Goal: Task Accomplishment & Management: Use online tool/utility

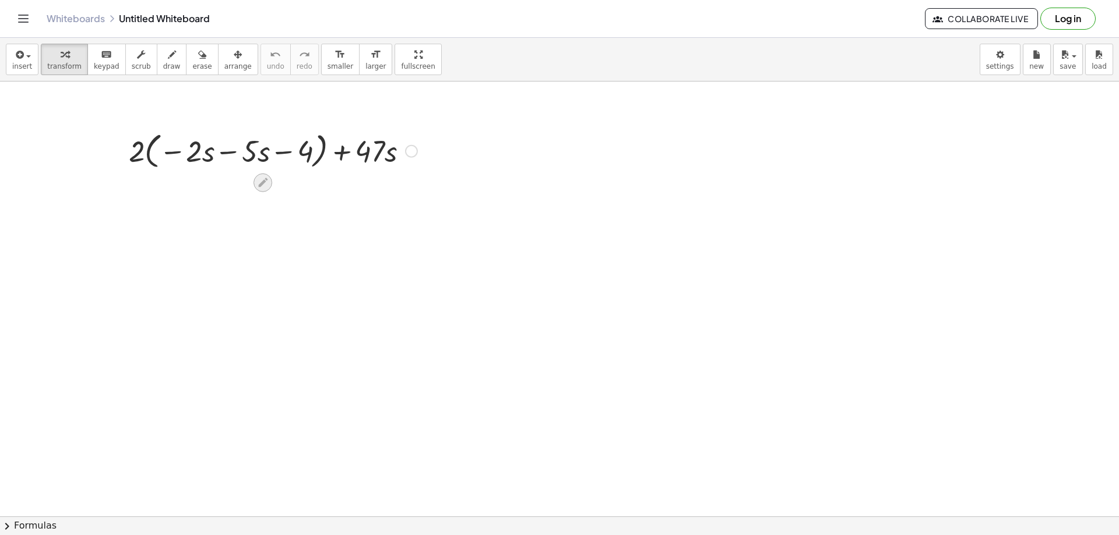
click at [267, 182] on icon at bounding box center [262, 183] width 12 height 12
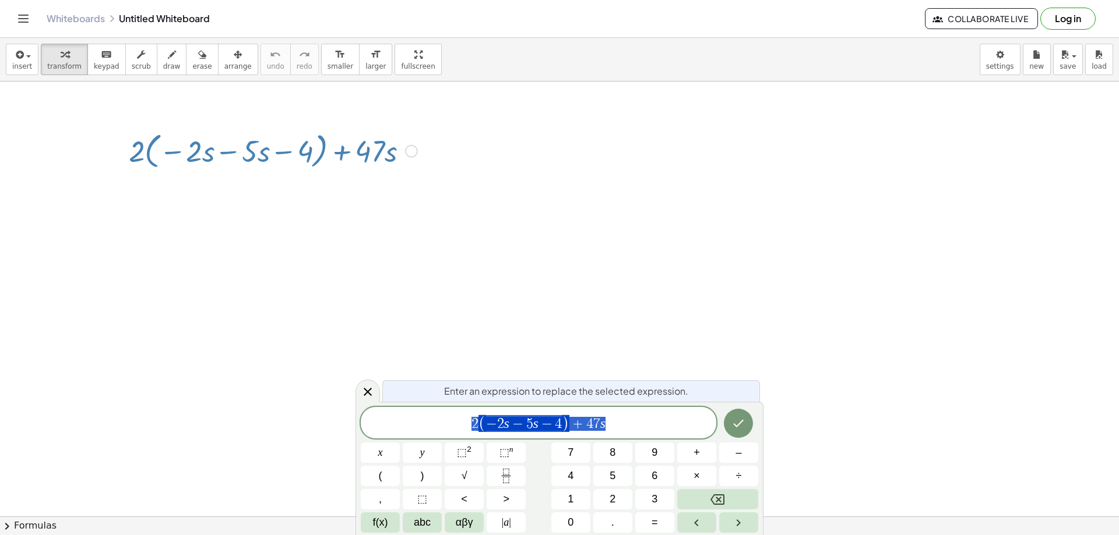
click at [629, 421] on span "2 ( − 2 s − 5 s − 4 ) + 4 7 s" at bounding box center [538, 423] width 355 height 19
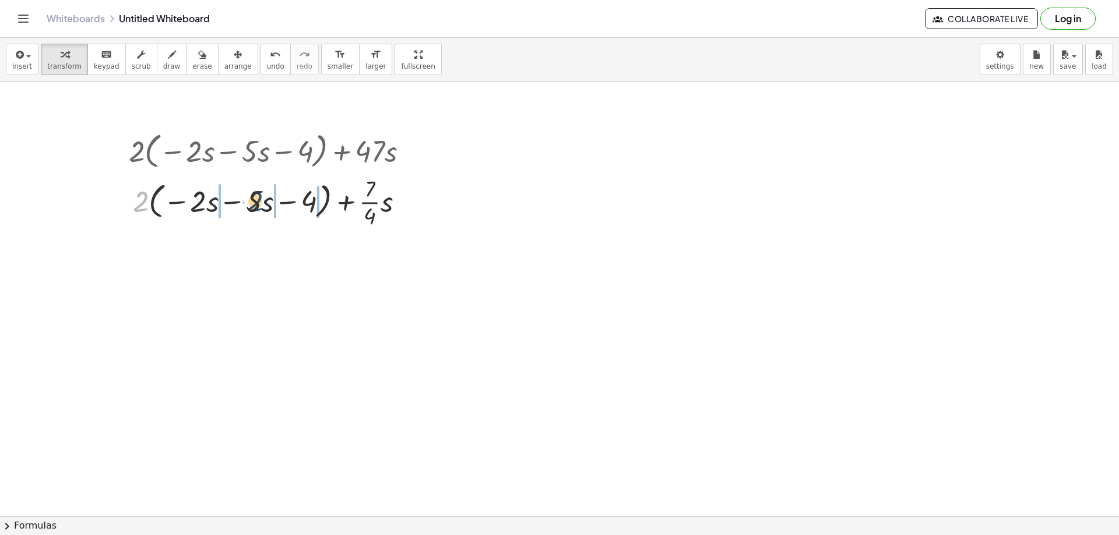
drag, startPoint x: 142, startPoint y: 206, endPoint x: 264, endPoint y: 206, distance: 122.3
click at [264, 206] on div at bounding box center [273, 201] width 300 height 58
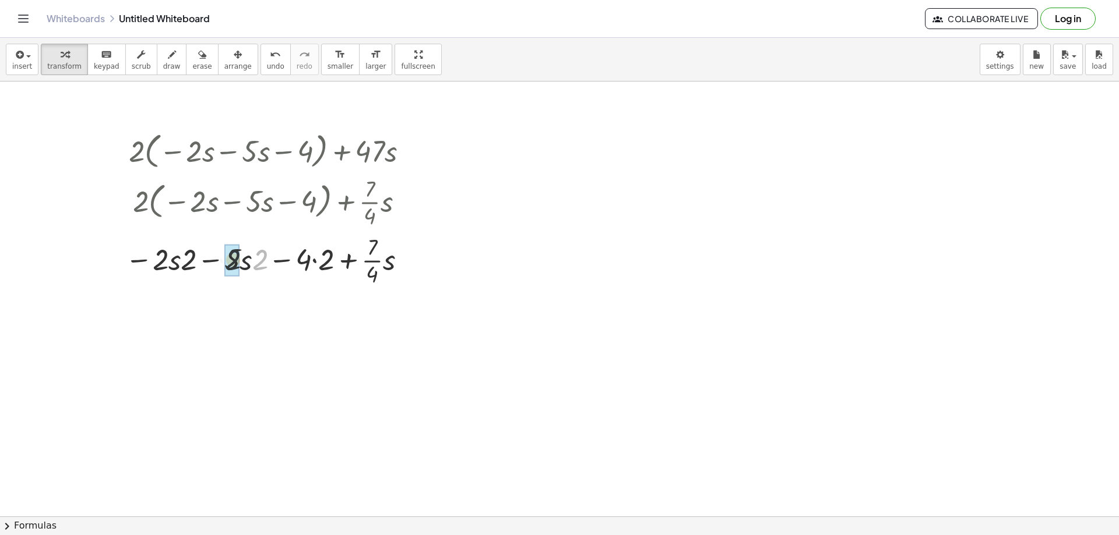
drag, startPoint x: 260, startPoint y: 265, endPoint x: 228, endPoint y: 265, distance: 31.5
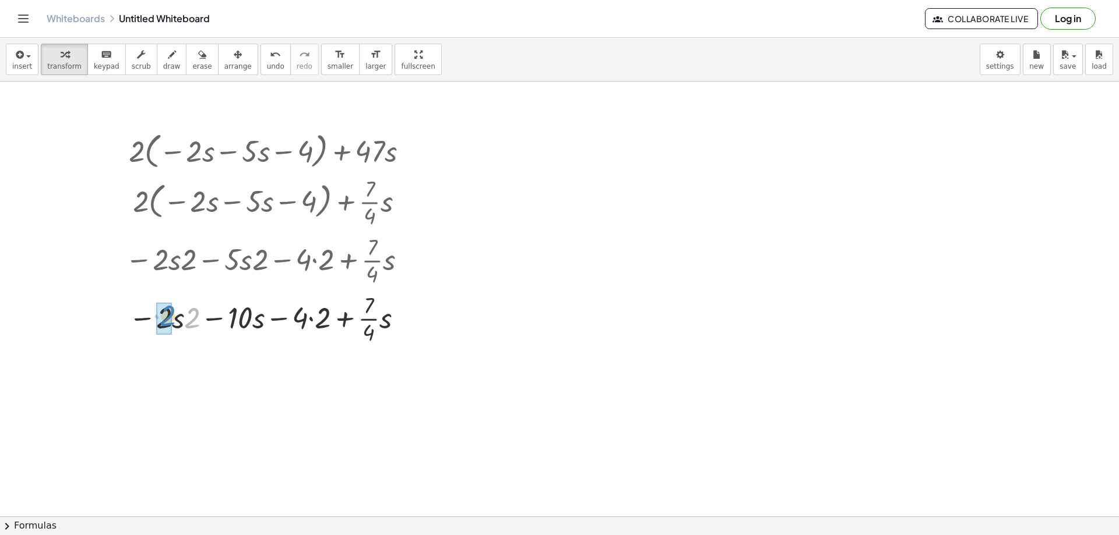
drag, startPoint x: 192, startPoint y: 261, endPoint x: 168, endPoint y: 258, distance: 24.7
click at [263, 151] on div "+ · 2 · ( − · 2 · s − · 5 · s − 4 ) + · 47 · s + · 2 · ( − · 2 · s − · 5 · s − …" at bounding box center [263, 151] width 0 height 0
click at [302, 322] on div at bounding box center [271, 318] width 304 height 58
click at [302, 321] on div at bounding box center [271, 318] width 304 height 58
drag, startPoint x: 326, startPoint y: 319, endPoint x: 207, endPoint y: 322, distance: 118.9
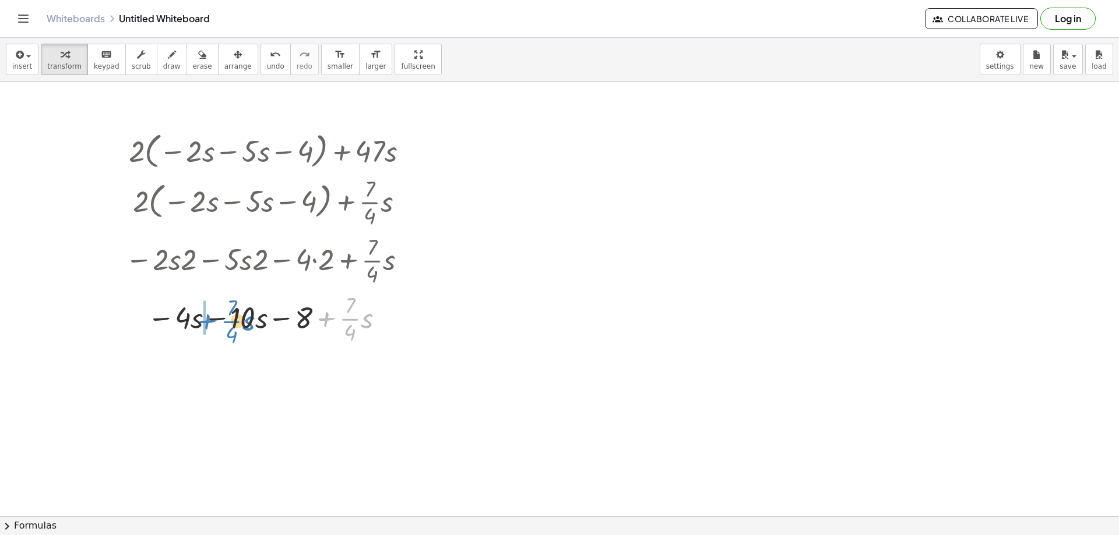
click at [207, 322] on div at bounding box center [271, 318] width 304 height 58
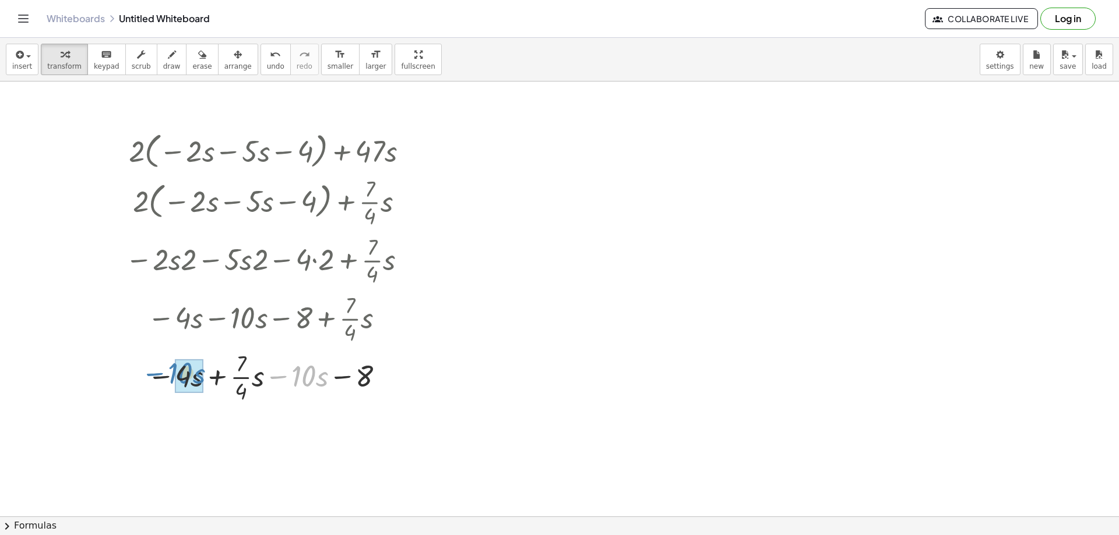
drag, startPoint x: 286, startPoint y: 374, endPoint x: 163, endPoint y: 371, distance: 123.5
click at [163, 371] on div at bounding box center [271, 376] width 304 height 58
click at [246, 433] on div at bounding box center [271, 434] width 304 height 58
click at [252, 433] on div at bounding box center [271, 434] width 304 height 58
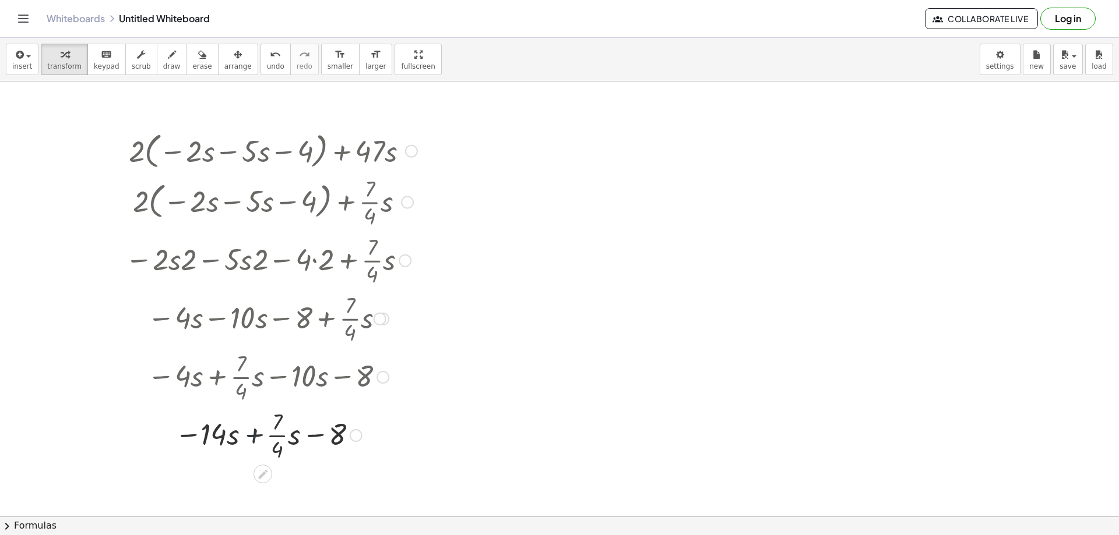
click at [252, 433] on div at bounding box center [271, 434] width 304 height 58
drag, startPoint x: 278, startPoint y: 435, endPoint x: 207, endPoint y: 429, distance: 71.3
click at [207, 429] on div at bounding box center [271, 434] width 304 height 58
drag, startPoint x: 220, startPoint y: 441, endPoint x: 282, endPoint y: 439, distance: 61.8
drag, startPoint x: 287, startPoint y: 443, endPoint x: 235, endPoint y: 434, distance: 53.2
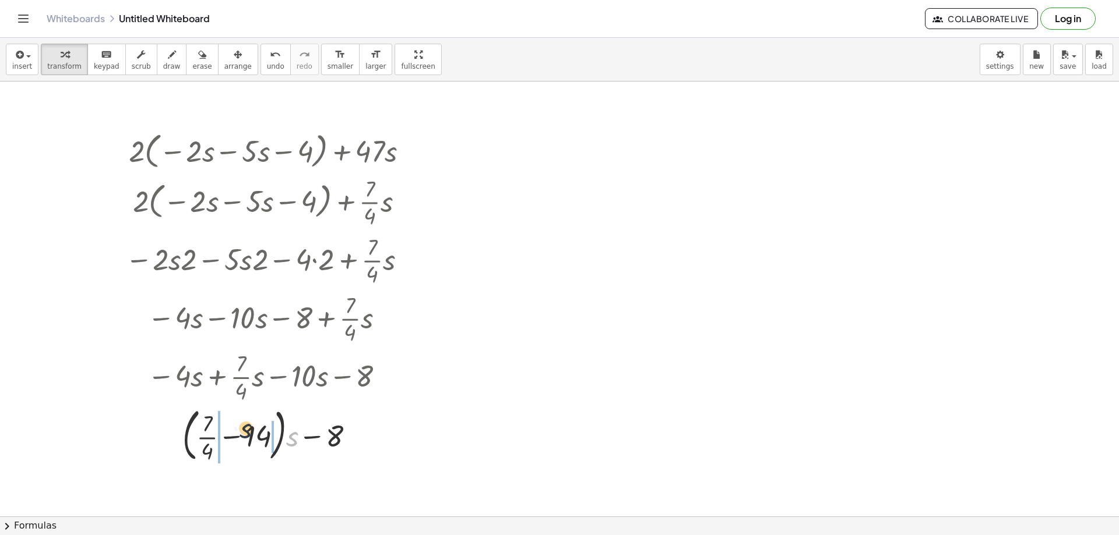
click at [235, 434] on div at bounding box center [271, 434] width 304 height 63
drag, startPoint x: 266, startPoint y: 427, endPoint x: 229, endPoint y: 424, distance: 36.9
click at [229, 424] on div at bounding box center [271, 434] width 304 height 58
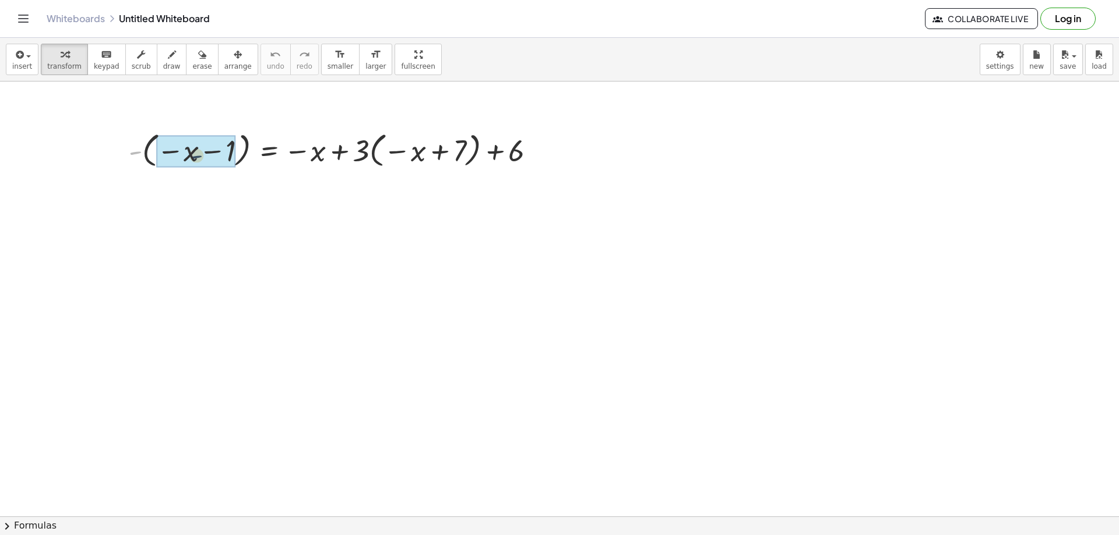
drag, startPoint x: 135, startPoint y: 150, endPoint x: 200, endPoint y: 155, distance: 64.8
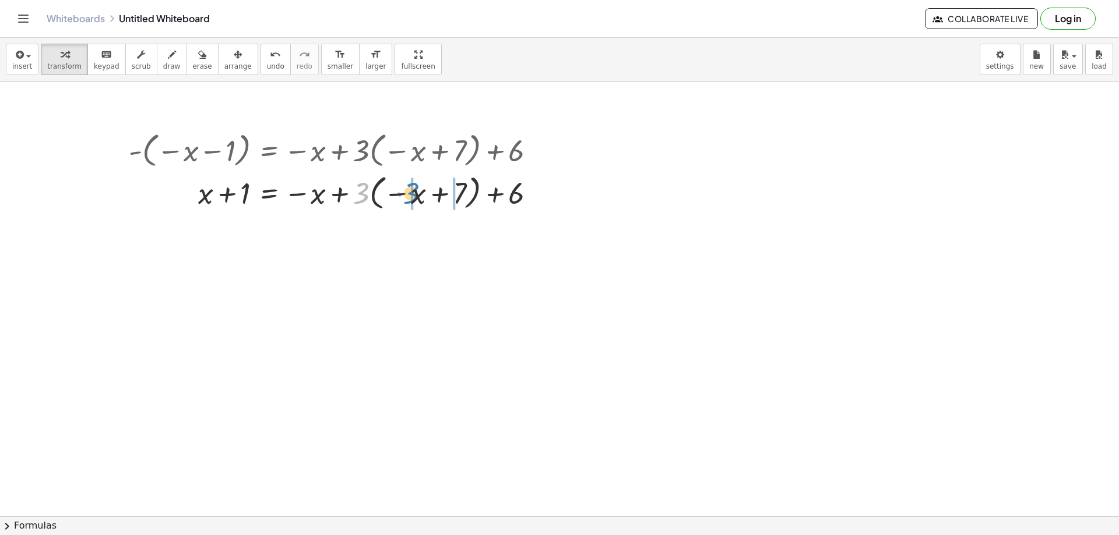
drag, startPoint x: 364, startPoint y: 191, endPoint x: 414, endPoint y: 191, distance: 50.1
click at [414, 191] on div at bounding box center [337, 192] width 428 height 43
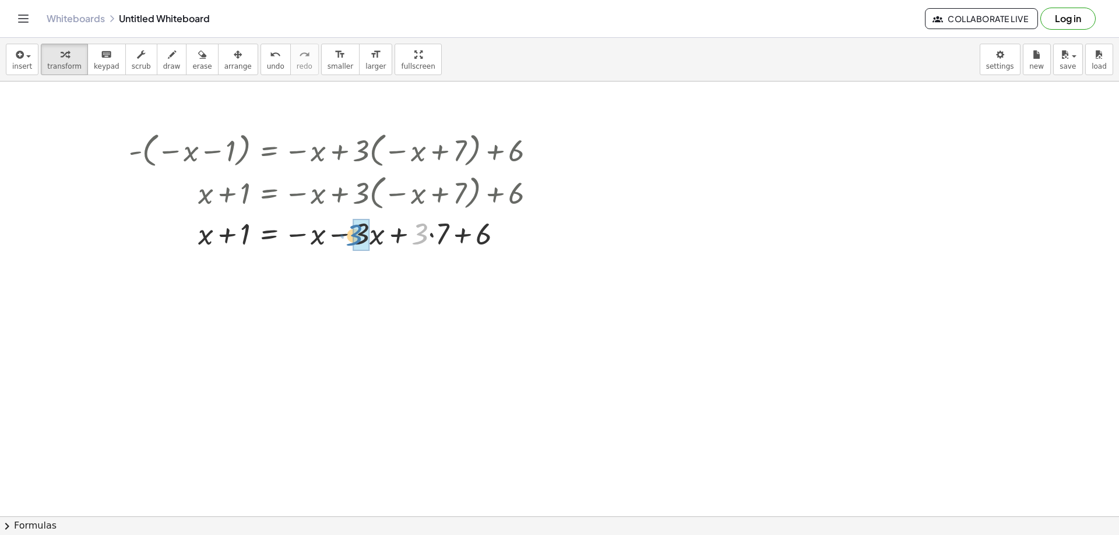
drag, startPoint x: 414, startPoint y: 191, endPoint x: 348, endPoint y: 192, distance: 65.8
click at [269, 151] on div "- ( − x − 1 ) = − x + · 3 · ( − x + 7 ) + 6 + x + 1 = − x + · 3 · ( − x + 7 ) +…" at bounding box center [269, 151] width 0 height 0
click at [267, 64] on span "undo" at bounding box center [275, 66] width 17 height 8
click at [267, 62] on span "undo" at bounding box center [275, 66] width 17 height 8
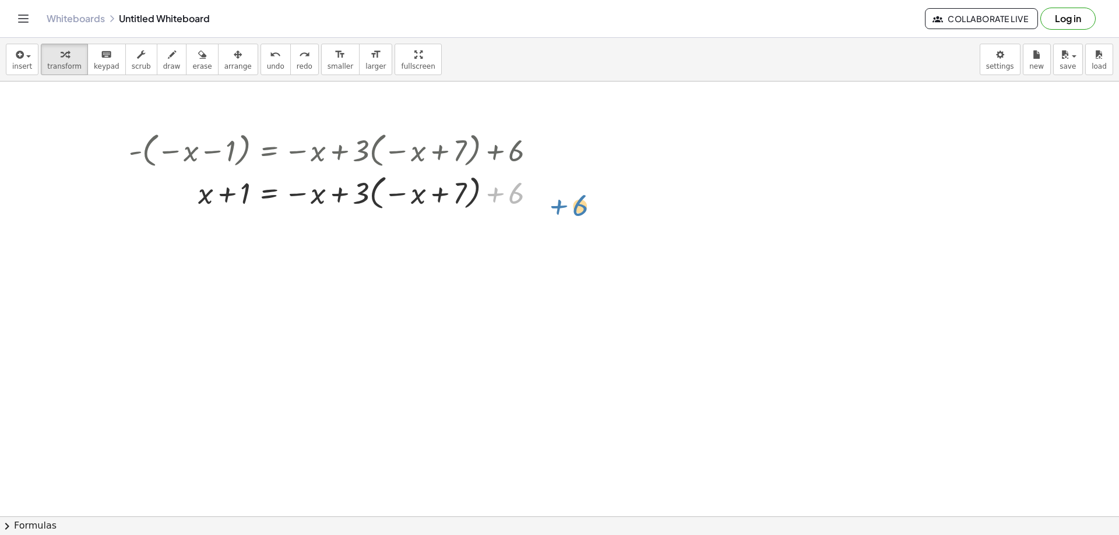
drag, startPoint x: 513, startPoint y: 191, endPoint x: 529, endPoint y: 189, distance: 15.8
click at [534, 189] on div at bounding box center [353, 192] width 460 height 43
drag, startPoint x: 362, startPoint y: 195, endPoint x: 439, endPoint y: 188, distance: 76.7
click at [439, 188] on div at bounding box center [353, 192] width 460 height 43
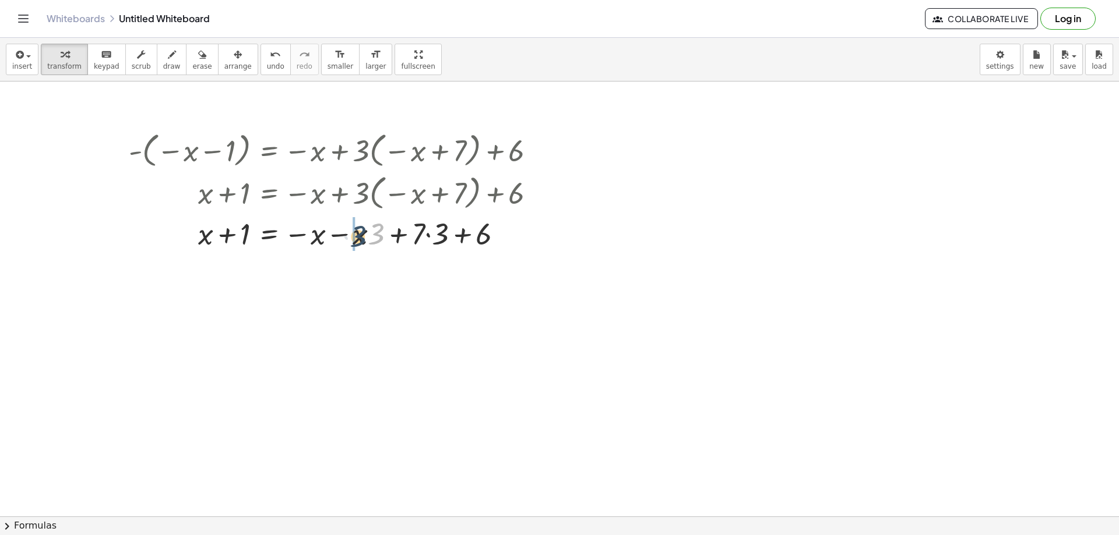
drag, startPoint x: 377, startPoint y: 226, endPoint x: 358, endPoint y: 228, distance: 18.8
click at [358, 228] on div at bounding box center [337, 233] width 428 height 40
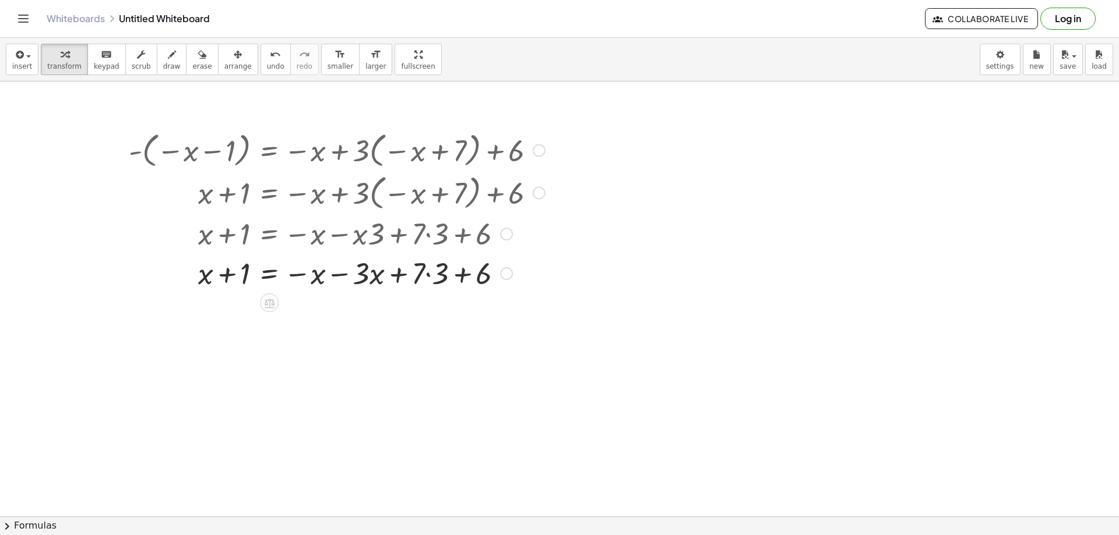
click at [428, 273] on div at bounding box center [337, 273] width 428 height 40
click at [455, 312] on div at bounding box center [337, 312] width 428 height 40
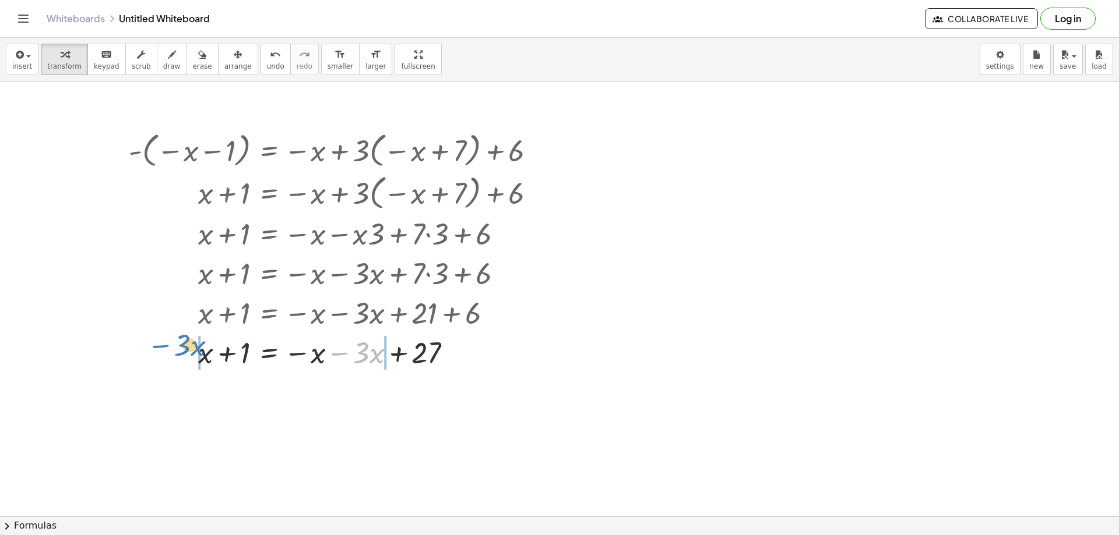
drag, startPoint x: 340, startPoint y: 354, endPoint x: 160, endPoint y: 346, distance: 179.6
click at [160, 346] on div at bounding box center [337, 352] width 428 height 40
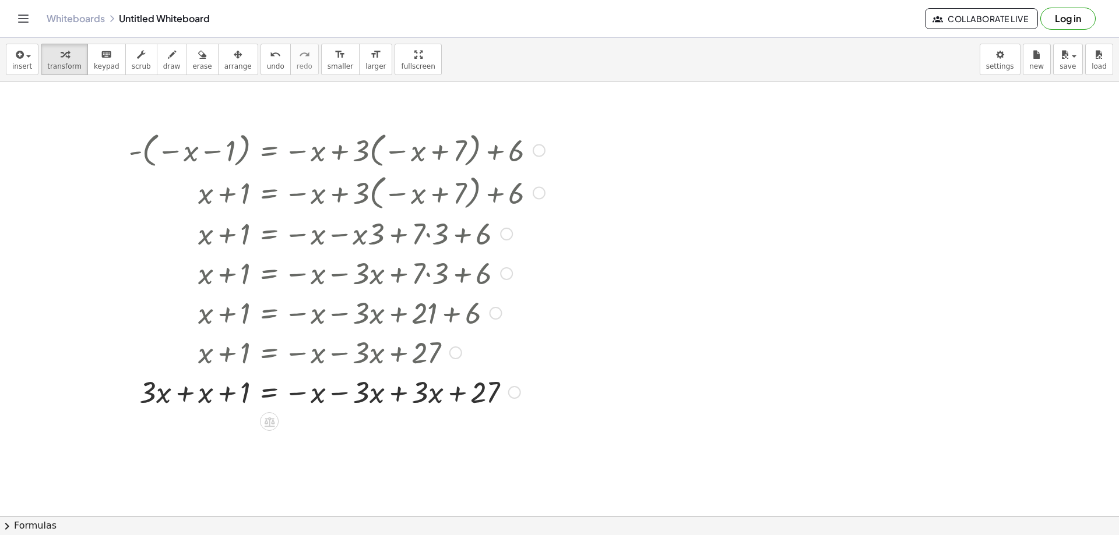
click at [400, 390] on div at bounding box center [337, 392] width 428 height 40
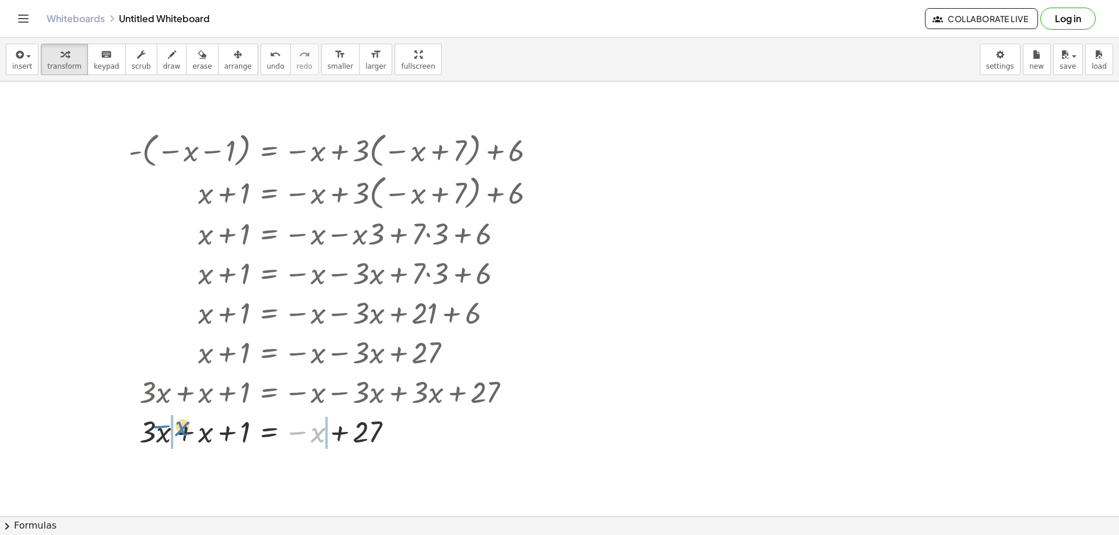
drag, startPoint x: 301, startPoint y: 396, endPoint x: 180, endPoint y: 394, distance: 121.2
click at [269, 151] on div "- ( − x − 1 ) = − x + · 3 · ( − x + 7 ) + 6 + x + 1 = − x + · 3 · ( − x + 7 ) +…" at bounding box center [269, 151] width 0 height 0
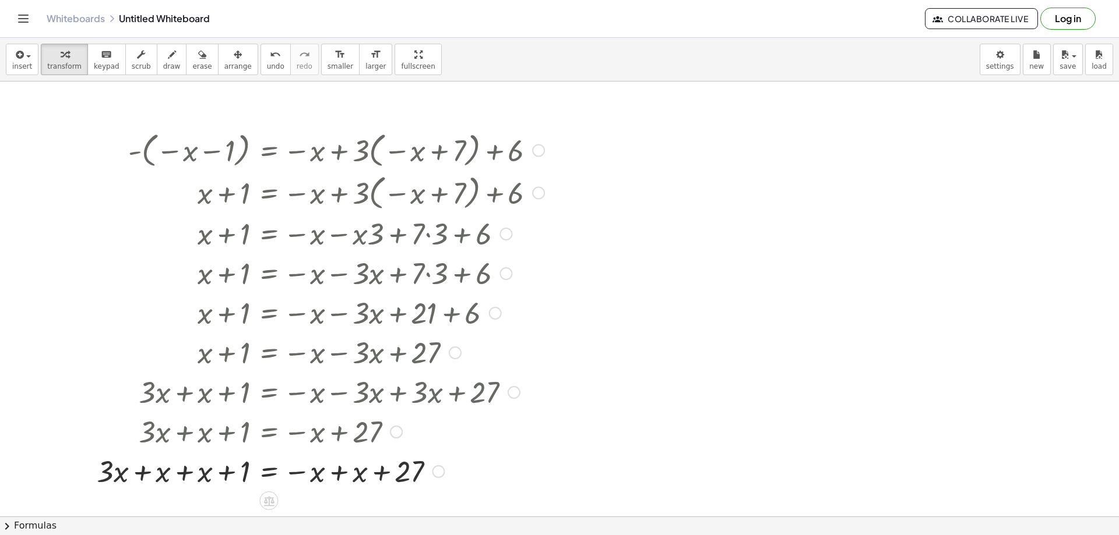
click at [338, 473] on div at bounding box center [320, 471] width 459 height 40
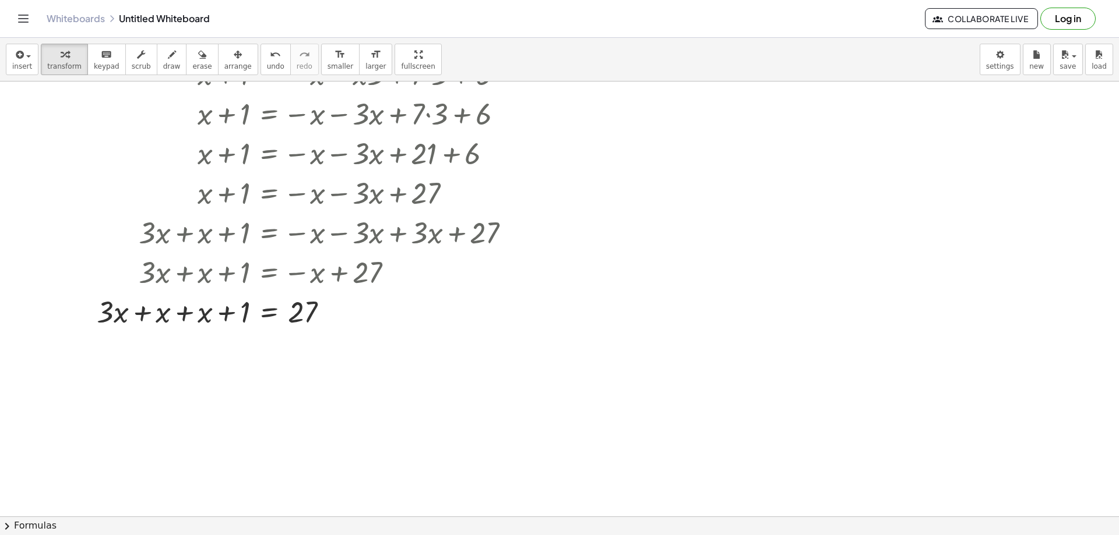
scroll to position [175, 0]
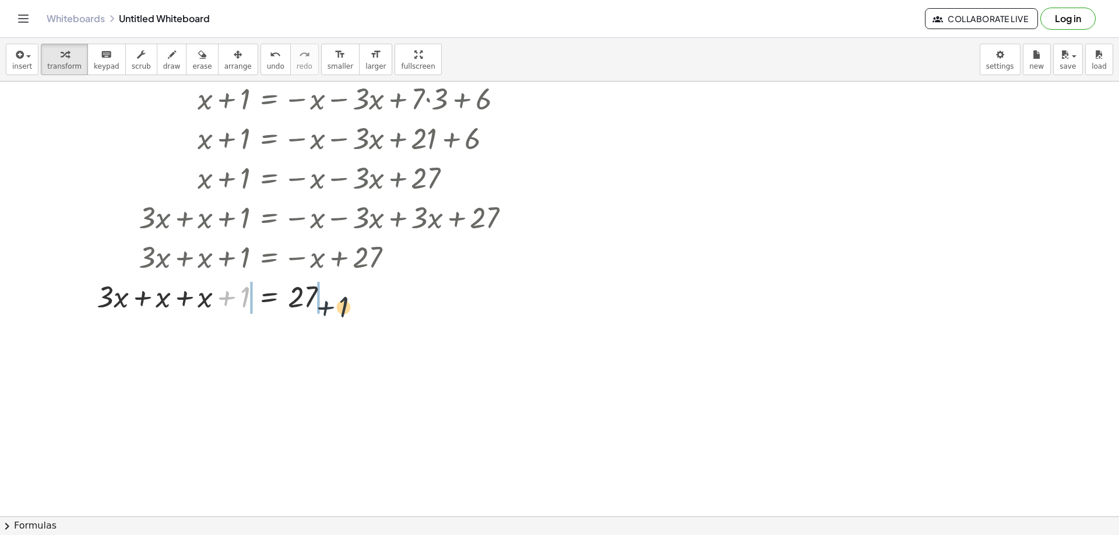
drag, startPoint x: 224, startPoint y: 302, endPoint x: 333, endPoint y: 302, distance: 108.4
click at [339, 309] on div at bounding box center [320, 296] width 459 height 40
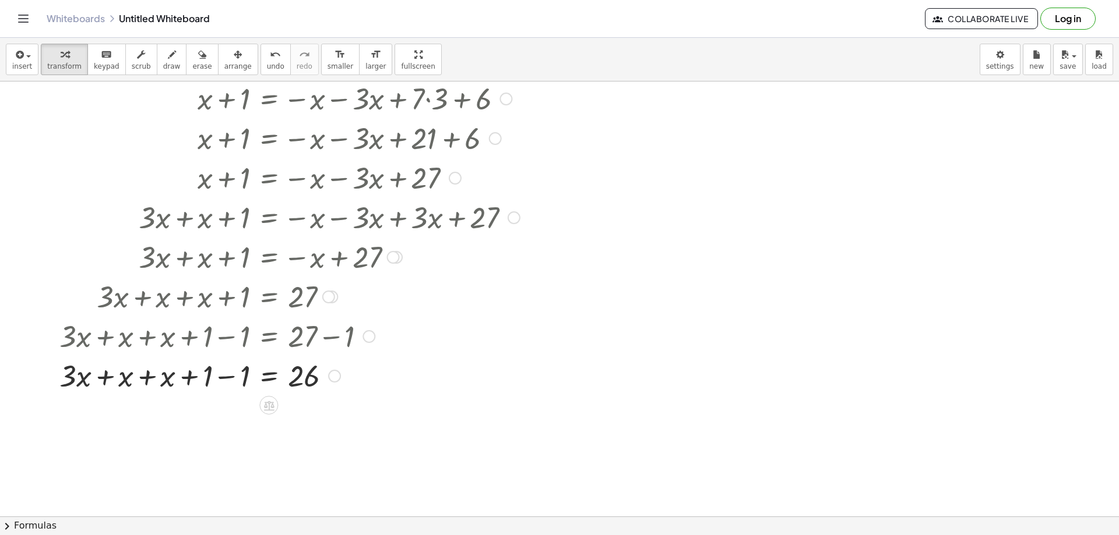
click at [231, 375] on div at bounding box center [302, 375] width 496 height 40
click at [224, 381] on div at bounding box center [302, 375] width 496 height 40
drag, startPoint x: 206, startPoint y: 378, endPoint x: 208, endPoint y: 405, distance: 27.5
click at [206, 382] on div at bounding box center [288, 375] width 523 height 40
click at [207, 413] on div at bounding box center [302, 415] width 496 height 40
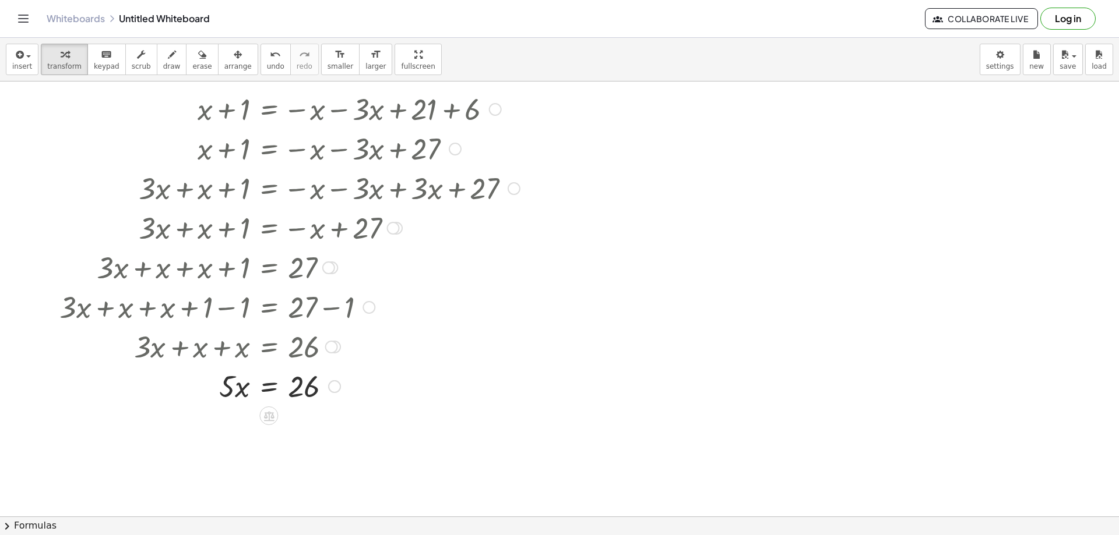
scroll to position [233, 0]
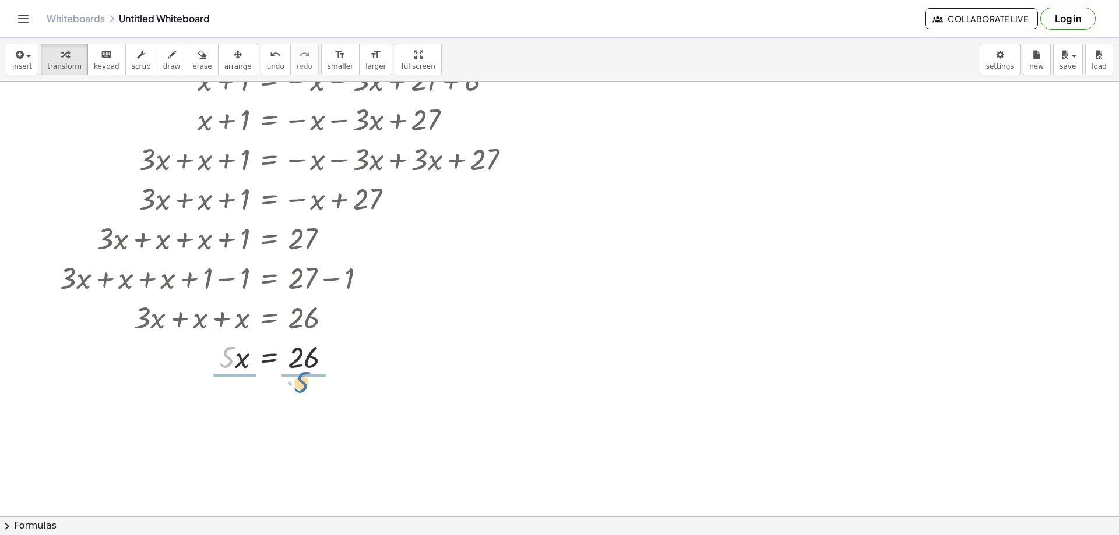
drag, startPoint x: 229, startPoint y: 364, endPoint x: 306, endPoint y: 386, distance: 80.6
click at [305, 358] on div at bounding box center [301, 357] width 493 height 40
click at [308, 405] on div at bounding box center [302, 405] width 496 height 58
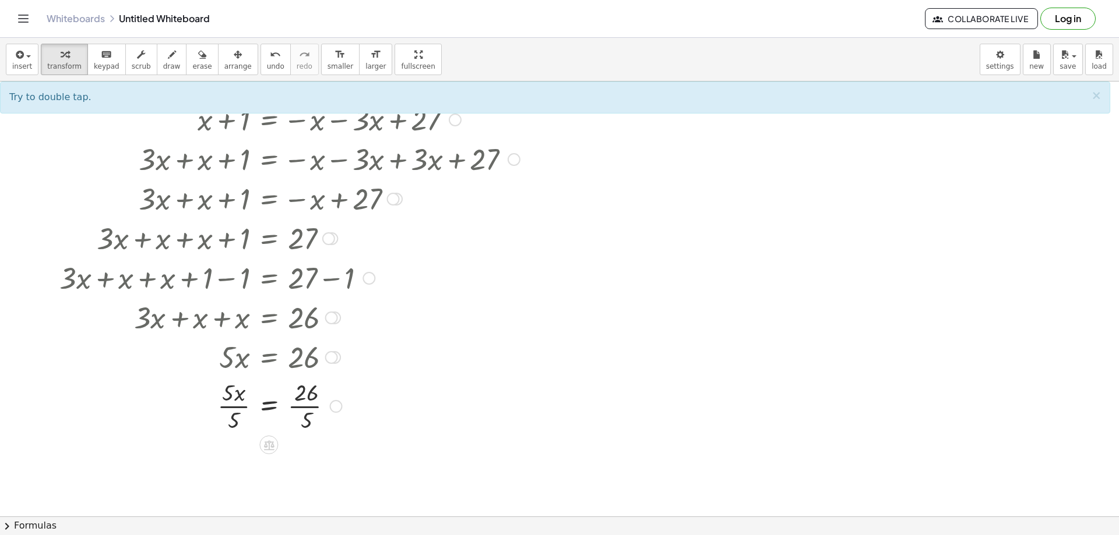
click at [238, 408] on div at bounding box center [302, 405] width 496 height 58
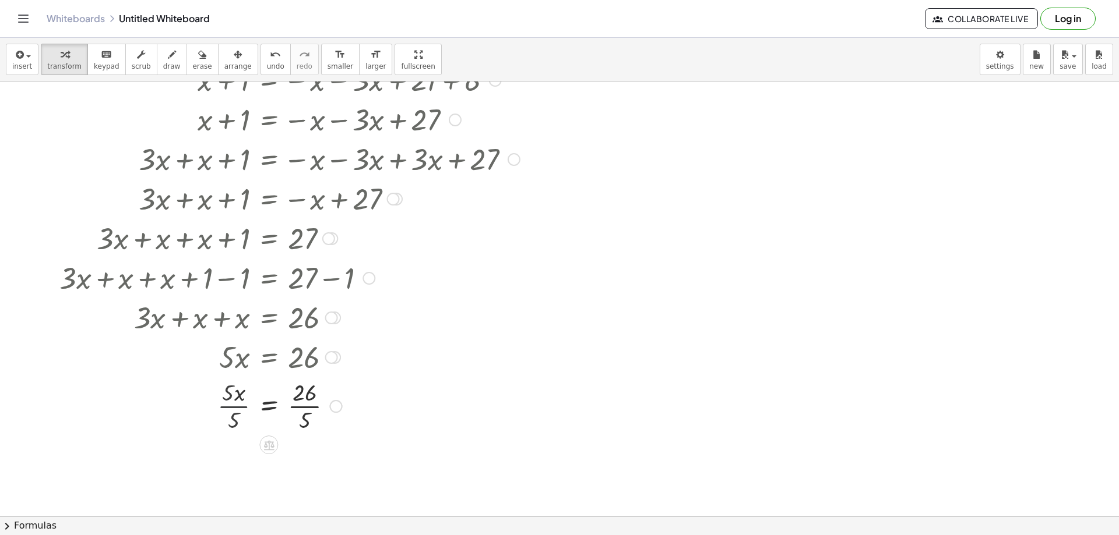
click at [238, 407] on div at bounding box center [302, 405] width 496 height 58
click at [297, 409] on div at bounding box center [293, 405] width 514 height 58
click at [306, 463] on div at bounding box center [302, 464] width 496 height 58
click at [306, 463] on div at bounding box center [302, 464] width 496 height 38
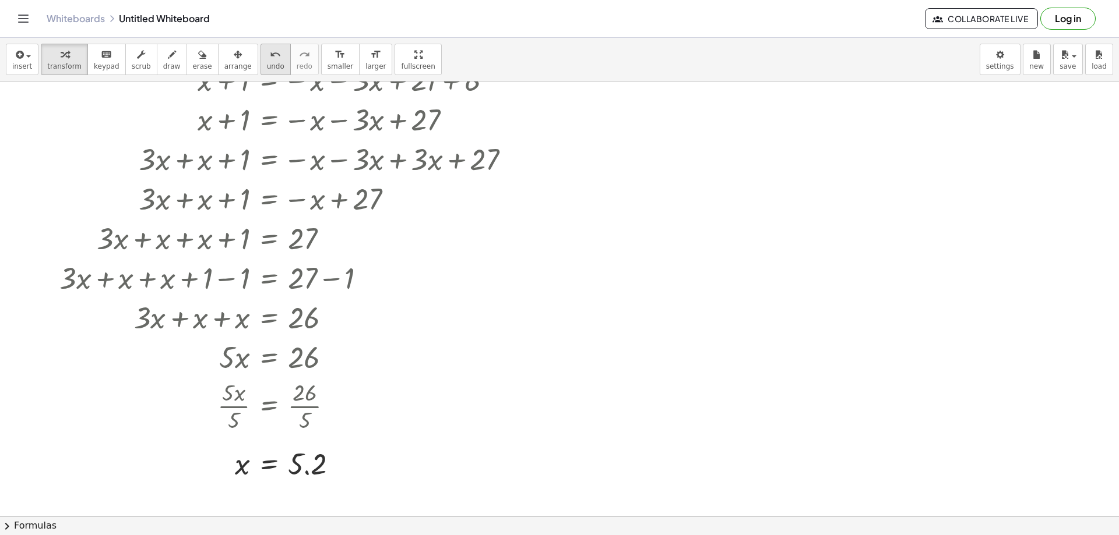
click at [267, 58] on div "undo" at bounding box center [275, 54] width 17 height 14
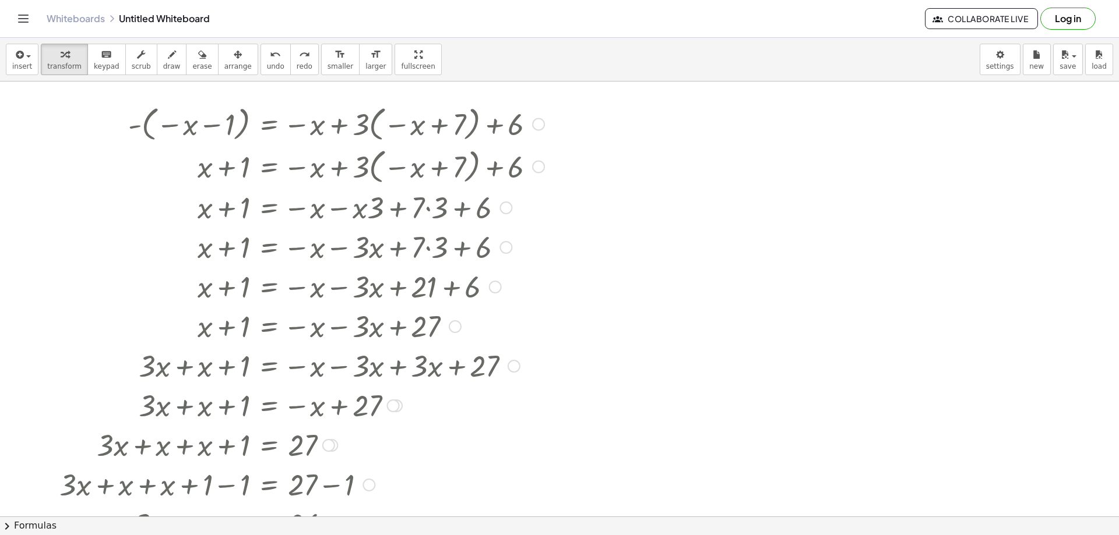
scroll to position [0, 0]
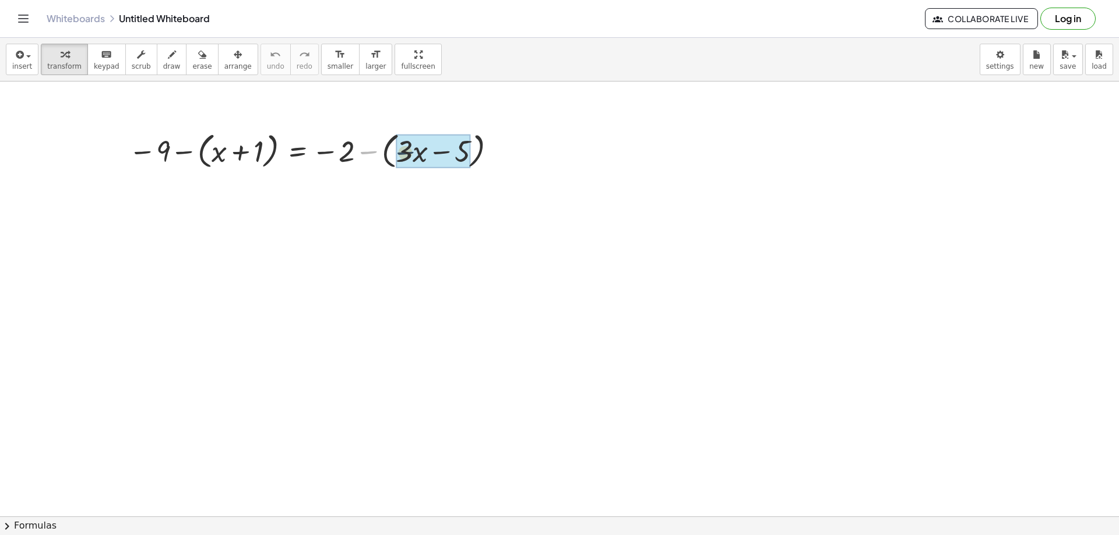
drag, startPoint x: 364, startPoint y: 154, endPoint x: 429, endPoint y: 154, distance: 64.7
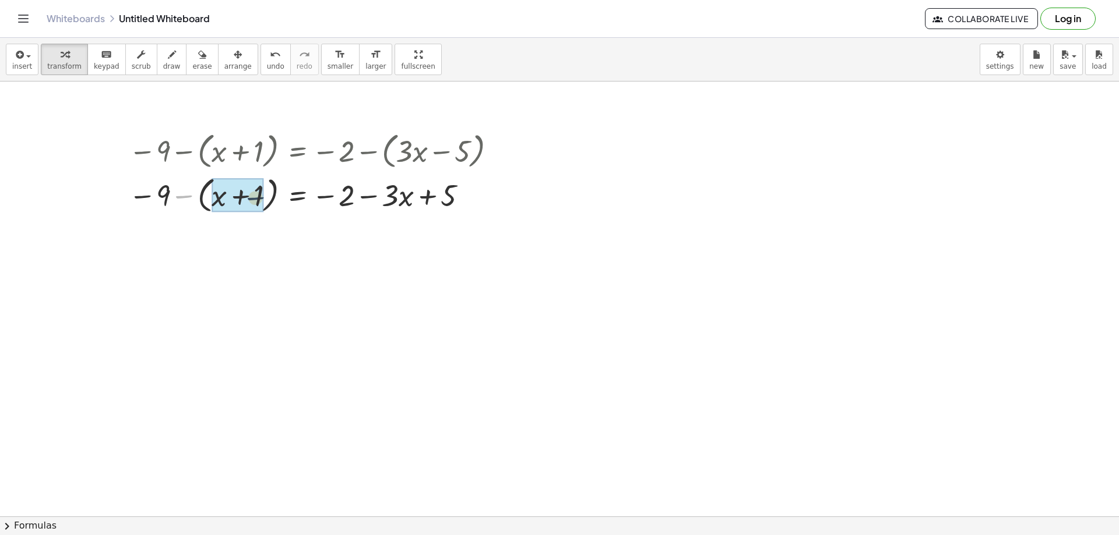
drag, startPoint x: 195, startPoint y: 197, endPoint x: 252, endPoint y: 197, distance: 57.1
drag, startPoint x: 253, startPoint y: 199, endPoint x: 189, endPoint y: 195, distance: 64.2
click at [189, 195] on div at bounding box center [314, 194] width 383 height 40
click at [213, 200] on div at bounding box center [314, 194] width 383 height 40
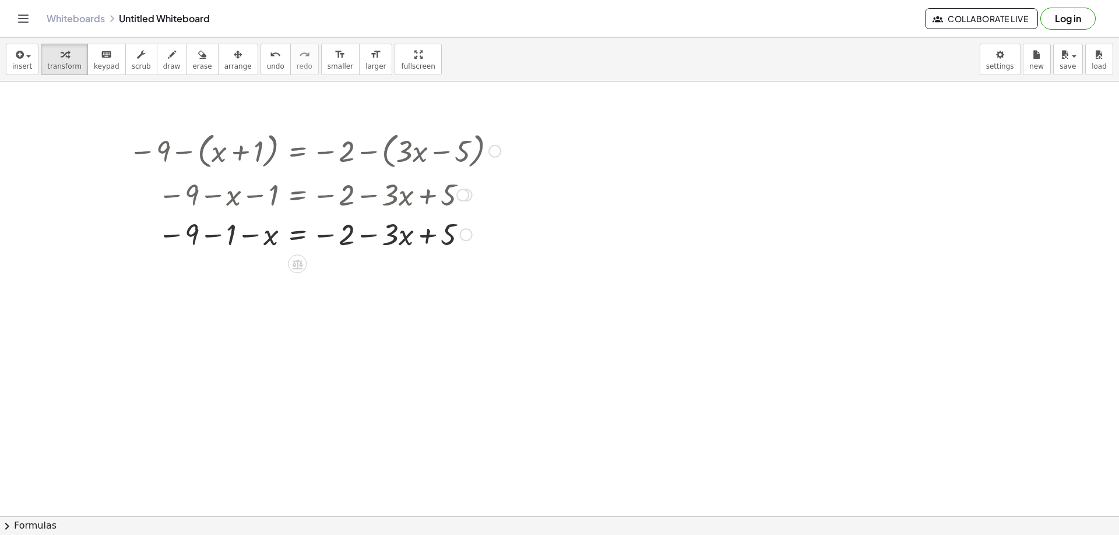
click at [212, 232] on div at bounding box center [314, 234] width 383 height 40
drag, startPoint x: 199, startPoint y: 273, endPoint x: 412, endPoint y: 277, distance: 213.9
click at [464, 271] on div at bounding box center [314, 273] width 383 height 40
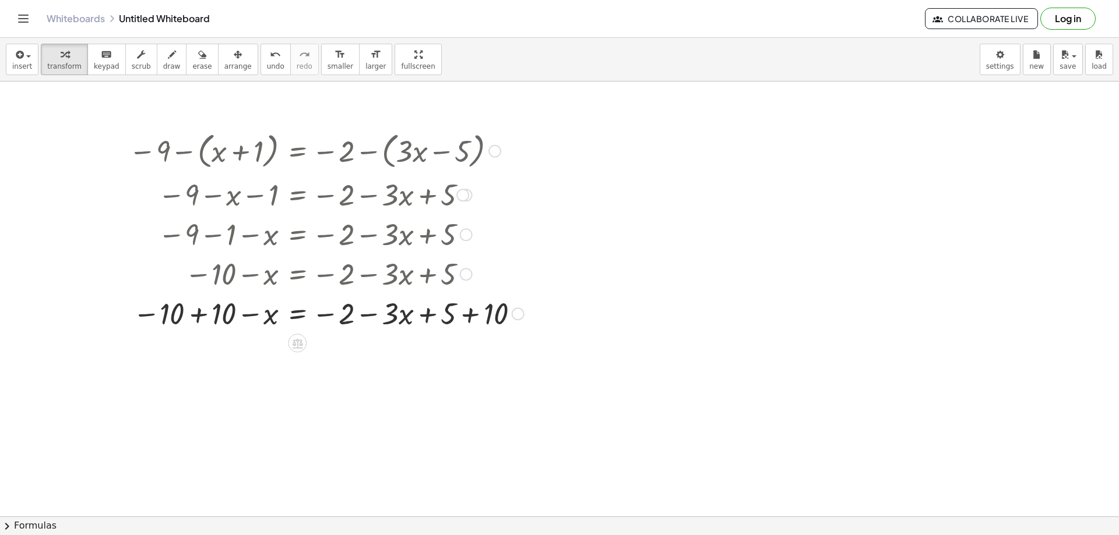
drag, startPoint x: 372, startPoint y: 280, endPoint x: 362, endPoint y: 316, distance: 37.6
click at [297, 151] on div "− 9 − ( + x + 1 ) = − 2 − ( + · 3 · x − 5 ) − 9 − ( + x + 1 ) = − 2 − · 3 · x +…" at bounding box center [297, 151] width 0 height 0
drag, startPoint x: 365, startPoint y: 316, endPoint x: 196, endPoint y: 309, distance: 169.1
click at [196, 309] on div at bounding box center [326, 313] width 407 height 40
click at [249, 315] on div at bounding box center [328, 313] width 520 height 40
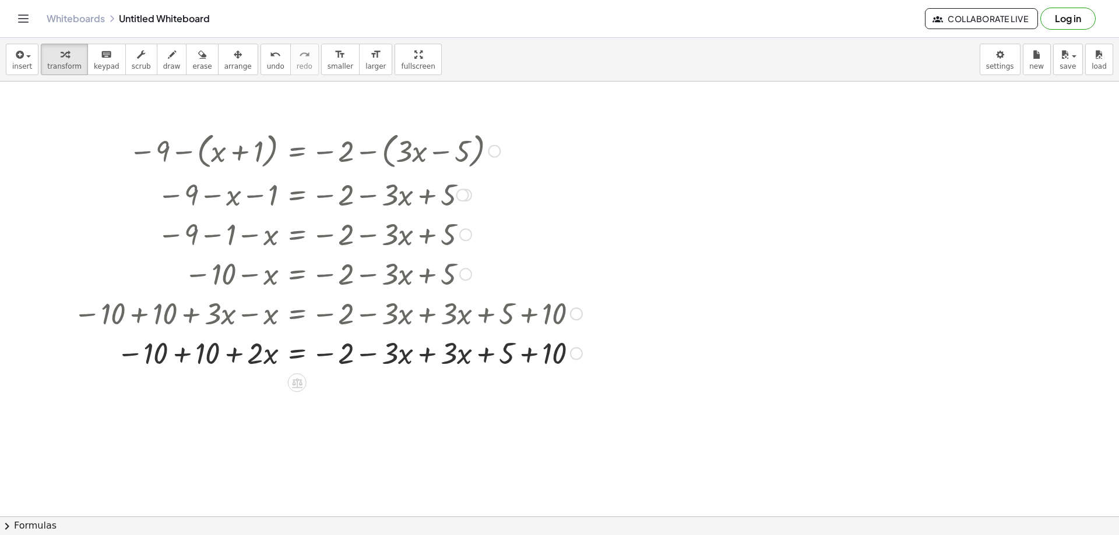
click at [182, 325] on div at bounding box center [328, 313] width 520 height 40
drag, startPoint x: 176, startPoint y: 356, endPoint x: 186, endPoint y: 355, distance: 10.6
click at [177, 355] on div at bounding box center [328, 353] width 520 height 40
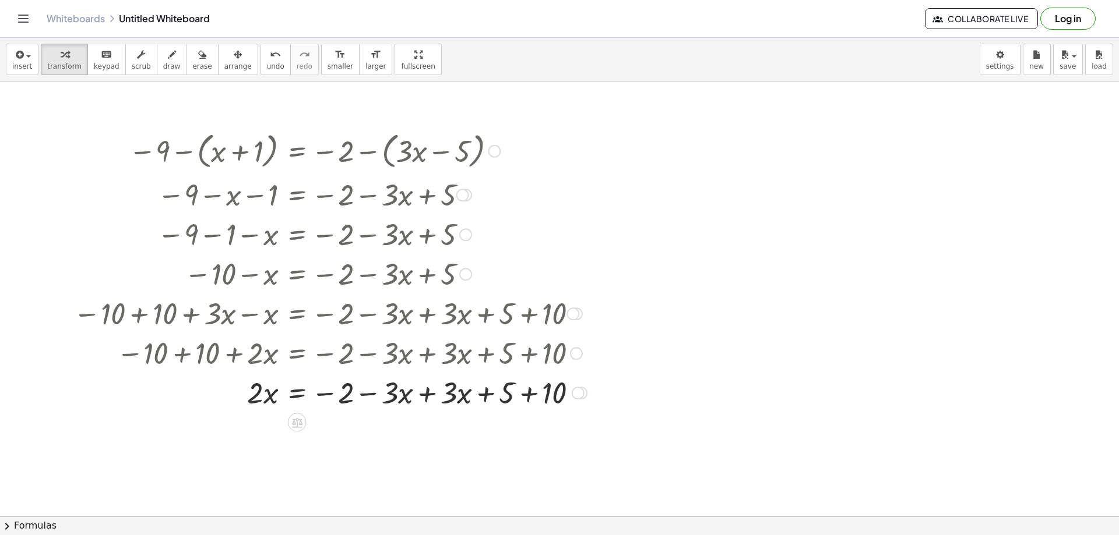
click at [424, 387] on div at bounding box center [330, 392] width 525 height 40
click at [425, 390] on div at bounding box center [330, 392] width 525 height 40
click at [426, 389] on div at bounding box center [328, 392] width 520 height 40
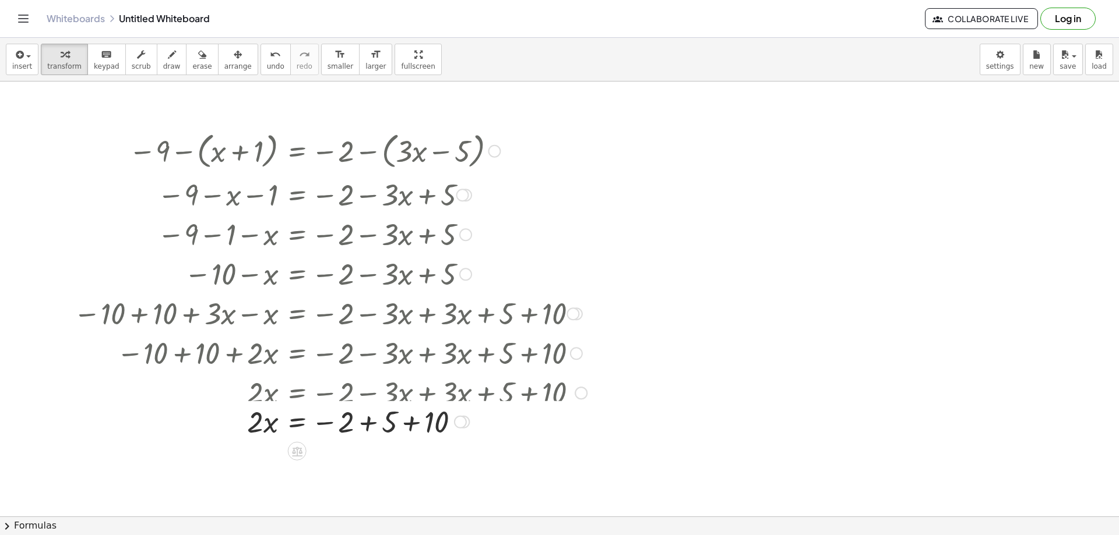
drag, startPoint x: 401, startPoint y: 393, endPoint x: 414, endPoint y: 415, distance: 25.1
click at [403, 395] on div at bounding box center [330, 392] width 525 height 40
drag, startPoint x: 416, startPoint y: 431, endPoint x: 403, endPoint y: 430, distance: 12.8
click at [415, 431] on div at bounding box center [330, 432] width 525 height 40
click at [367, 432] on div at bounding box center [330, 432] width 525 height 40
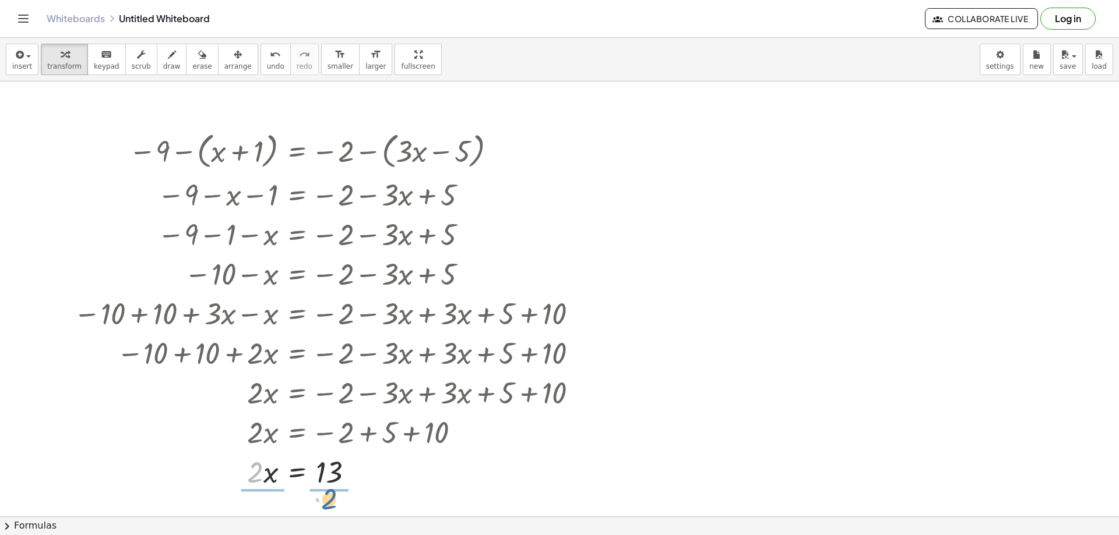
drag, startPoint x: 254, startPoint y: 474, endPoint x: 294, endPoint y: 488, distance: 42.6
click at [268, 471] on div at bounding box center [330, 471] width 525 height 58
click at [330, 474] on div at bounding box center [330, 471] width 525 height 58
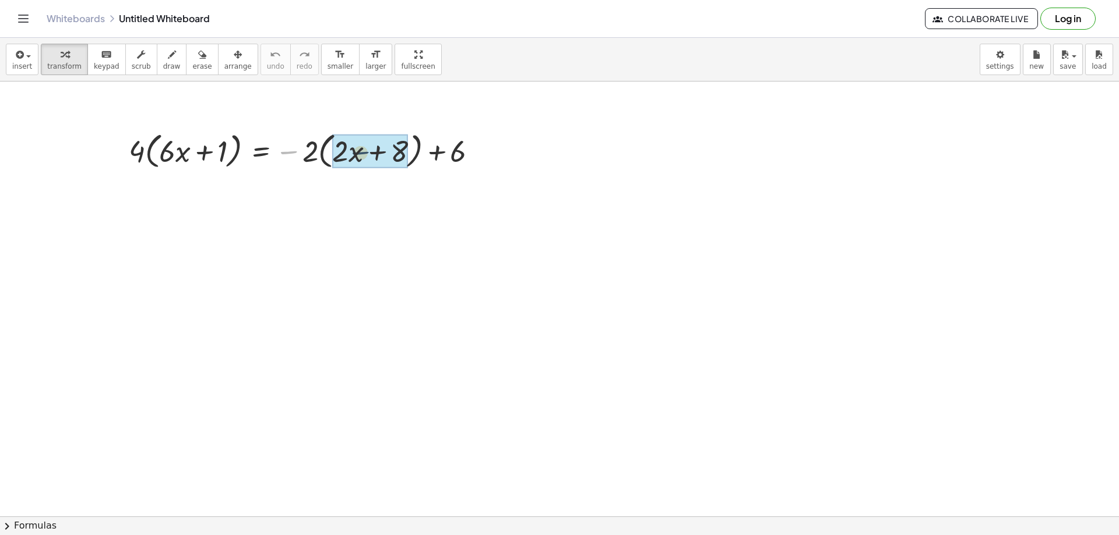
drag, startPoint x: 294, startPoint y: 157, endPoint x: 343, endPoint y: 157, distance: 48.4
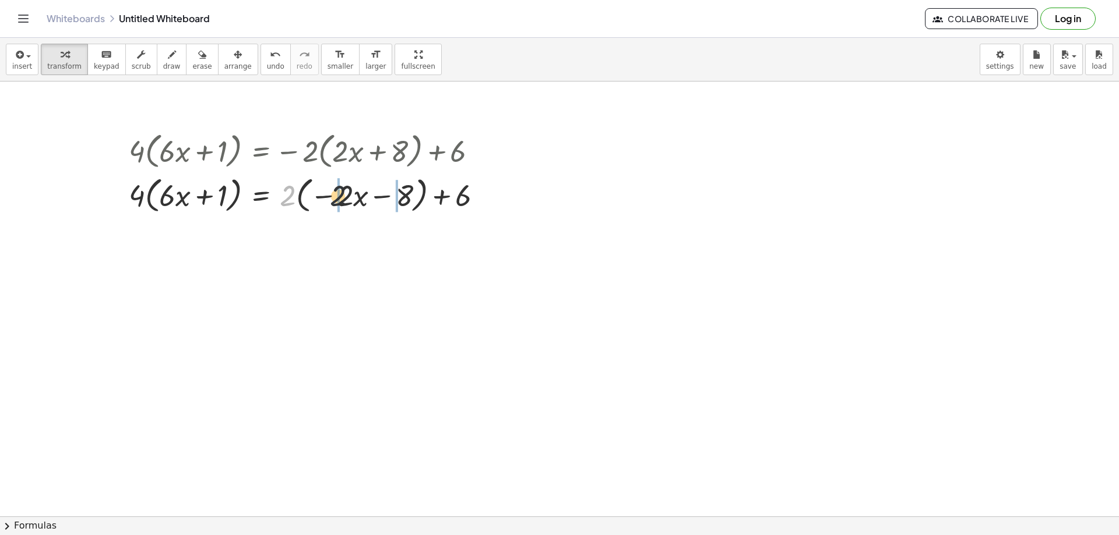
drag, startPoint x: 289, startPoint y: 194, endPoint x: 343, endPoint y: 194, distance: 53.6
click at [343, 194] on div at bounding box center [310, 194] width 374 height 44
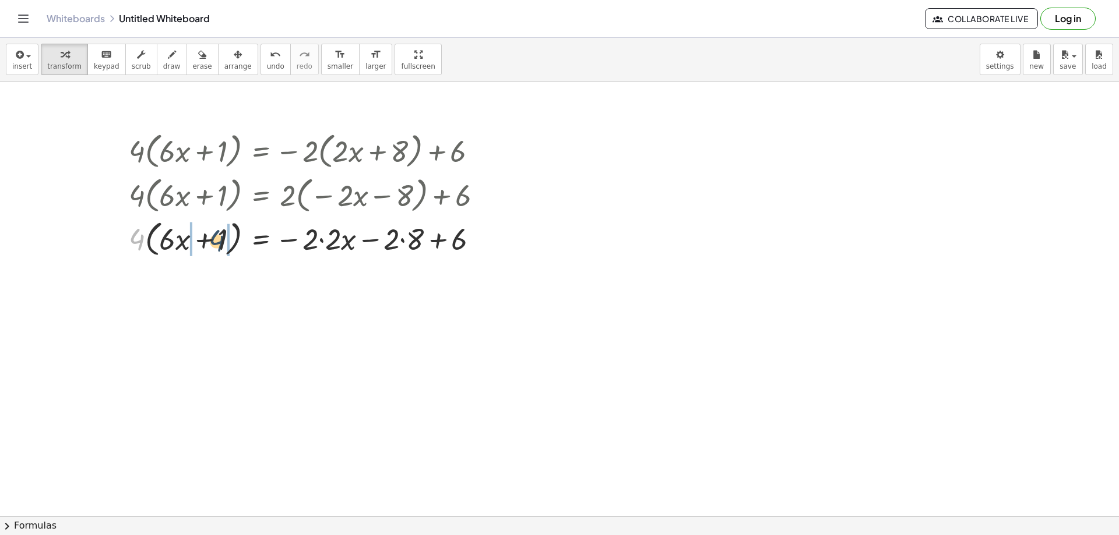
drag, startPoint x: 135, startPoint y: 247, endPoint x: 214, endPoint y: 248, distance: 79.2
click at [214, 248] on div at bounding box center [310, 238] width 374 height 44
click at [220, 241] on div at bounding box center [310, 238] width 374 height 40
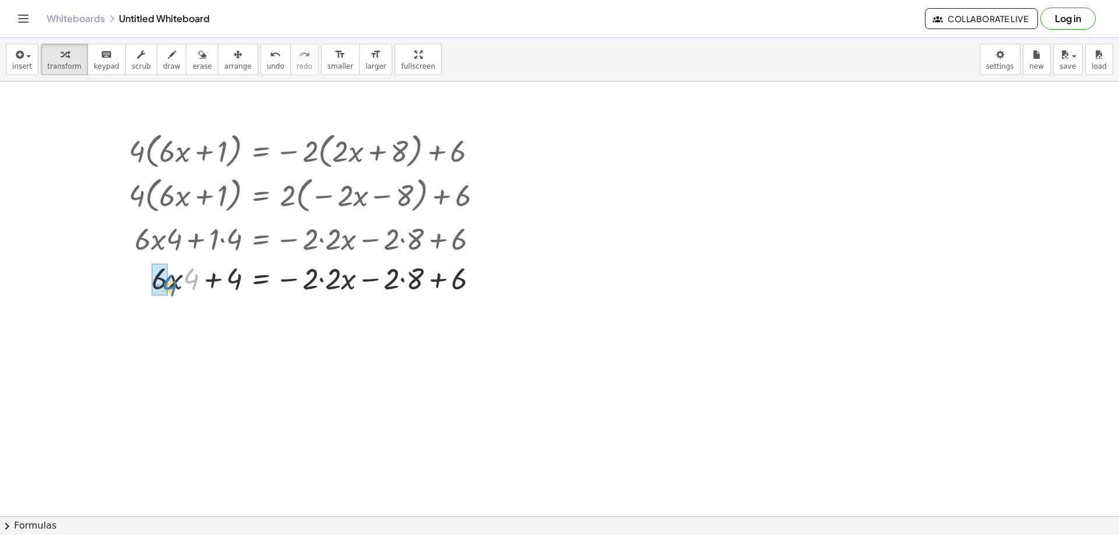
drag, startPoint x: 194, startPoint y: 240, endPoint x: 173, endPoint y: 246, distance: 21.9
click at [261, 151] on div "· 4 · ( + · 6 · x + 1 ) = − · 2 · ( + · 2 · x + 8 ) + 6 · 4 · ( + · 6 · x + 1 )…" at bounding box center [261, 151] width 0 height 0
click at [323, 280] on div at bounding box center [310, 278] width 374 height 40
click at [382, 279] on div at bounding box center [310, 278] width 374 height 40
click at [400, 275] on div at bounding box center [310, 278] width 374 height 40
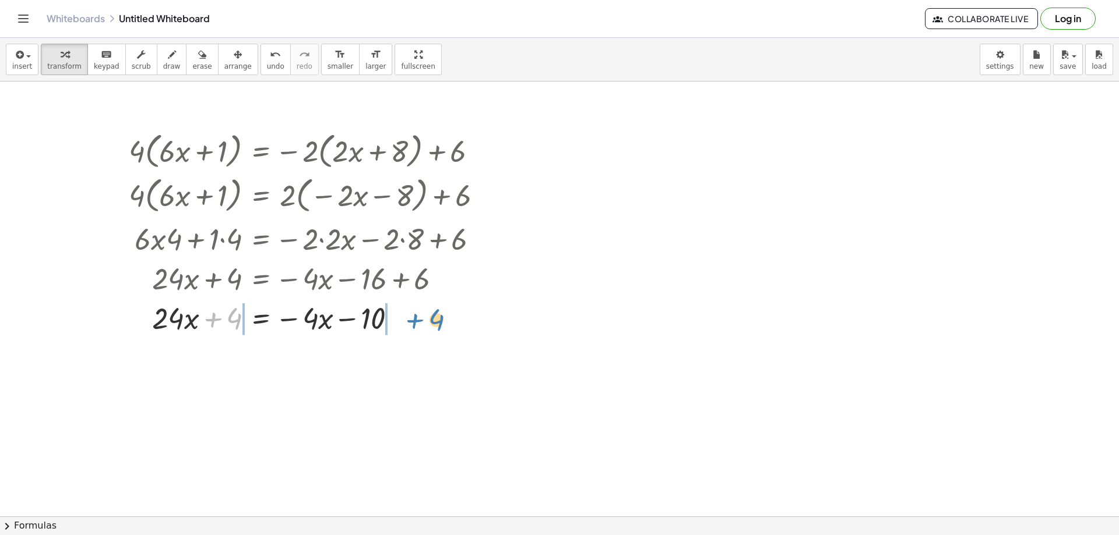
drag, startPoint x: 214, startPoint y: 320, endPoint x: 414, endPoint y: 322, distance: 200.4
click at [414, 322] on div at bounding box center [310, 318] width 374 height 40
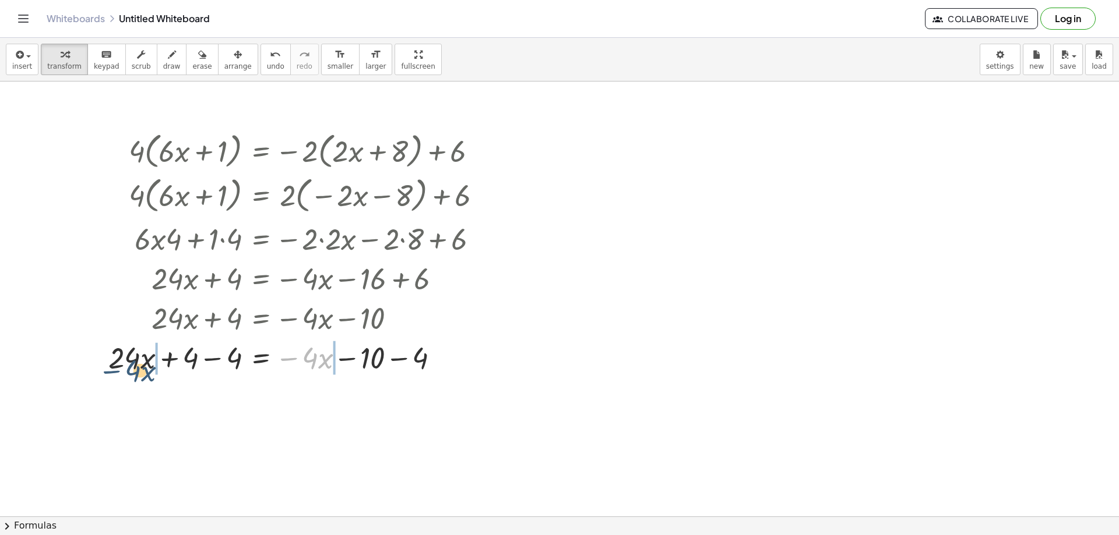
drag, startPoint x: 288, startPoint y: 358, endPoint x: 107, endPoint y: 371, distance: 181.1
click at [107, 371] on div "· 4 · ( + · 6 · x + 1 ) = − · 2 · ( + · 2 · x + 8 ) + 6 · 4 · ( + · 6 · x + 1 )…" at bounding box center [295, 252] width 409 height 255
click at [347, 359] on div at bounding box center [278, 357] width 468 height 40
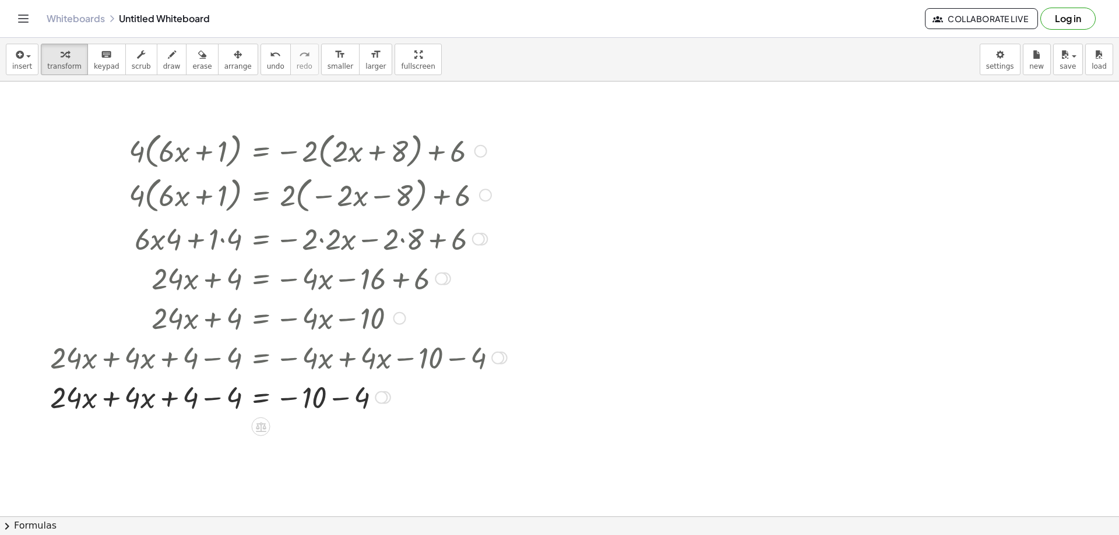
click at [337, 392] on div at bounding box center [278, 397] width 468 height 40
click at [261, 151] on div "· 4 · ( + · 6 · x + 1 ) = − · 2 · ( + · 2 · x + 8 ) + 6 · 4 · ( + · 6 · x + 1 )…" at bounding box center [261, 151] width 0 height 0
click at [204, 443] on div at bounding box center [278, 437] width 468 height 40
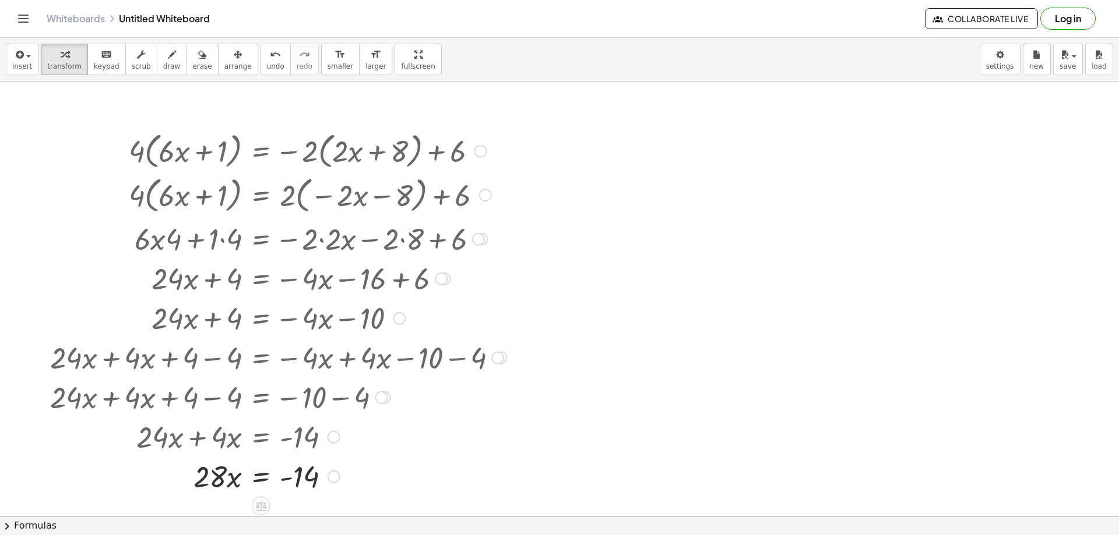
drag, startPoint x: 206, startPoint y: 436, endPoint x: 214, endPoint y: 475, distance: 39.9
click at [261, 151] on div "· 4 · ( + · 6 · x + 1 ) = − · 2 · ( + · 2 · x + 8 ) + 6 · 4 · ( + · 6 · x + 1 )…" at bounding box center [261, 151] width 0 height 0
drag, startPoint x: 211, startPoint y: 478, endPoint x: 306, endPoint y: 501, distance: 97.8
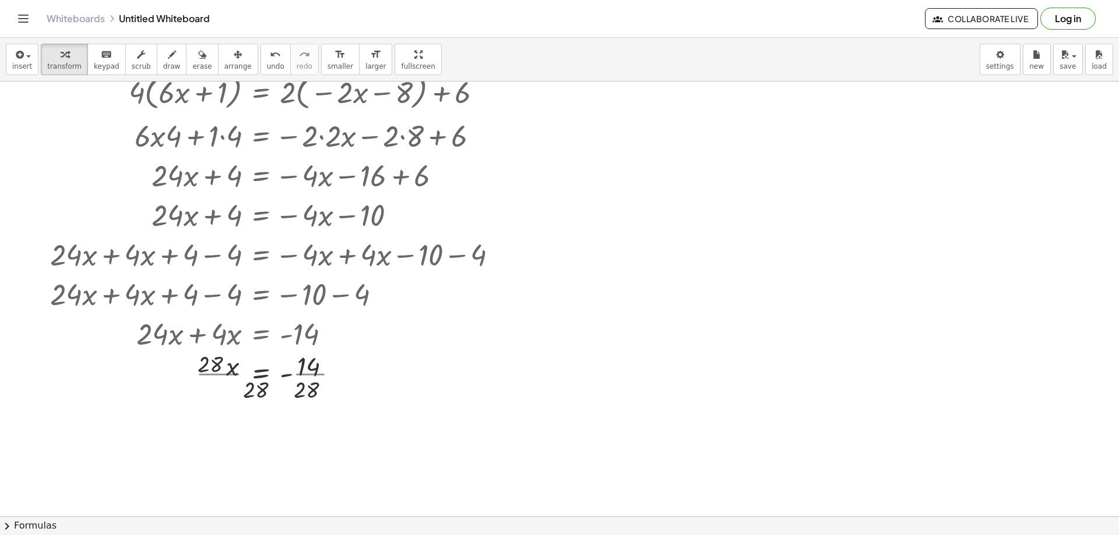
scroll to position [233, 0]
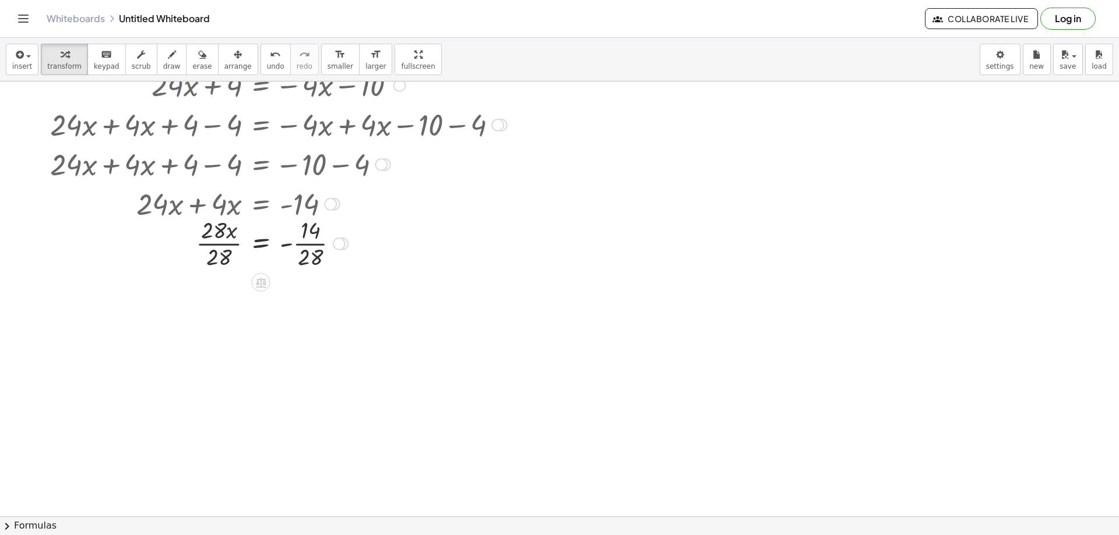
click at [312, 245] on div at bounding box center [278, 243] width 468 height 58
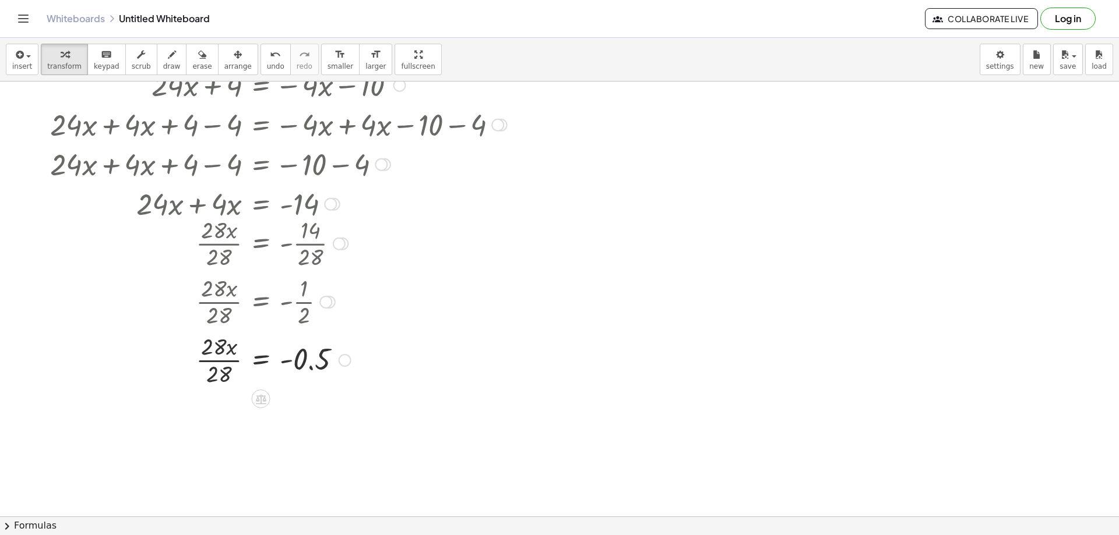
click at [233, 358] on div at bounding box center [278, 359] width 468 height 58
click at [232, 361] on div at bounding box center [278, 359] width 468 height 58
click at [232, 361] on div at bounding box center [278, 359] width 468 height 38
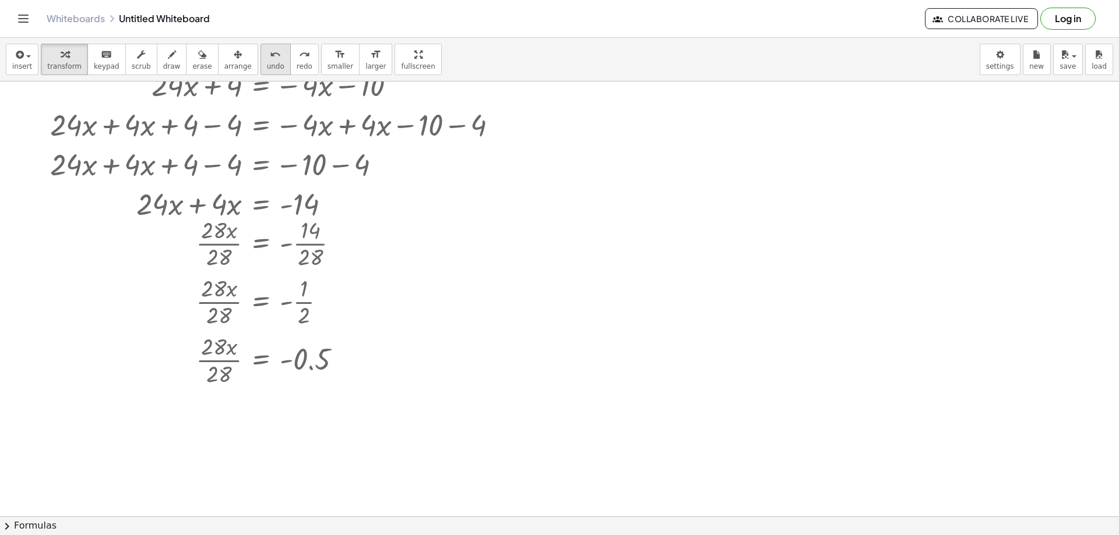
click at [267, 66] on span "undo" at bounding box center [275, 66] width 17 height 8
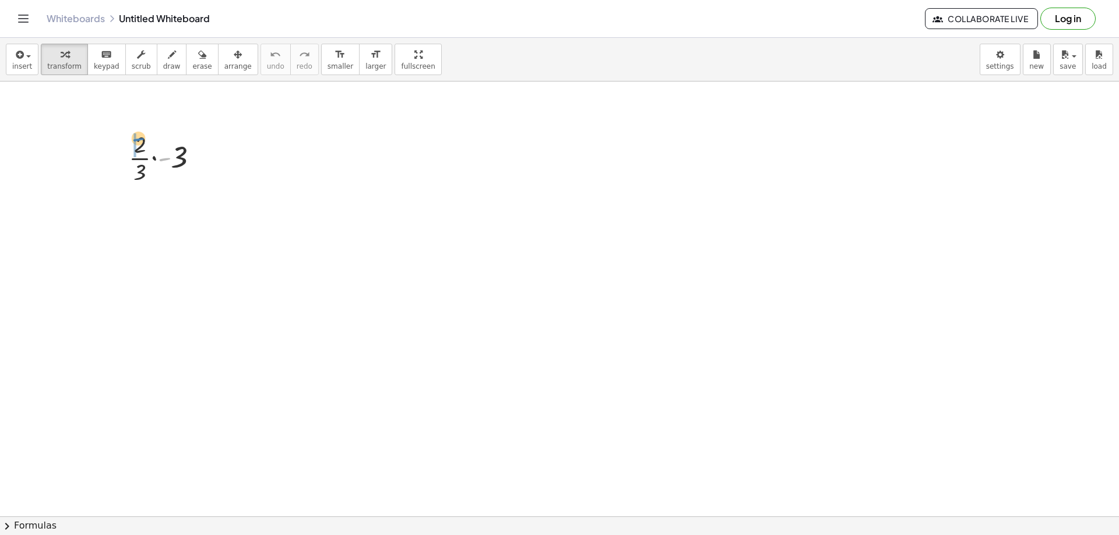
drag, startPoint x: 158, startPoint y: 160, endPoint x: 132, endPoint y: 140, distance: 32.9
click at [132, 140] on div at bounding box center [168, 157] width 91 height 58
drag, startPoint x: 166, startPoint y: 216, endPoint x: 138, endPoint y: 208, distance: 29.0
click at [138, 208] on div at bounding box center [168, 215] width 91 height 58
click at [164, 265] on div at bounding box center [168, 274] width 91 height 58
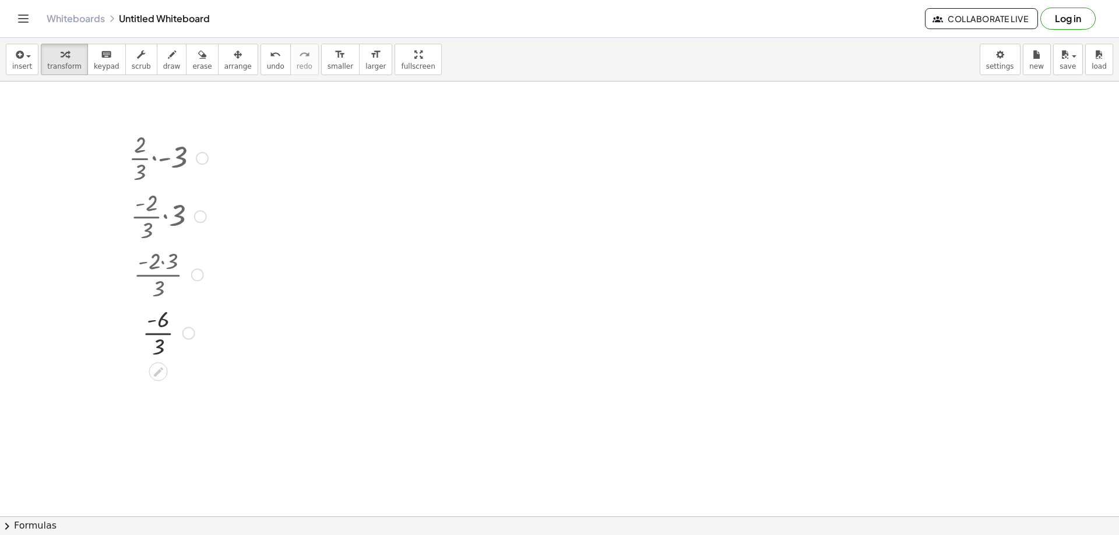
click at [164, 334] on div at bounding box center [168, 332] width 91 height 58
click at [164, 334] on div at bounding box center [168, 332] width 91 height 38
click at [267, 63] on span "undo" at bounding box center [275, 66] width 17 height 8
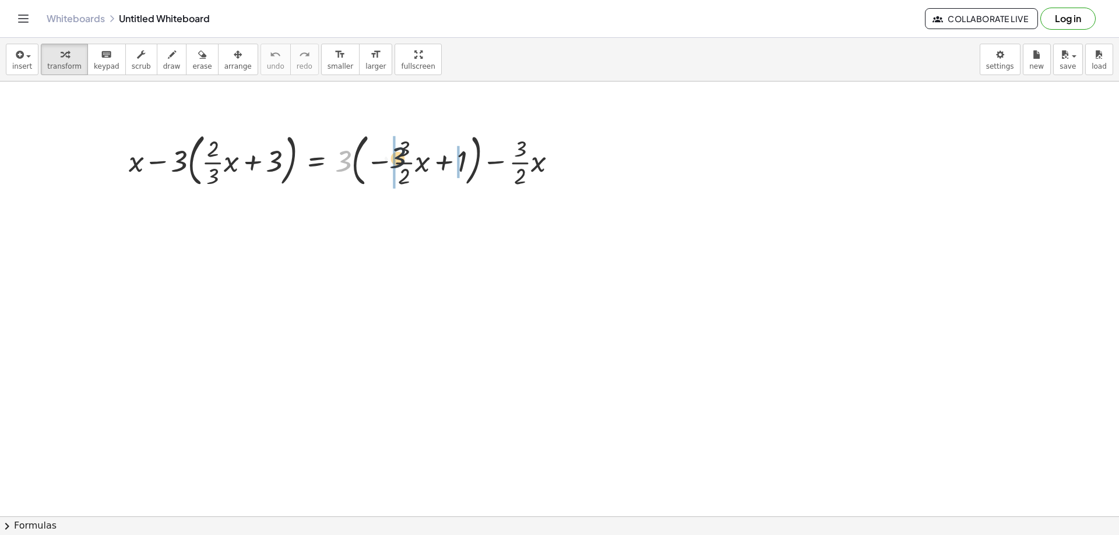
drag, startPoint x: 344, startPoint y: 168, endPoint x: 401, endPoint y: 165, distance: 56.6
click at [401, 165] on div at bounding box center [347, 159] width 449 height 63
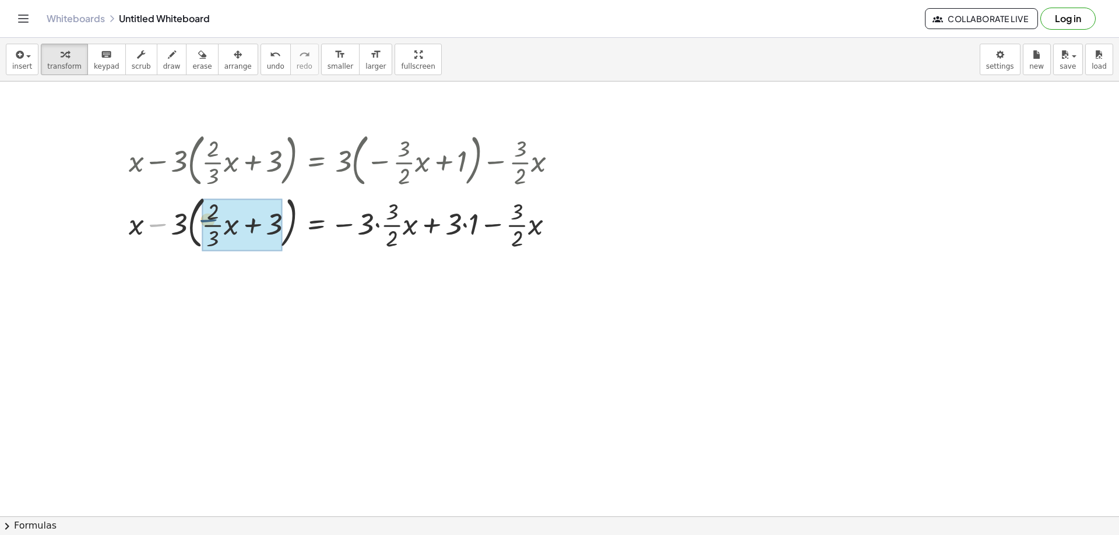
drag, startPoint x: 162, startPoint y: 223, endPoint x: 221, endPoint y: 216, distance: 59.3
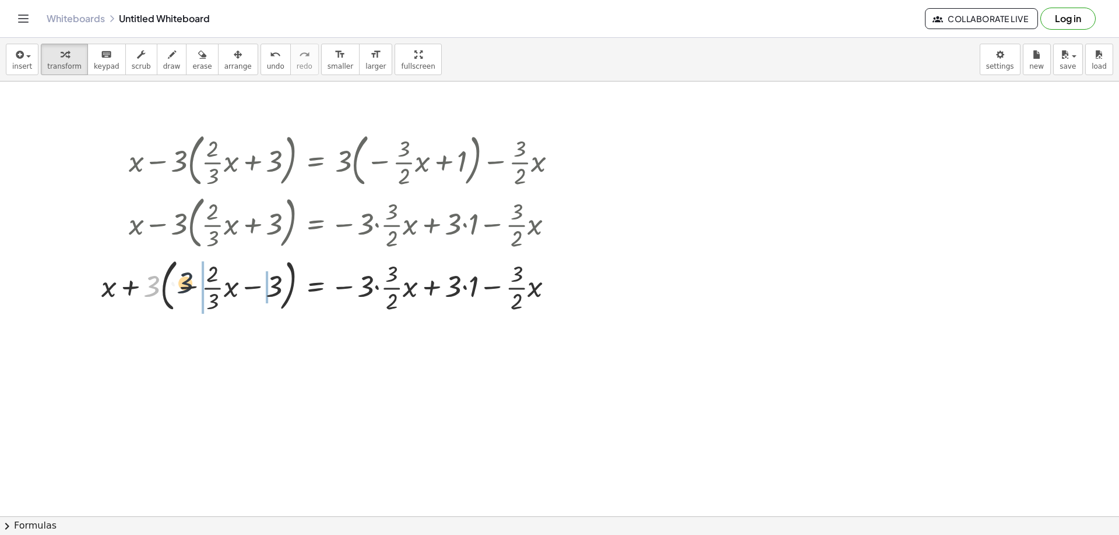
drag, startPoint x: 155, startPoint y: 291, endPoint x: 193, endPoint y: 287, distance: 38.0
click at [193, 287] on div at bounding box center [334, 284] width 477 height 63
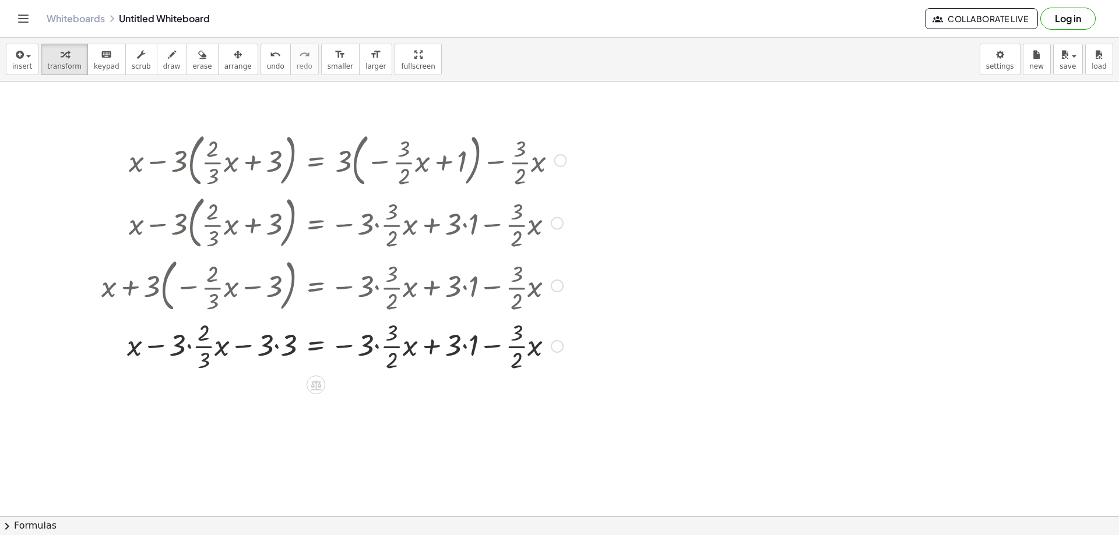
drag, startPoint x: 277, startPoint y: 345, endPoint x: 230, endPoint y: 343, distance: 47.8
click at [276, 345] on div at bounding box center [334, 345] width 477 height 58
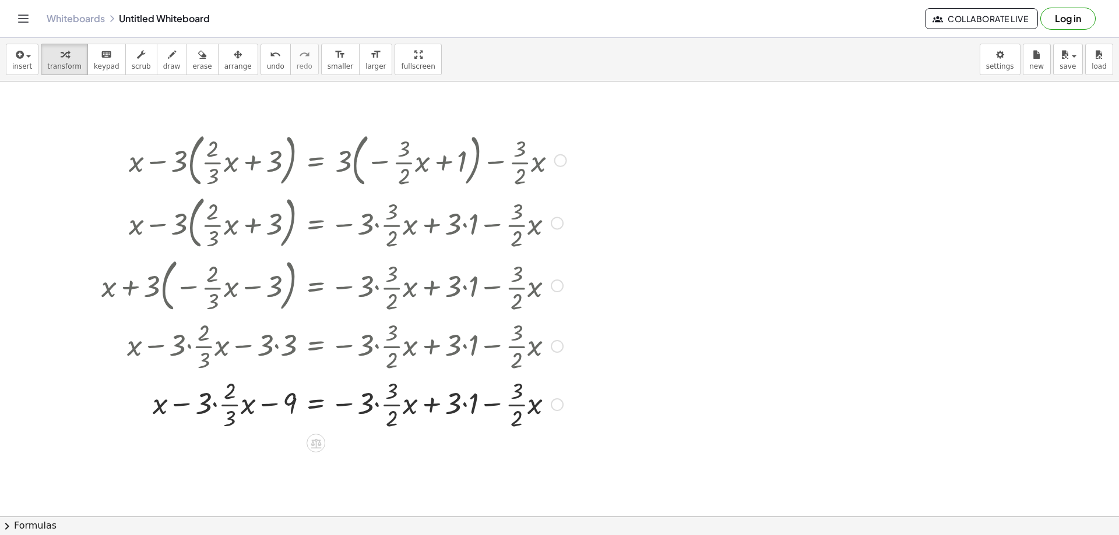
click at [217, 404] on div at bounding box center [334, 404] width 477 height 58
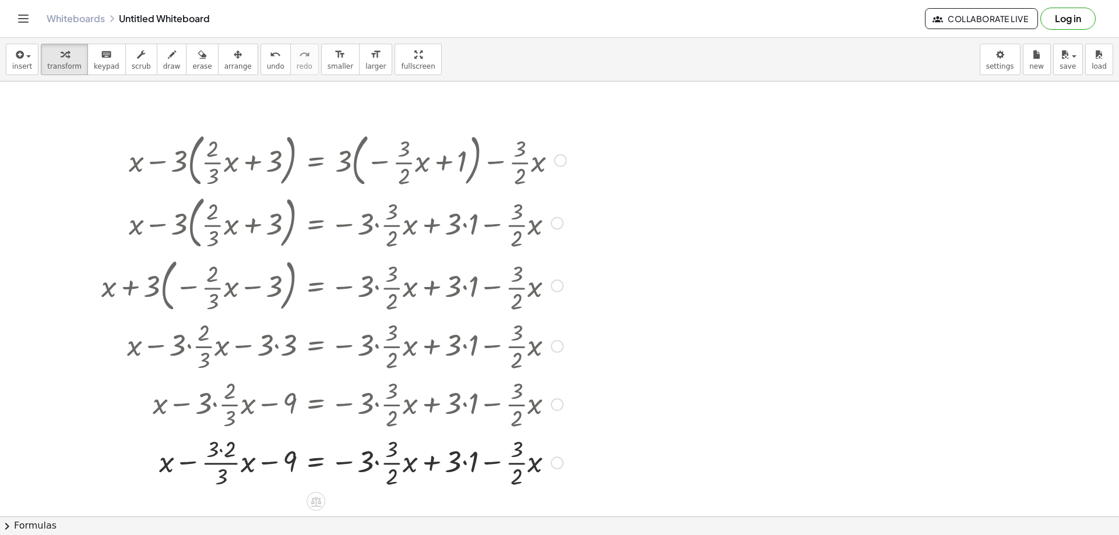
click at [221, 447] on div at bounding box center [334, 462] width 477 height 58
click at [227, 464] on div at bounding box center [334, 462] width 477 height 58
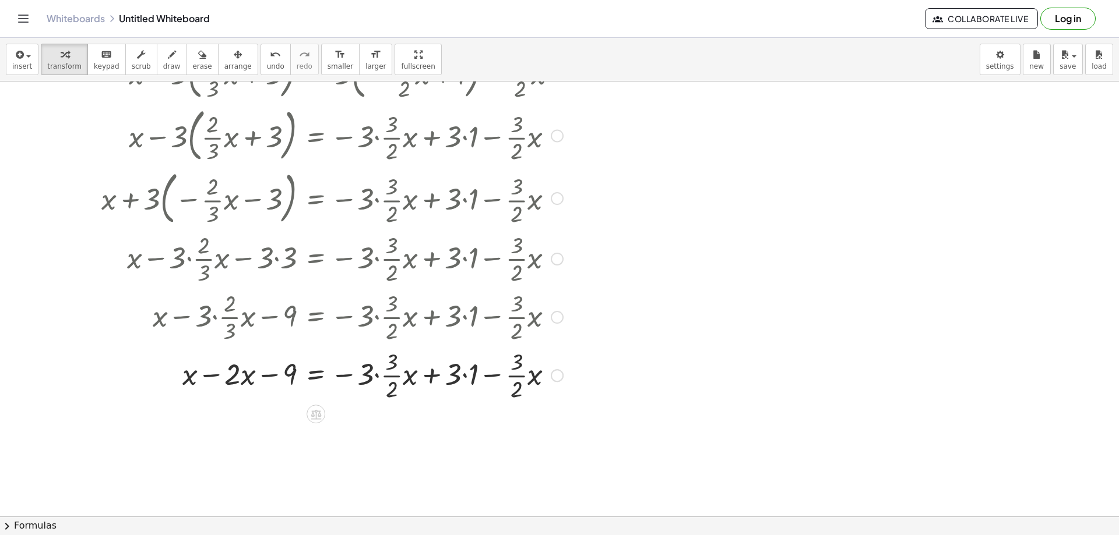
scroll to position [117, 0]
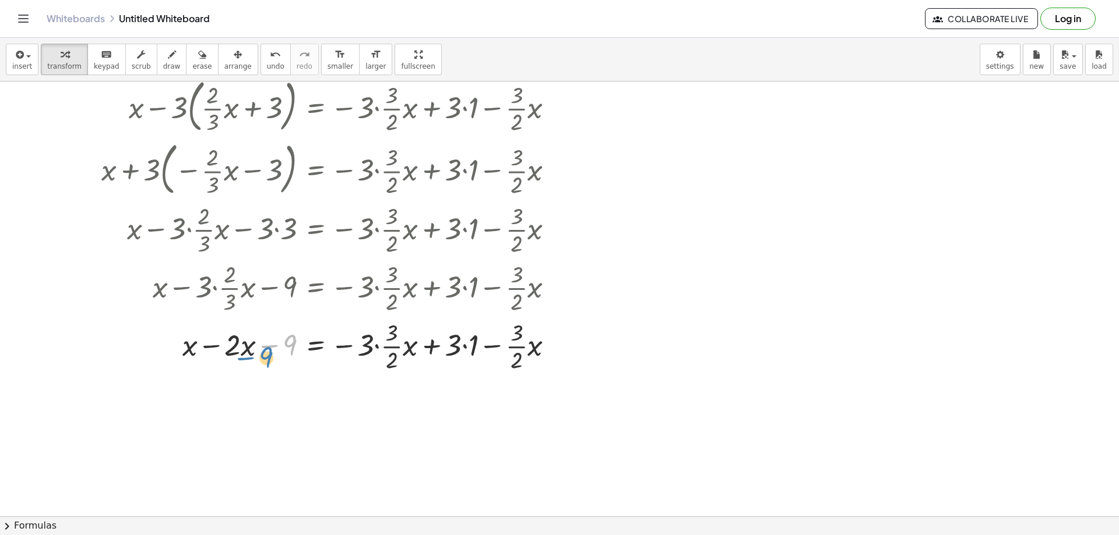
drag, startPoint x: 266, startPoint y: 347, endPoint x: 245, endPoint y: 354, distance: 22.7
click at [244, 354] on div at bounding box center [334, 345] width 477 height 58
click at [378, 353] on div at bounding box center [334, 345] width 477 height 58
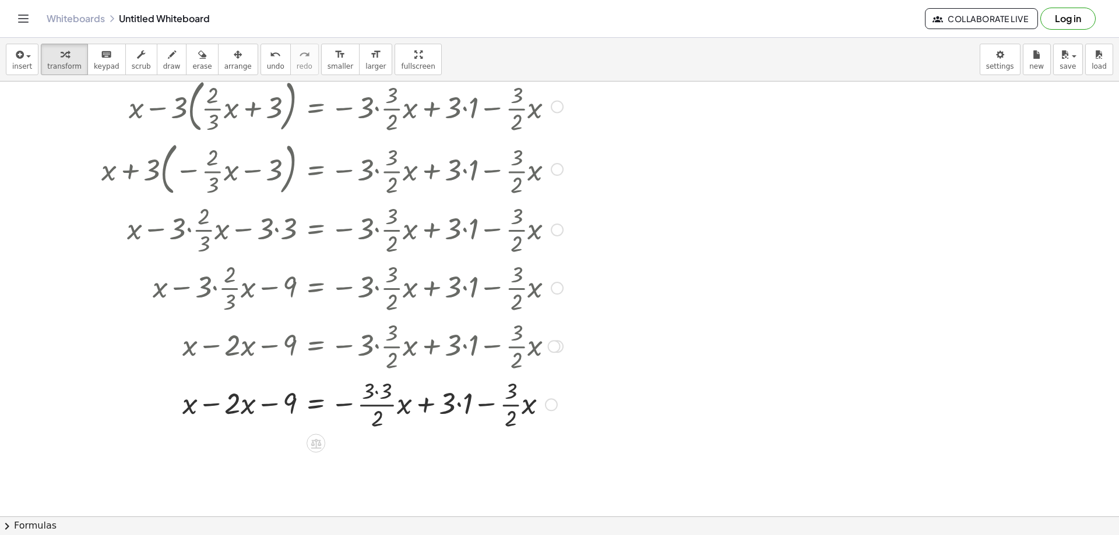
click at [376, 391] on div at bounding box center [334, 404] width 477 height 58
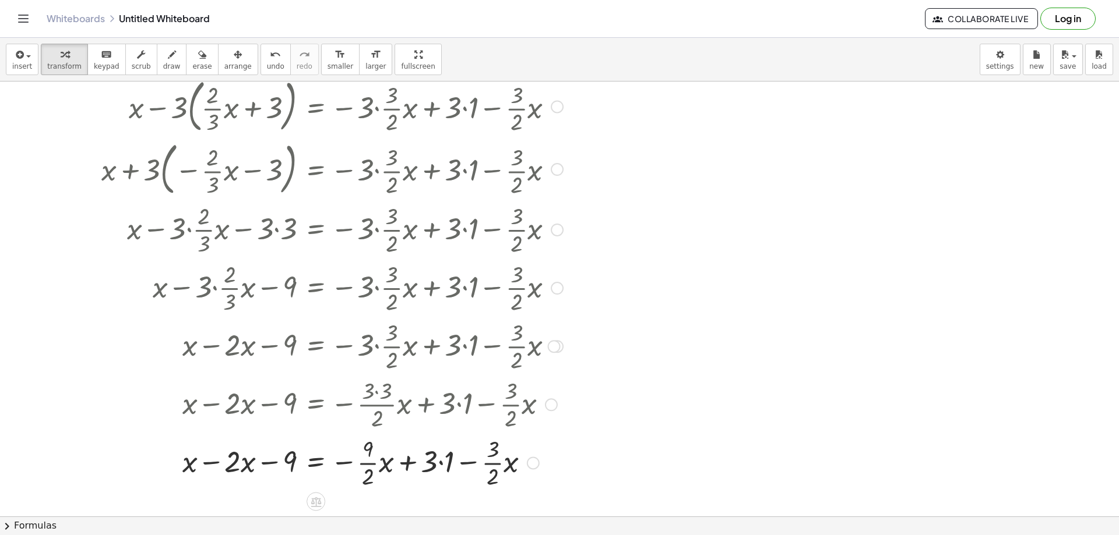
click at [438, 462] on div at bounding box center [334, 462] width 477 height 58
drag, startPoint x: 449, startPoint y: 464, endPoint x: 174, endPoint y: 455, distance: 275.7
click at [174, 455] on div at bounding box center [334, 462] width 477 height 58
drag, startPoint x: 348, startPoint y: 467, endPoint x: 184, endPoint y: 457, distance: 164.6
click at [184, 457] on div at bounding box center [344, 462] width 496 height 58
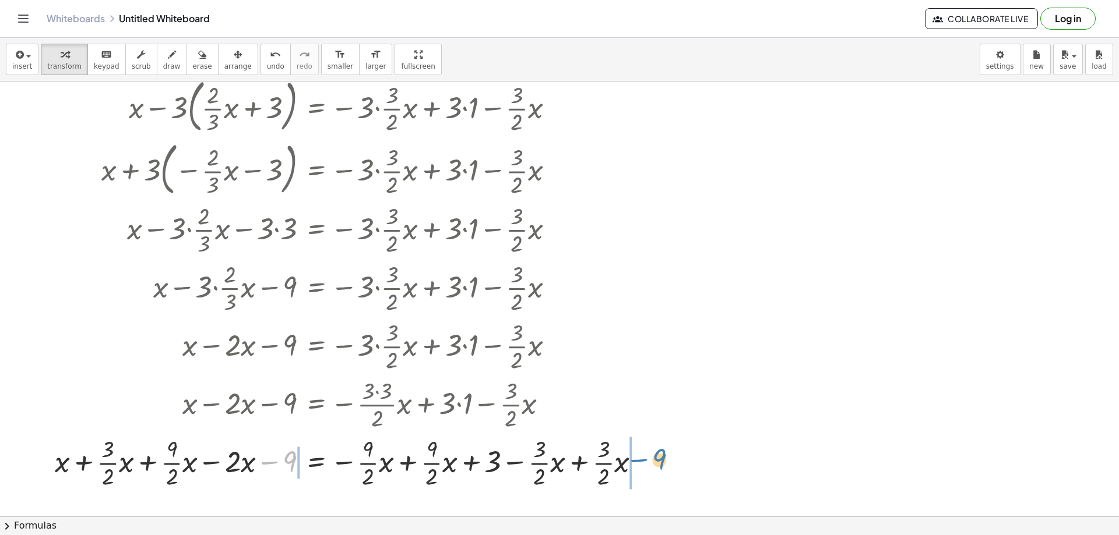
drag, startPoint x: 265, startPoint y: 465, endPoint x: 634, endPoint y: 463, distance: 370.0
click at [634, 463] on div at bounding box center [352, 462] width 606 height 58
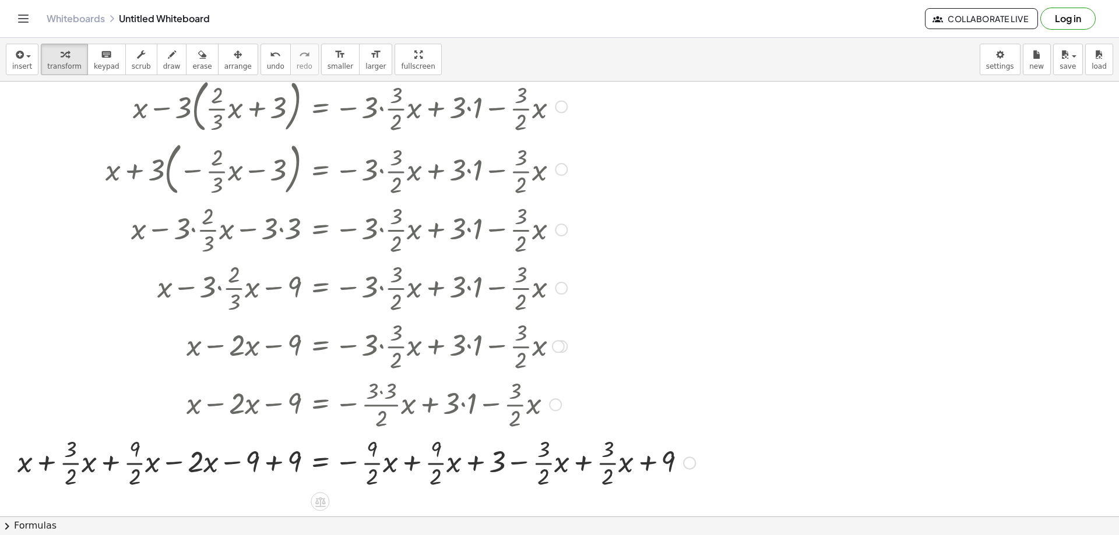
click at [410, 465] on div at bounding box center [356, 462] width 689 height 58
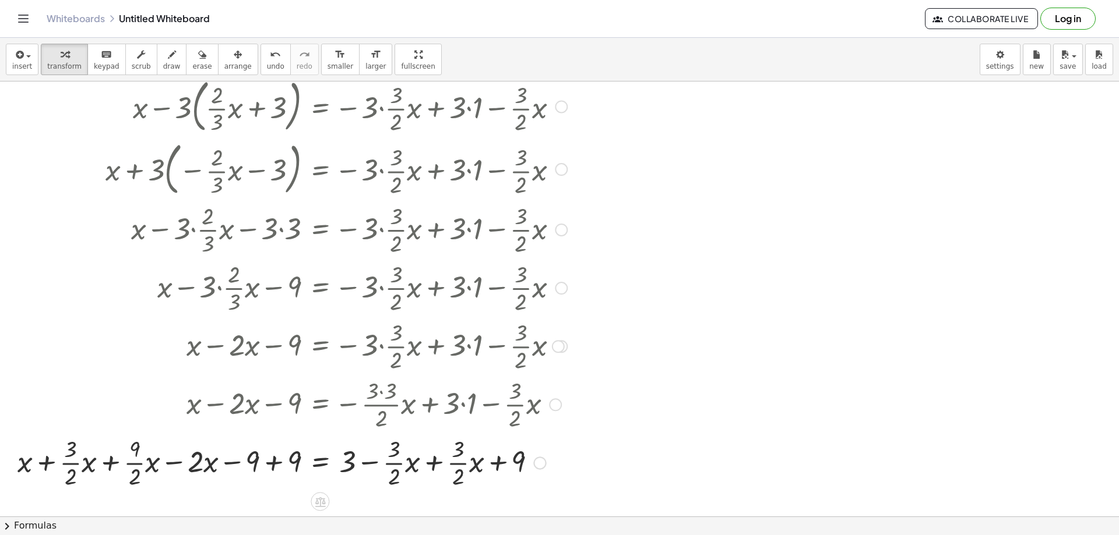
click at [432, 464] on div at bounding box center [294, 462] width 565 height 58
click at [272, 462] on div at bounding box center [294, 462] width 565 height 58
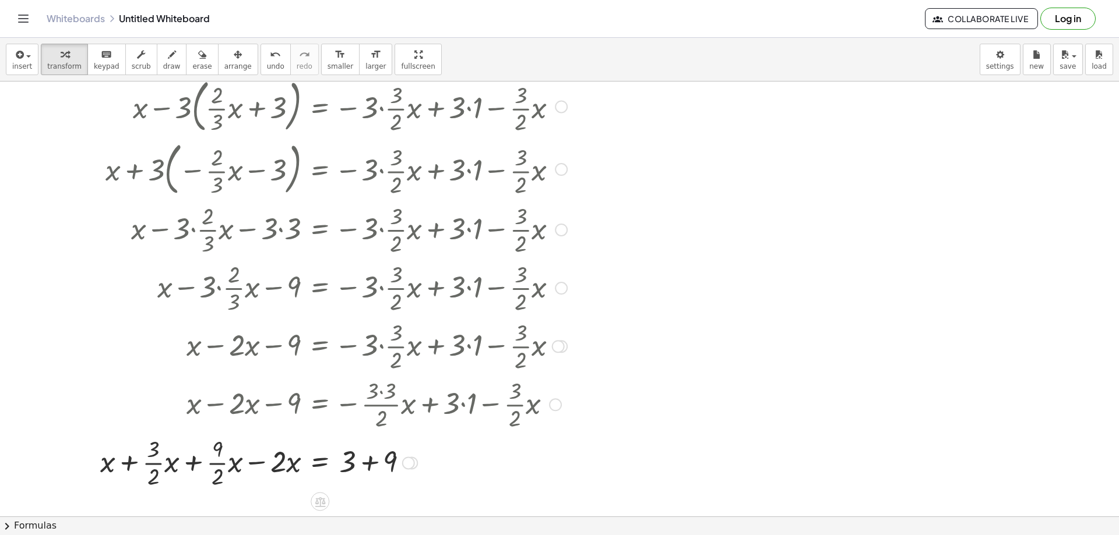
click at [186, 467] on div at bounding box center [335, 462] width 482 height 58
click at [190, 468] on div at bounding box center [335, 462] width 482 height 58
click at [191, 467] on div at bounding box center [335, 462] width 482 height 58
click at [192, 467] on div at bounding box center [335, 462] width 482 height 58
click at [195, 465] on div at bounding box center [335, 462] width 482 height 58
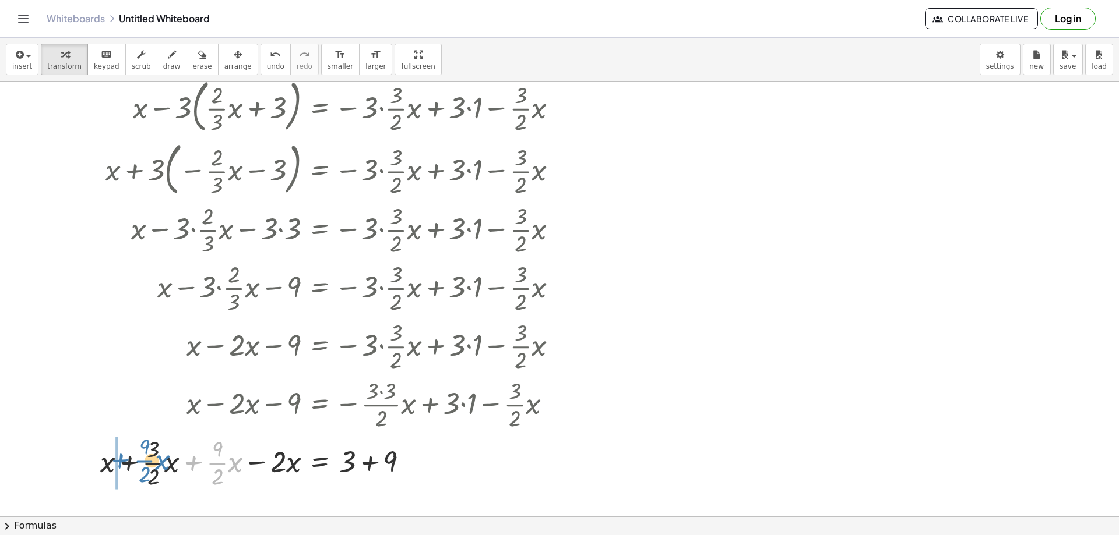
drag, startPoint x: 193, startPoint y: 461, endPoint x: 120, endPoint y: 459, distance: 72.9
click at [120, 459] on div at bounding box center [335, 462] width 482 height 58
click at [130, 464] on div at bounding box center [335, 462] width 482 height 58
drag, startPoint x: 253, startPoint y: 462, endPoint x: 111, endPoint y: 461, distance: 142.2
click at [111, 461] on div at bounding box center [335, 462] width 482 height 58
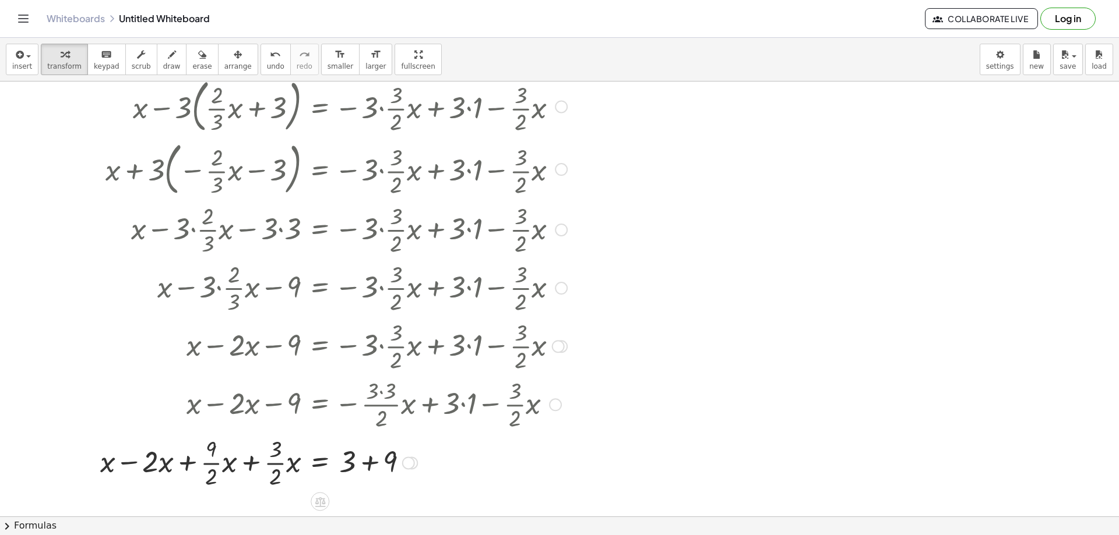
click at [129, 465] on div at bounding box center [335, 462] width 482 height 58
drag, startPoint x: 273, startPoint y: 463, endPoint x: 210, endPoint y: 458, distance: 63.1
click at [210, 458] on div at bounding box center [338, 462] width 477 height 58
click at [274, 461] on div at bounding box center [338, 462] width 477 height 58
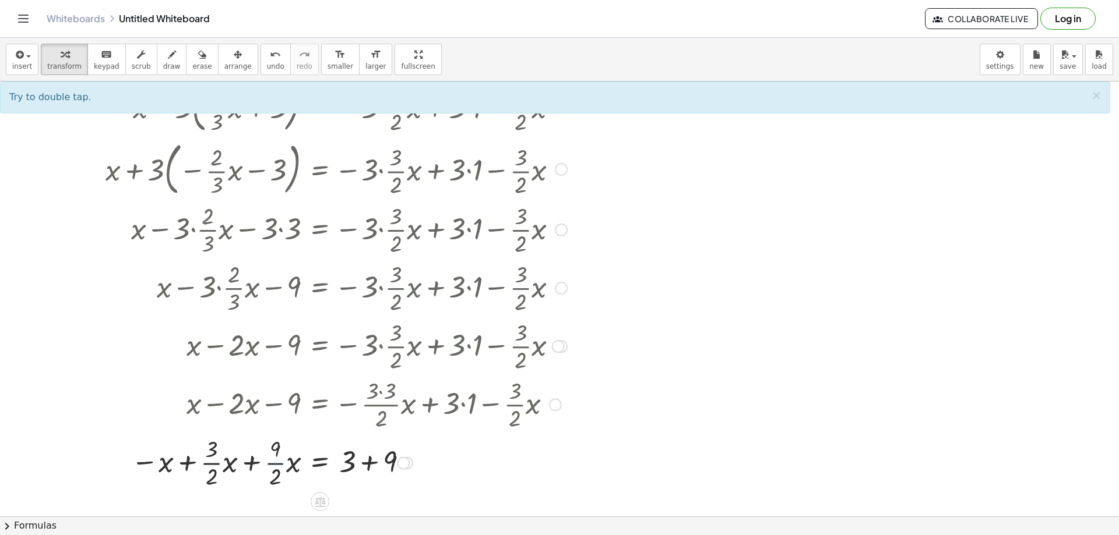
click at [278, 463] on div at bounding box center [338, 462] width 477 height 58
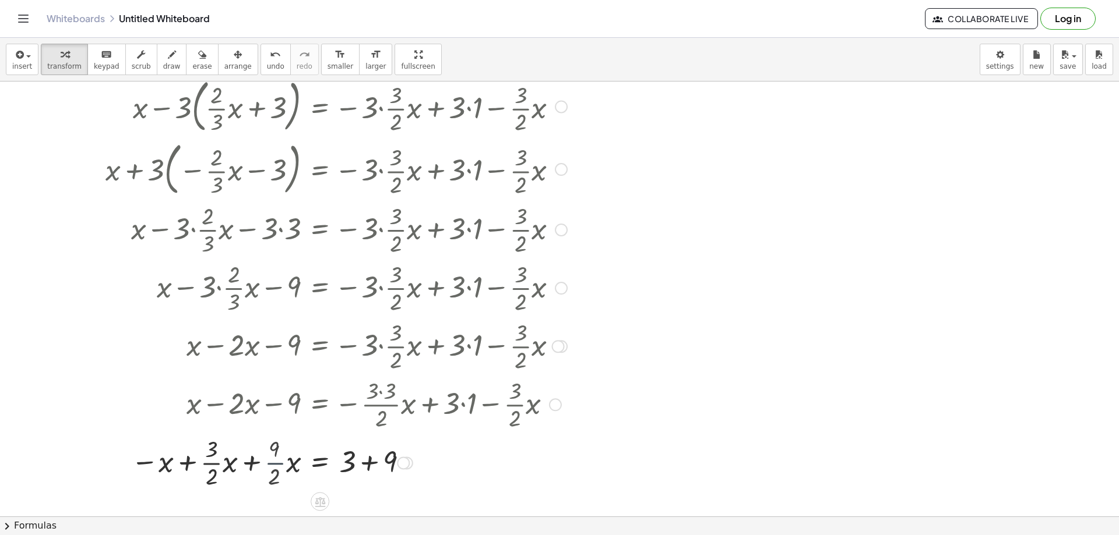
click at [278, 463] on div at bounding box center [338, 462] width 477 height 58
click at [193, 464] on div at bounding box center [338, 462] width 477 height 58
click at [193, 464] on div at bounding box center [337, 462] width 478 height 40
click at [230, 468] on div at bounding box center [337, 462] width 478 height 40
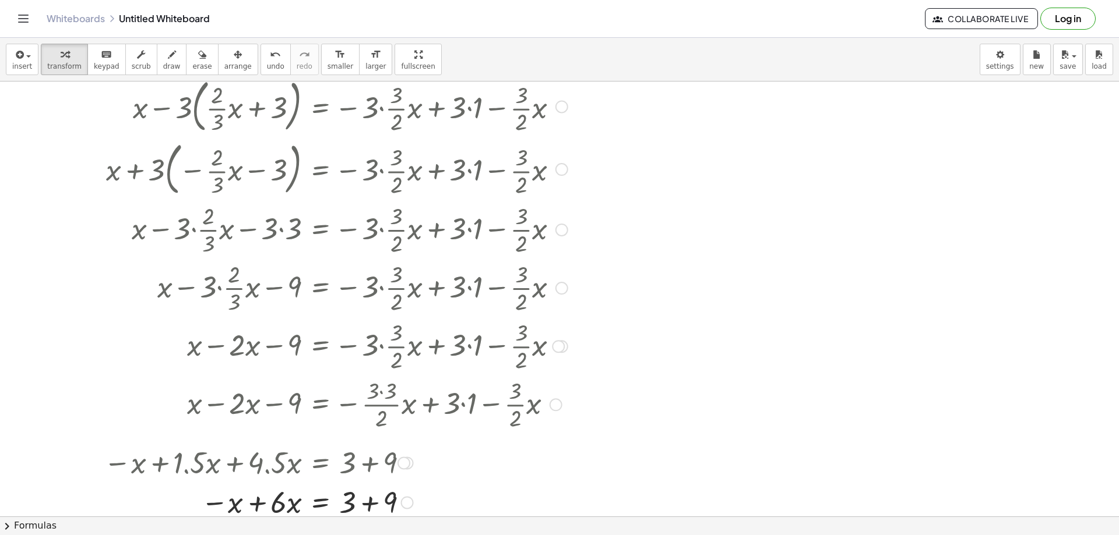
click at [260, 500] on div at bounding box center [337, 502] width 478 height 40
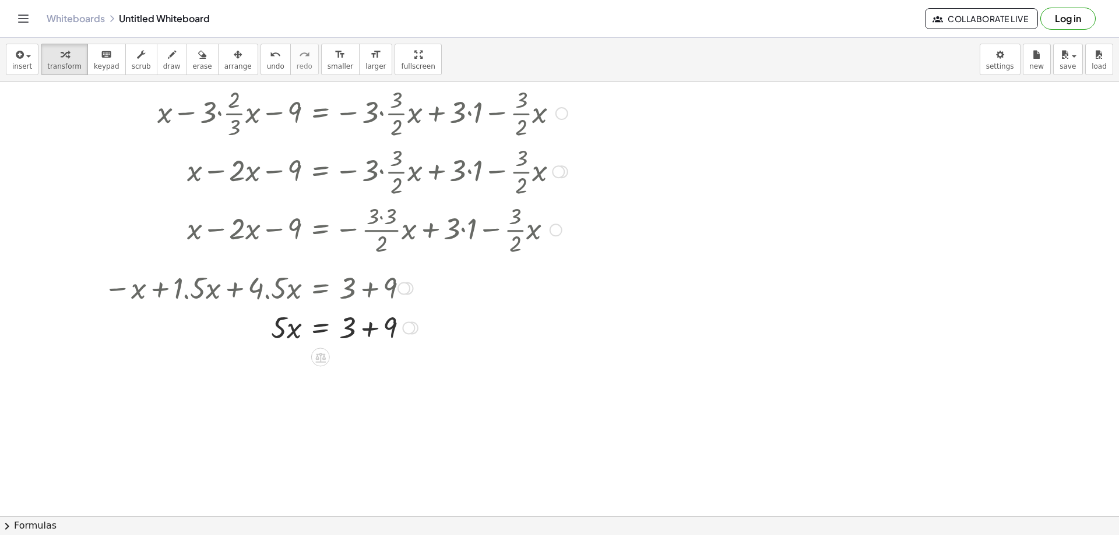
click at [370, 330] on div at bounding box center [337, 327] width 478 height 40
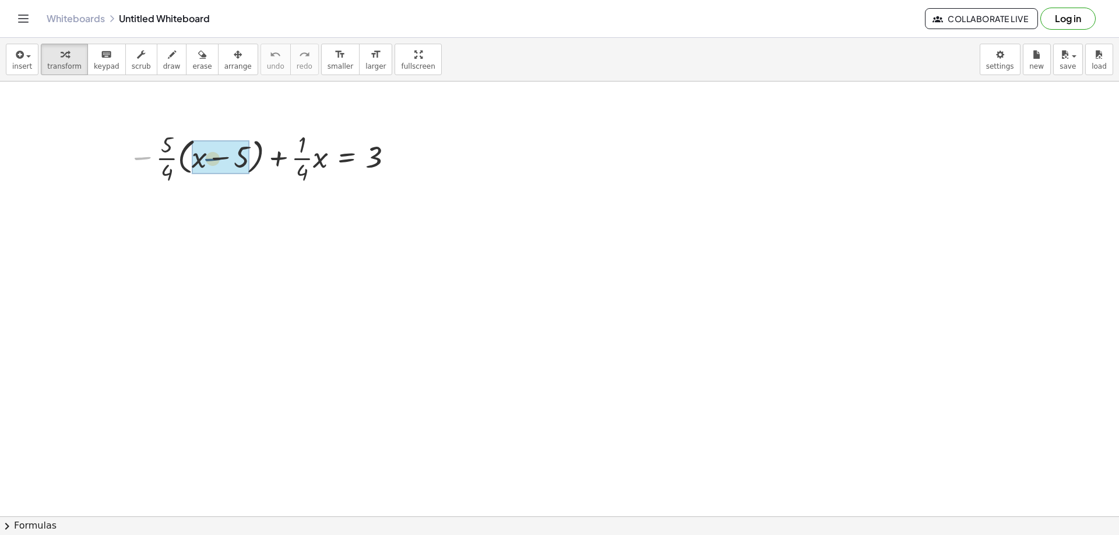
drag, startPoint x: 174, startPoint y: 160, endPoint x: 210, endPoint y: 160, distance: 36.1
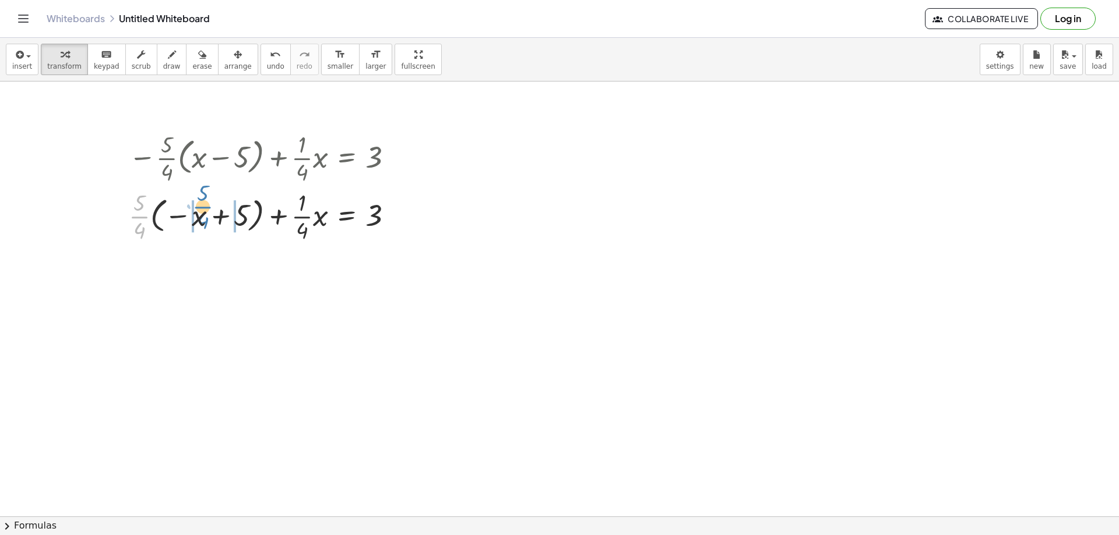
drag, startPoint x: 138, startPoint y: 213, endPoint x: 201, endPoint y: 203, distance: 63.7
click at [201, 203] on div at bounding box center [265, 215] width 285 height 58
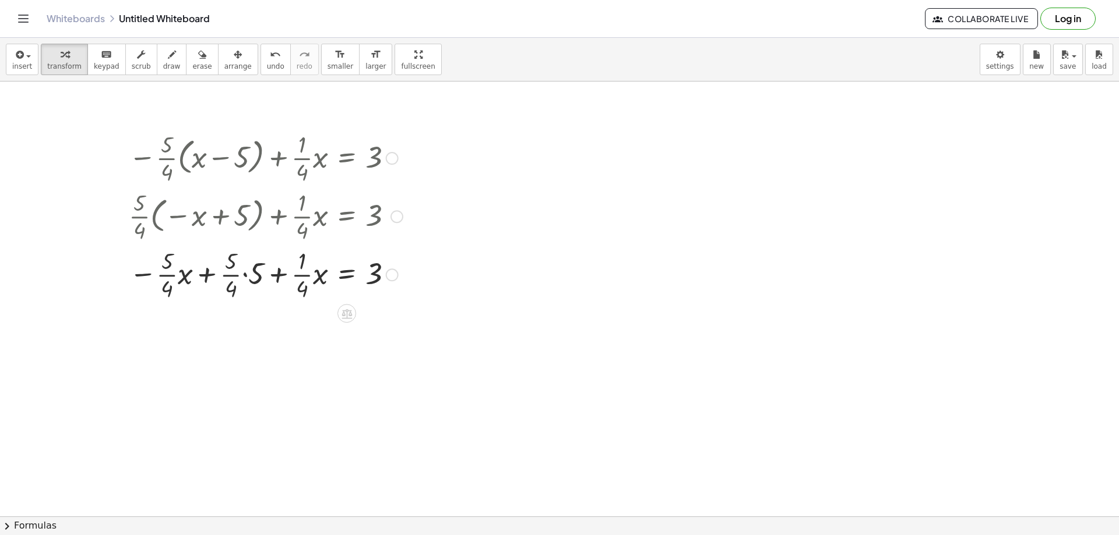
click at [245, 273] on div at bounding box center [265, 274] width 285 height 58
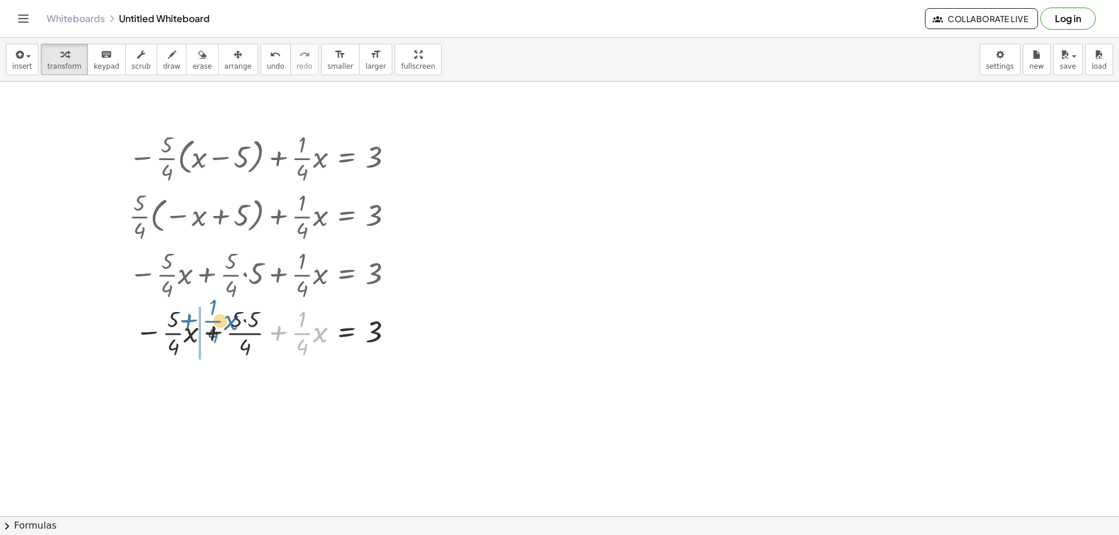
drag, startPoint x: 276, startPoint y: 335, endPoint x: 186, endPoint y: 323, distance: 91.1
click at [186, 323] on div at bounding box center [265, 332] width 285 height 58
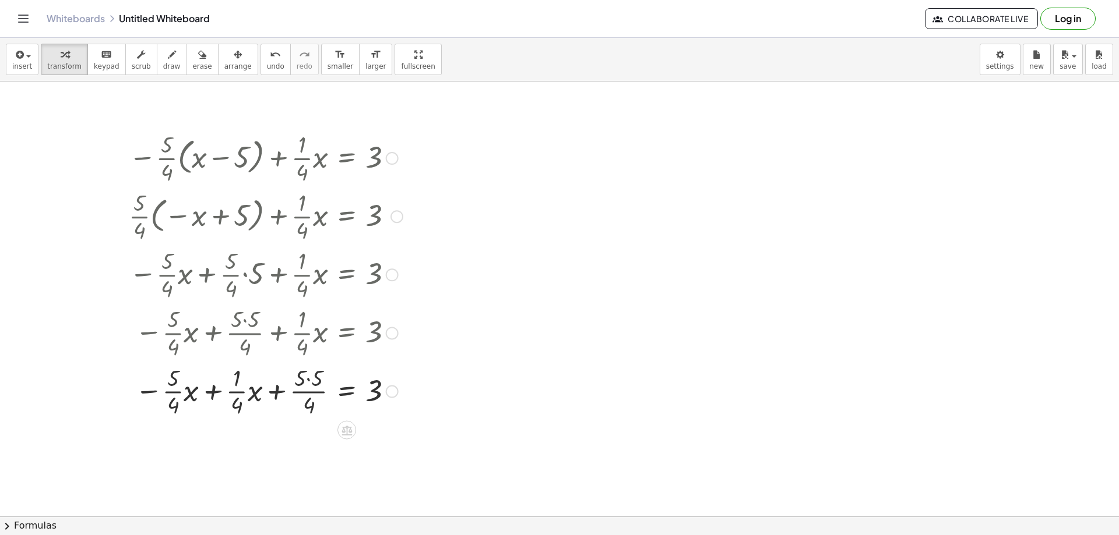
click at [214, 389] on div at bounding box center [265, 391] width 285 height 58
click at [232, 392] on div at bounding box center [265, 391] width 285 height 58
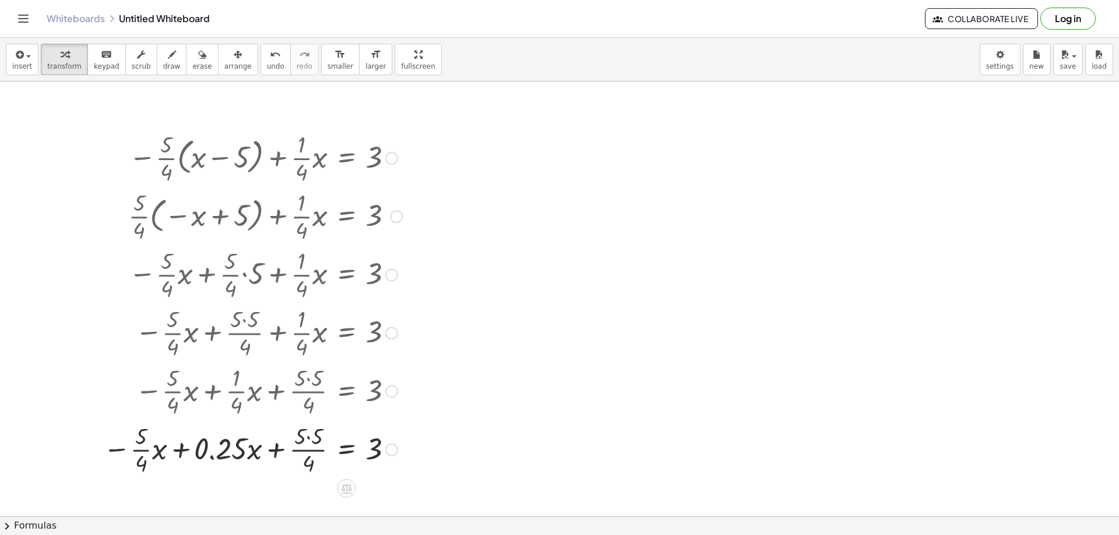
click at [146, 447] on div at bounding box center [252, 449] width 311 height 58
click at [146, 448] on div at bounding box center [252, 449] width 311 height 58
click at [174, 456] on div at bounding box center [239, 449] width 338 height 58
click at [306, 451] on div at bounding box center [265, 449] width 285 height 58
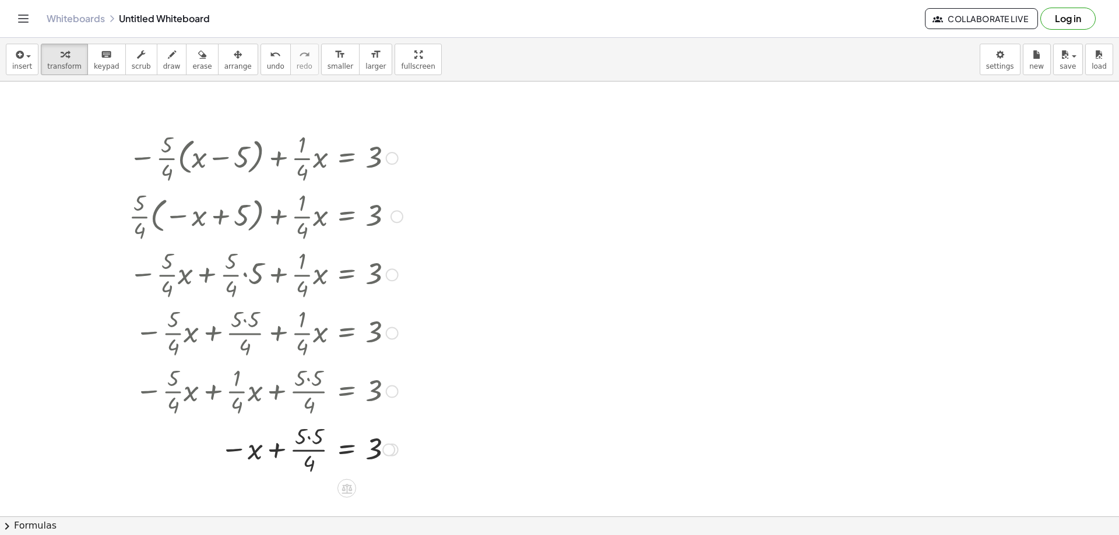
click at [306, 451] on div at bounding box center [265, 449] width 285 height 58
click at [306, 438] on div at bounding box center [265, 449] width 285 height 58
drag, startPoint x: 288, startPoint y: 453, endPoint x: 399, endPoint y: 453, distance: 111.3
click at [399, 453] on div at bounding box center [265, 449] width 285 height 58
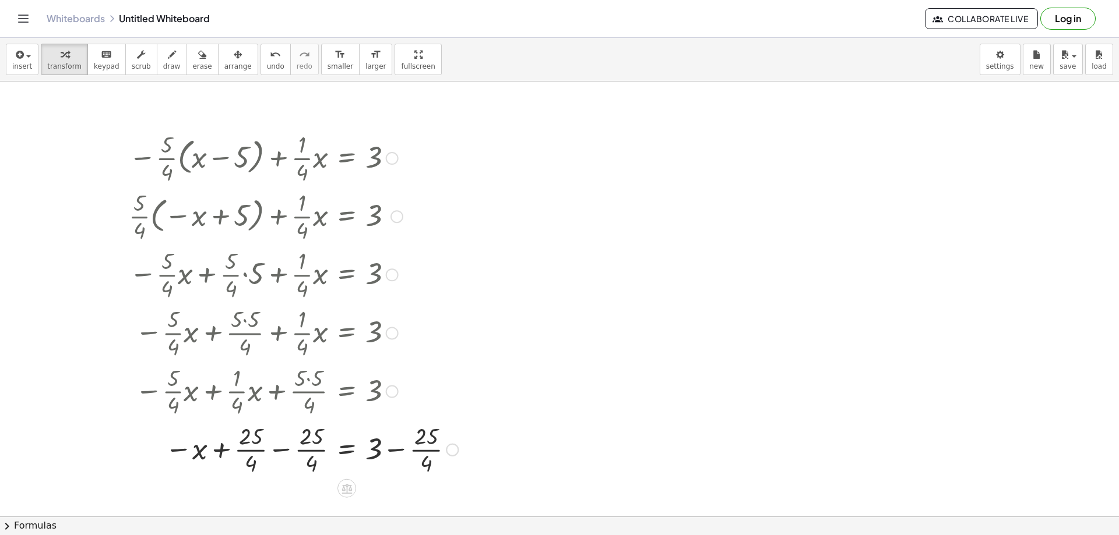
click at [286, 451] on div at bounding box center [293, 449] width 341 height 58
click at [392, 449] on div at bounding box center [296, 449] width 346 height 58
drag, startPoint x: 392, startPoint y: 449, endPoint x: 408, endPoint y: 447, distance: 15.9
click at [394, 449] on div at bounding box center [296, 449] width 346 height 58
click at [385, 449] on div at bounding box center [307, 449] width 368 height 58
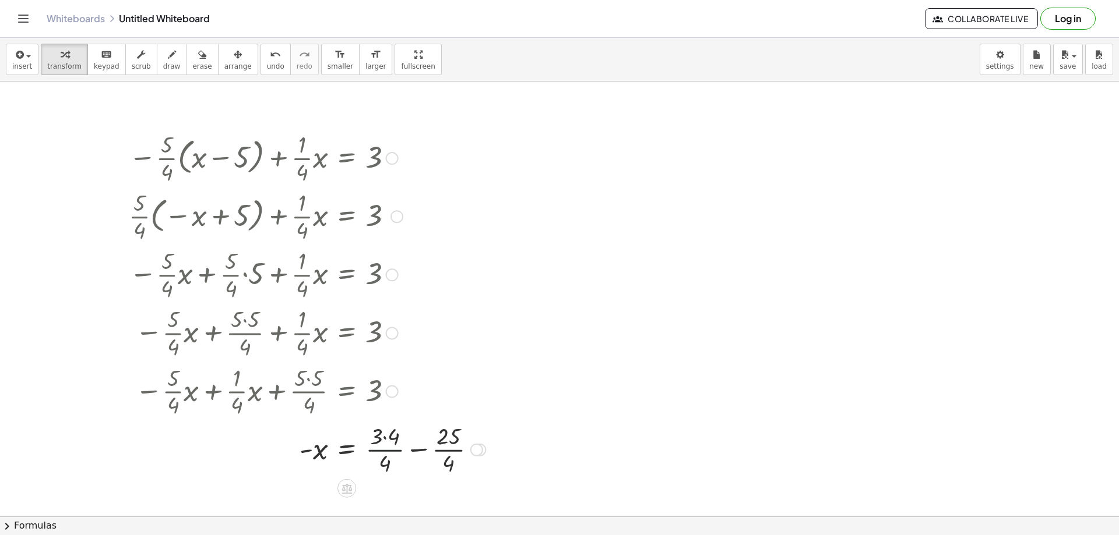
click at [386, 447] on div at bounding box center [307, 449] width 368 height 58
click at [387, 435] on div at bounding box center [307, 449] width 368 height 58
click at [386, 447] on div at bounding box center [302, 449] width 358 height 58
click at [419, 450] on div at bounding box center [296, 449] width 346 height 58
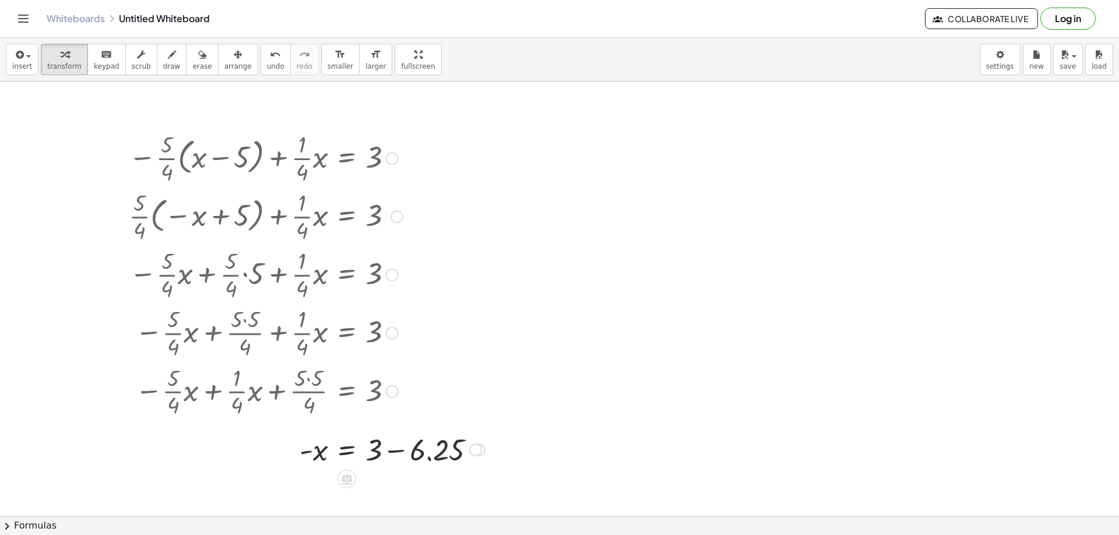
click at [397, 444] on div at bounding box center [307, 449] width 368 height 40
drag, startPoint x: 316, startPoint y: 490, endPoint x: 324, endPoint y: 491, distance: 7.7
click at [324, 492] on div at bounding box center [307, 488] width 368 height 38
drag, startPoint x: 373, startPoint y: 493, endPoint x: 309, endPoint y: 491, distance: 63.5
click at [267, 69] on span "undo" at bounding box center [275, 66] width 17 height 8
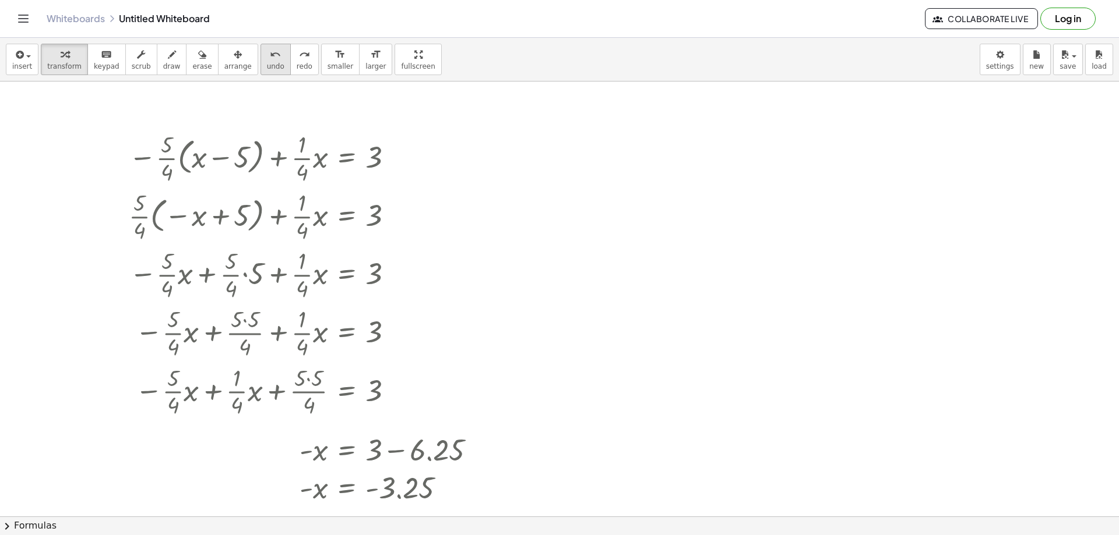
click at [267, 69] on span "undo" at bounding box center [275, 66] width 17 height 8
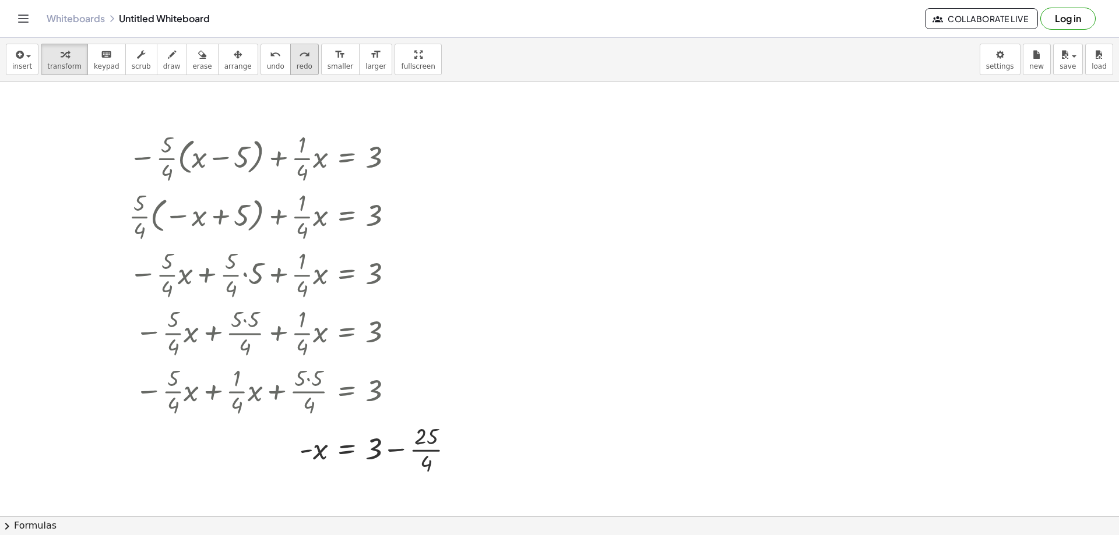
click at [297, 65] on span "redo" at bounding box center [305, 66] width 16 height 8
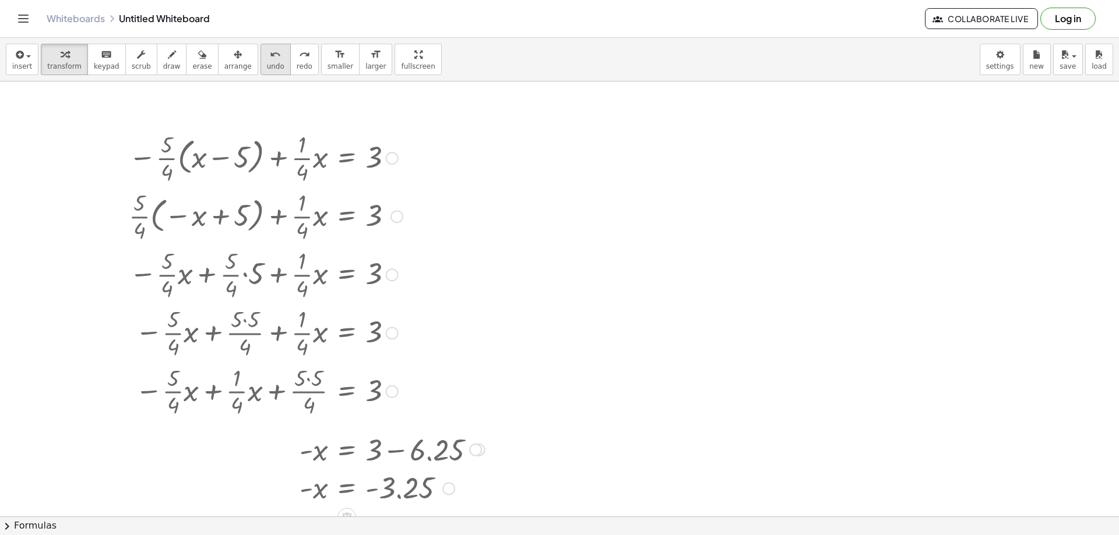
click at [270, 61] on icon "undo" at bounding box center [275, 55] width 11 height 14
click at [297, 55] on div "redo" at bounding box center [305, 54] width 16 height 14
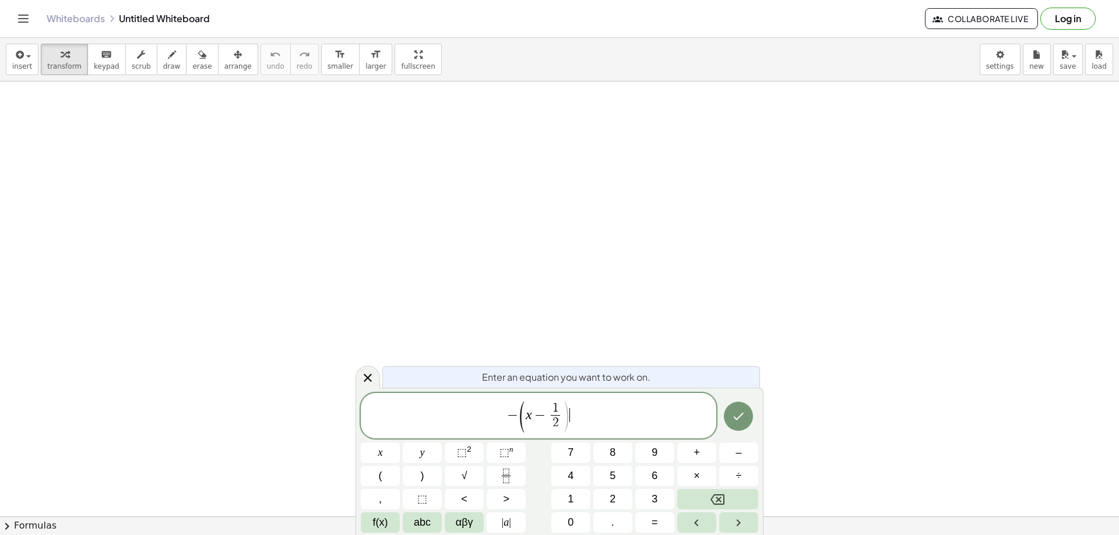
click at [616, 413] on span "− ( x − 1 2 ​ ) ​" at bounding box center [538, 416] width 355 height 33
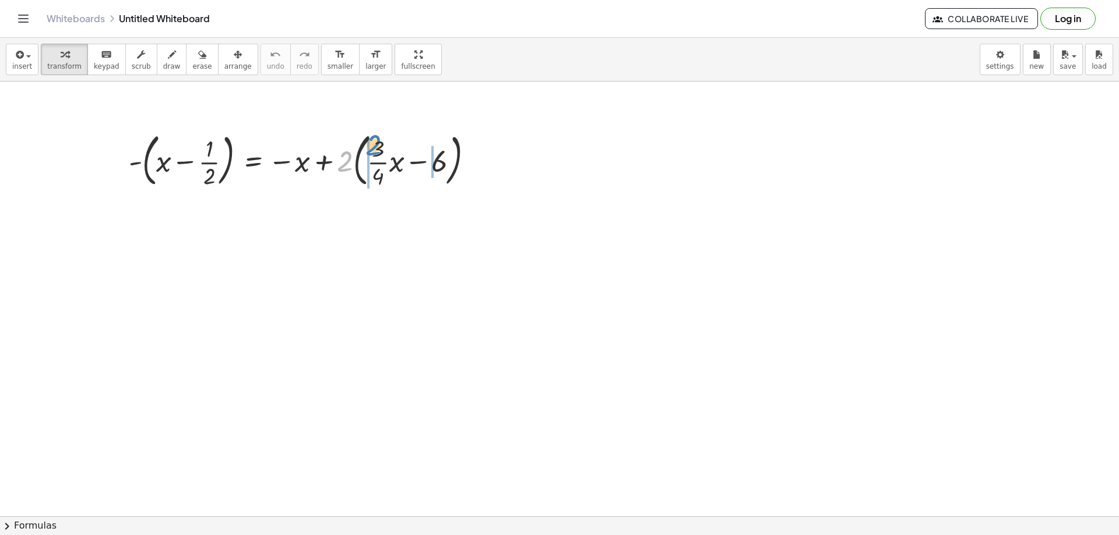
drag, startPoint x: 345, startPoint y: 158, endPoint x: 363, endPoint y: 134, distance: 29.9
click at [375, 143] on div at bounding box center [305, 159] width 365 height 63
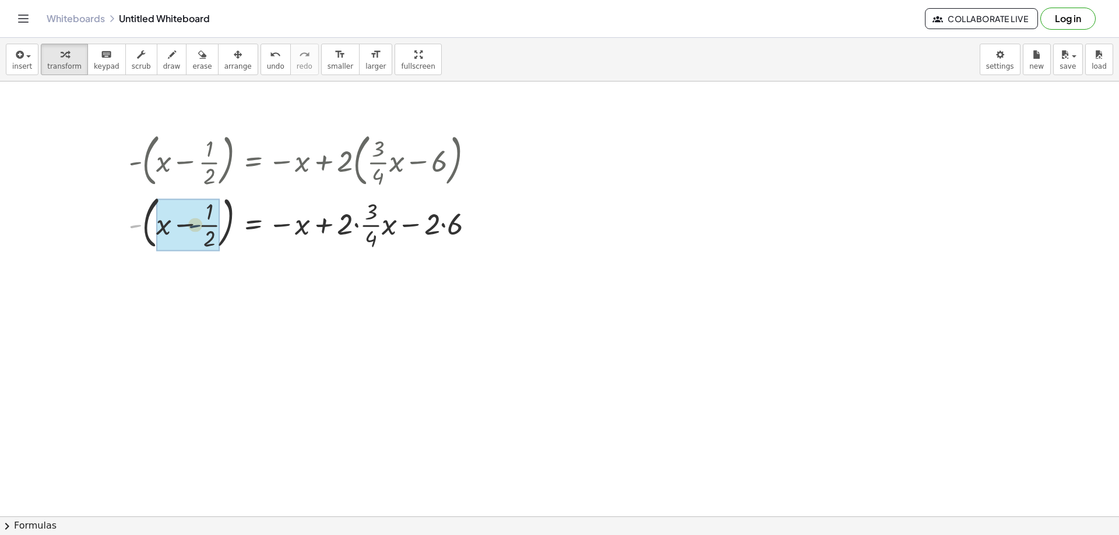
drag, startPoint x: 140, startPoint y: 222, endPoint x: 163, endPoint y: 222, distance: 22.1
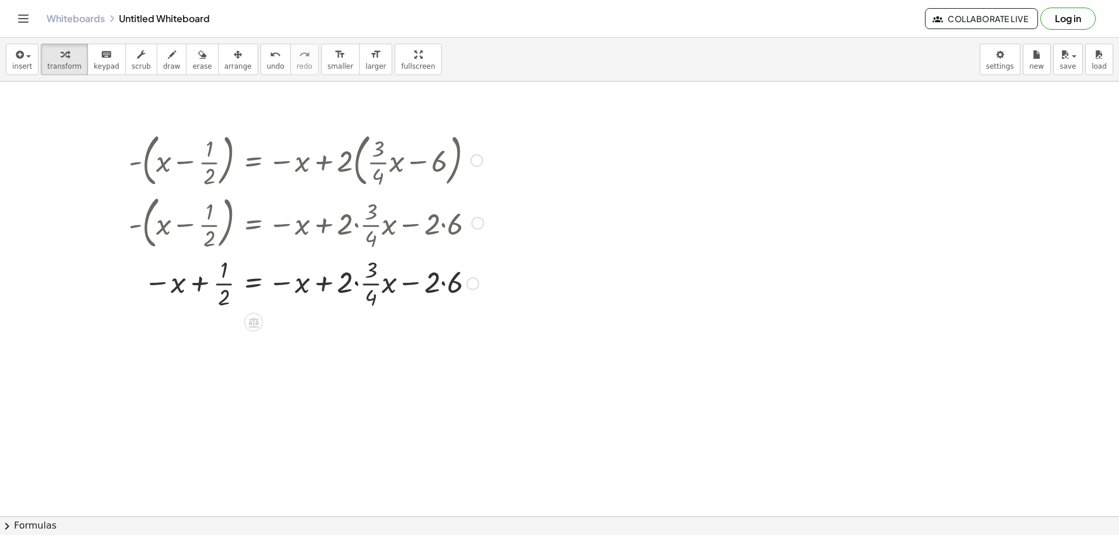
click at [354, 282] on div at bounding box center [306, 282] width 366 height 58
click at [355, 282] on div at bounding box center [306, 282] width 366 height 58
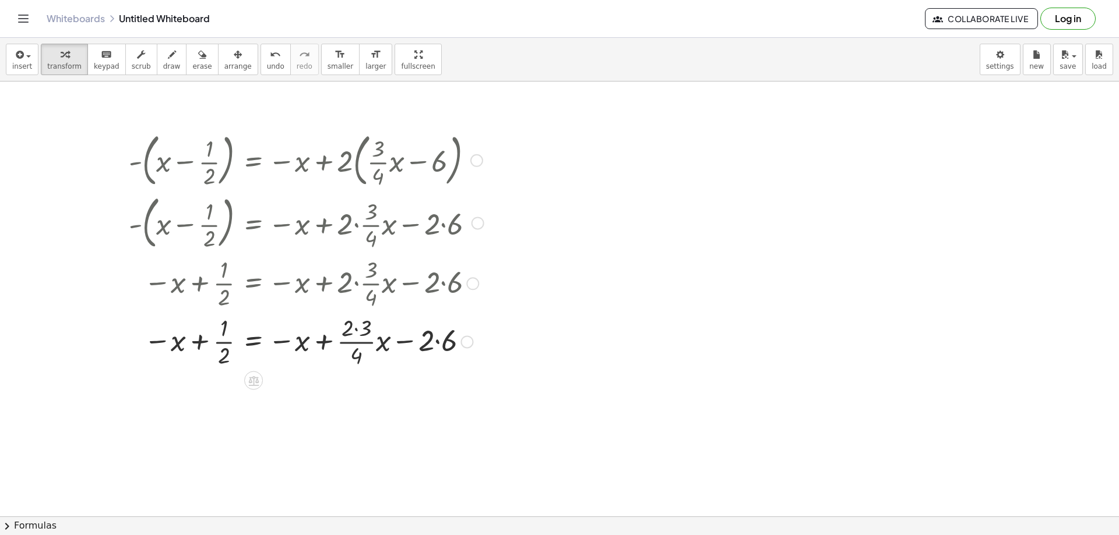
click at [355, 329] on div at bounding box center [306, 341] width 366 height 58
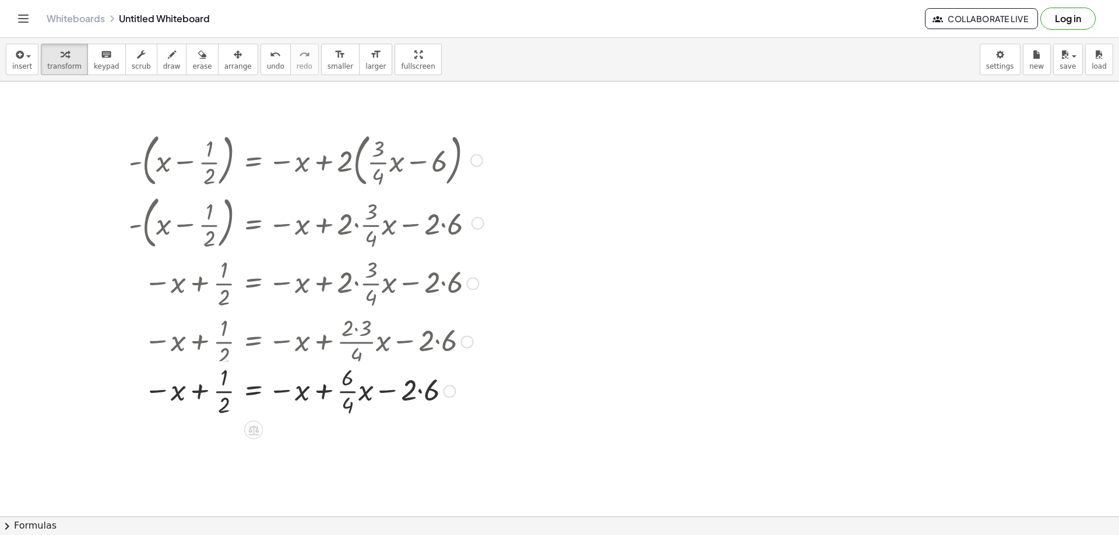
drag, startPoint x: 419, startPoint y: 343, endPoint x: 417, endPoint y: 373, distance: 29.8
click at [418, 344] on div at bounding box center [315, 341] width 384 height 58
click at [422, 400] on div at bounding box center [306, 400] width 366 height 58
drag, startPoint x: 325, startPoint y: 402, endPoint x: 171, endPoint y: 400, distance: 153.8
click at [171, 400] on div at bounding box center [306, 400] width 366 height 58
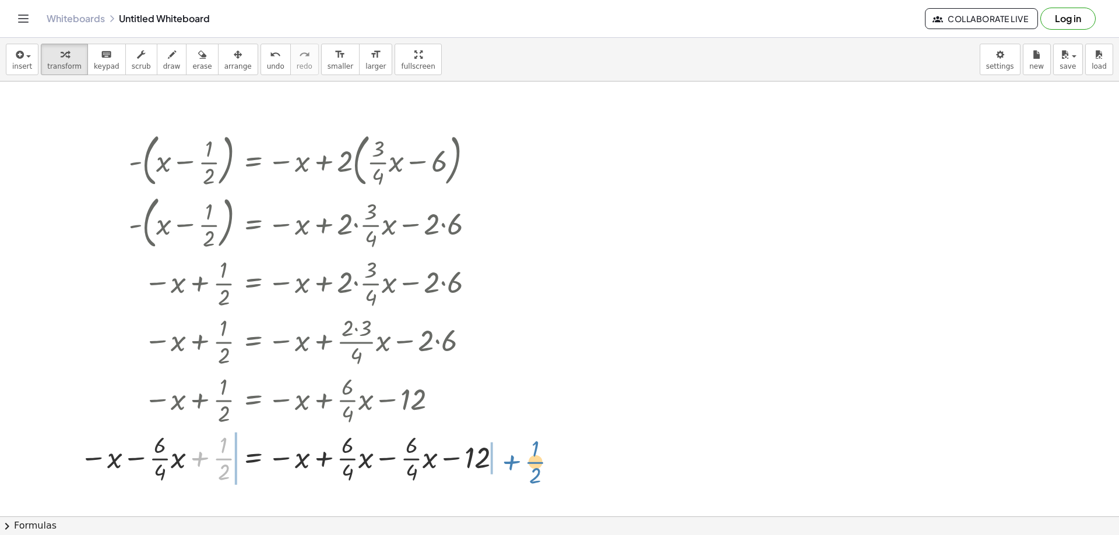
drag, startPoint x: 202, startPoint y: 455, endPoint x: 307, endPoint y: 442, distance: 105.6
click at [513, 460] on div "- ( + x − · 1 · 2 ) = − x + · 2 · ( + · · 3 · 4 · x − 6 ) - ( + x − · 1 · 2 ) =…" at bounding box center [288, 307] width 452 height 365
click at [387, 453] on div at bounding box center [292, 458] width 535 height 58
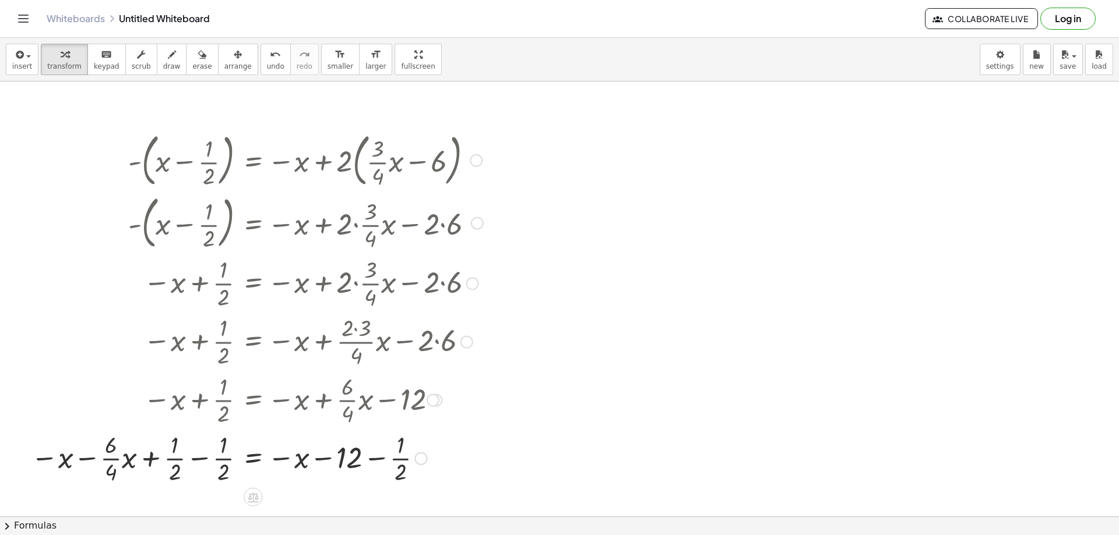
click at [87, 459] on div at bounding box center [257, 458] width 464 height 58
click at [197, 460] on div at bounding box center [257, 458] width 464 height 58
drag, startPoint x: 282, startPoint y: 458, endPoint x: 151, endPoint y: 457, distance: 131.1
click at [359, 461] on div at bounding box center [305, 458] width 366 height 58
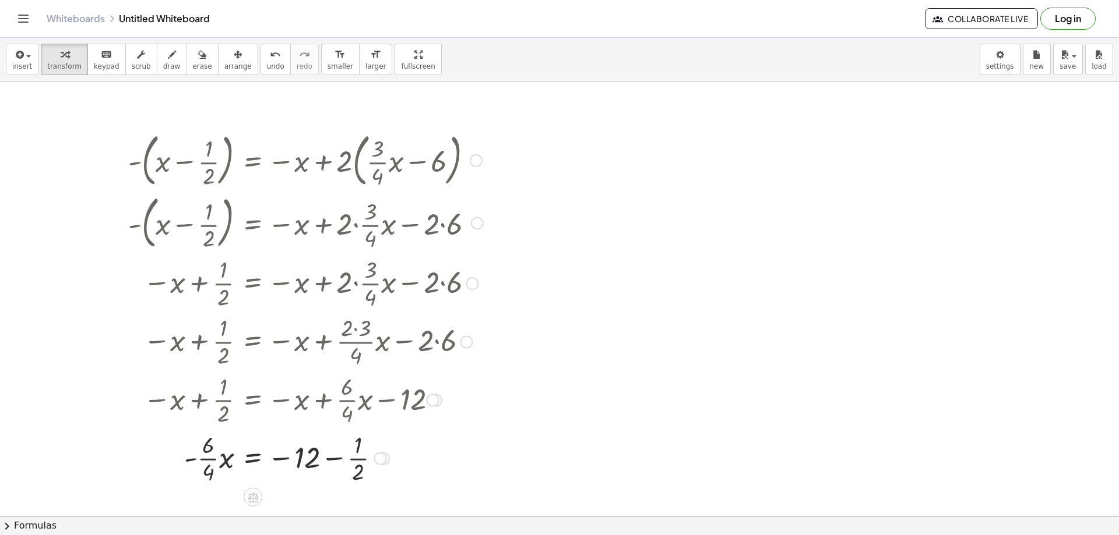
click at [359, 461] on div at bounding box center [305, 458] width 366 height 58
click at [336, 461] on div at bounding box center [305, 458] width 366 height 58
click at [260, 71] on button "undo undo" at bounding box center [275, 59] width 30 height 31
click at [270, 58] on icon "undo" at bounding box center [275, 55] width 11 height 14
drag, startPoint x: 356, startPoint y: 470, endPoint x: 308, endPoint y: 473, distance: 48.5
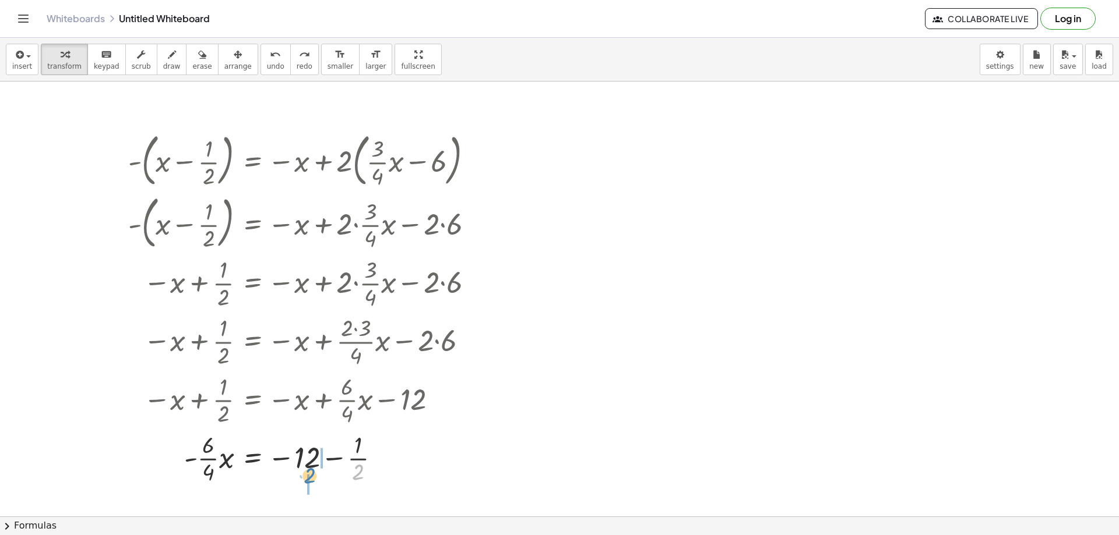
click at [308, 473] on div at bounding box center [297, 458] width 351 height 58
click at [320, 445] on div at bounding box center [305, 458] width 366 height 58
click at [339, 459] on div at bounding box center [305, 458] width 366 height 58
click at [216, 457] on div at bounding box center [305, 458] width 366 height 58
click at [204, 467] on div at bounding box center [305, 458] width 366 height 58
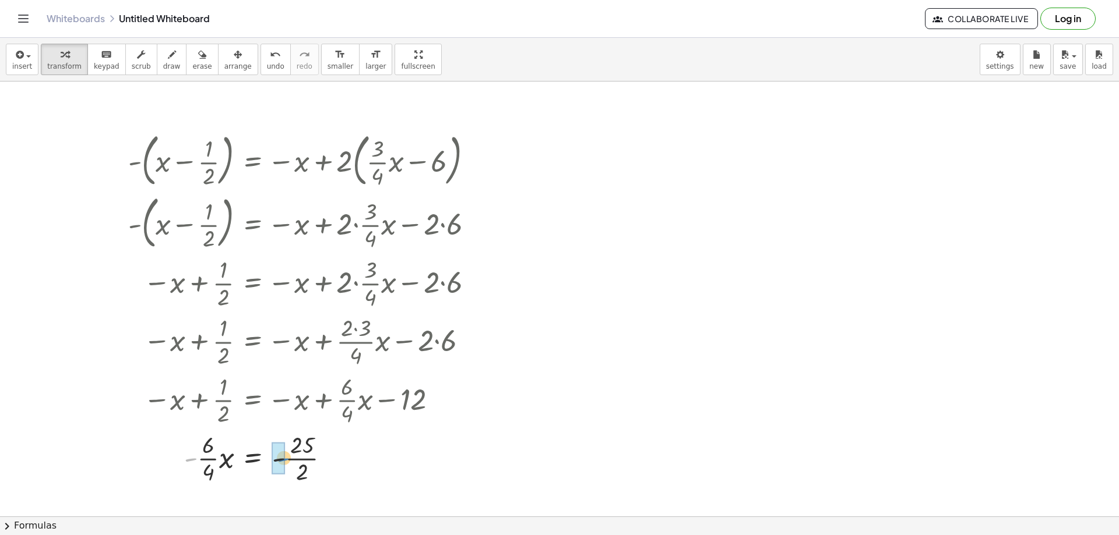
drag, startPoint x: 189, startPoint y: 459, endPoint x: 281, endPoint y: 459, distance: 92.6
click at [294, 456] on div at bounding box center [305, 458] width 366 height 58
click at [295, 456] on div at bounding box center [305, 458] width 366 height 58
click at [292, 457] on div at bounding box center [305, 458] width 366 height 58
drag, startPoint x: 206, startPoint y: 469, endPoint x: 199, endPoint y: 466, distance: 7.6
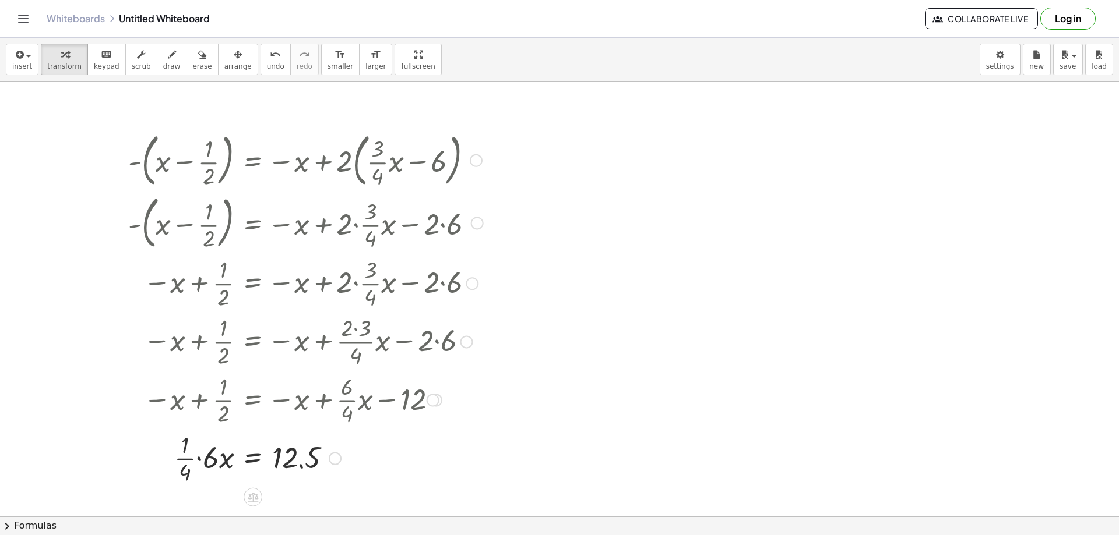
click at [200, 460] on div at bounding box center [305, 458] width 366 height 58
drag, startPoint x: 203, startPoint y: 458, endPoint x: 295, endPoint y: 495, distance: 99.1
click at [293, 457] on div at bounding box center [305, 458] width 366 height 58
click at [211, 461] on div at bounding box center [305, 458] width 366 height 58
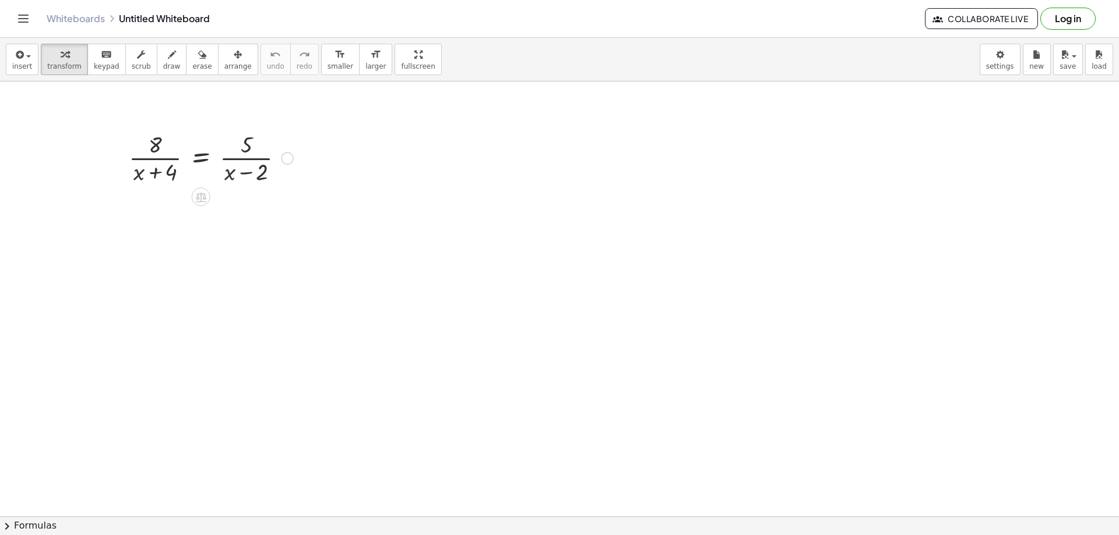
click at [159, 156] on div at bounding box center [211, 157] width 176 height 58
click at [158, 158] on div at bounding box center [211, 157] width 176 height 58
click at [160, 170] on div at bounding box center [211, 157] width 176 height 58
drag, startPoint x: 251, startPoint y: 171, endPoint x: 253, endPoint y: 179, distance: 9.0
click at [253, 179] on div at bounding box center [211, 157] width 176 height 58
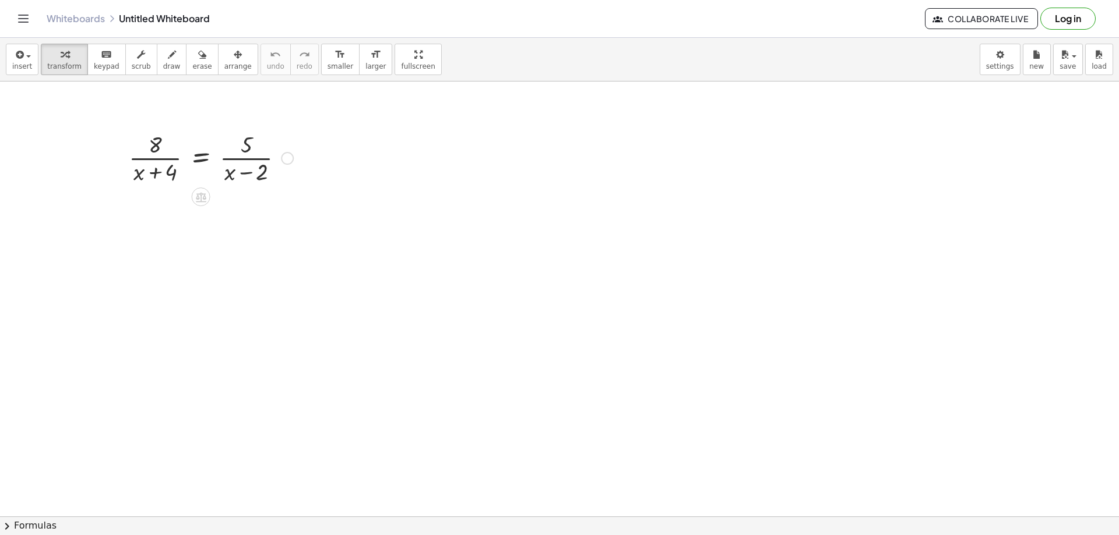
click at [248, 160] on div at bounding box center [211, 157] width 176 height 58
drag, startPoint x: 234, startPoint y: 173, endPoint x: 144, endPoint y: 171, distance: 89.2
click at [144, 171] on div at bounding box center [211, 157] width 176 height 58
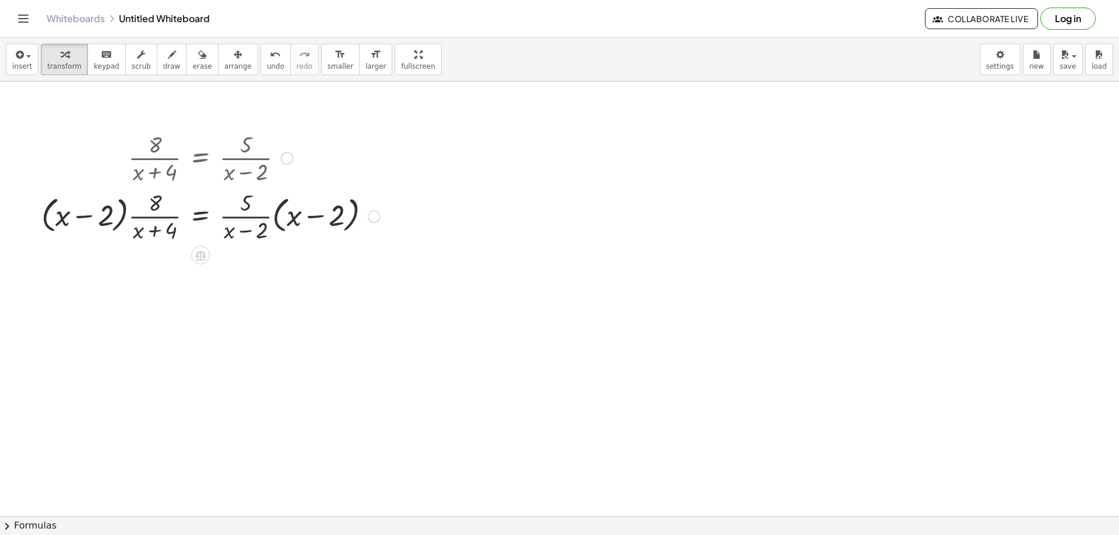
click at [136, 216] on div at bounding box center [211, 215] width 350 height 58
drag, startPoint x: 145, startPoint y: 210, endPoint x: 145, endPoint y: 203, distance: 7.0
click at [145, 203] on div at bounding box center [200, 215] width 377 height 58
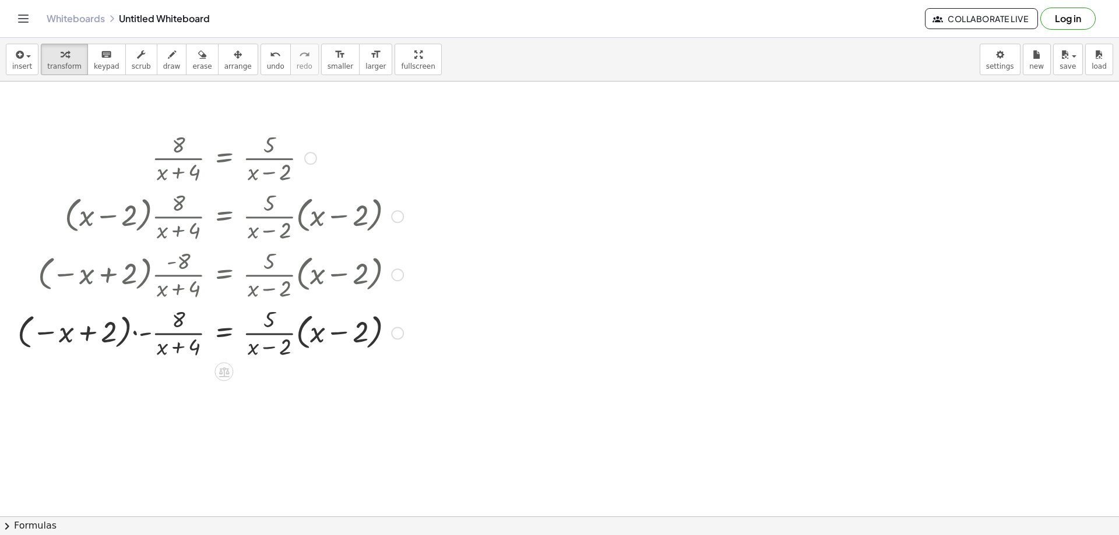
click at [140, 330] on div at bounding box center [210, 332] width 397 height 58
click at [140, 331] on div at bounding box center [214, 332] width 390 height 58
click at [141, 332] on div at bounding box center [210, 332] width 397 height 58
drag, startPoint x: 137, startPoint y: 332, endPoint x: 133, endPoint y: 338, distance: 7.5
click at [136, 333] on div at bounding box center [210, 332] width 397 height 58
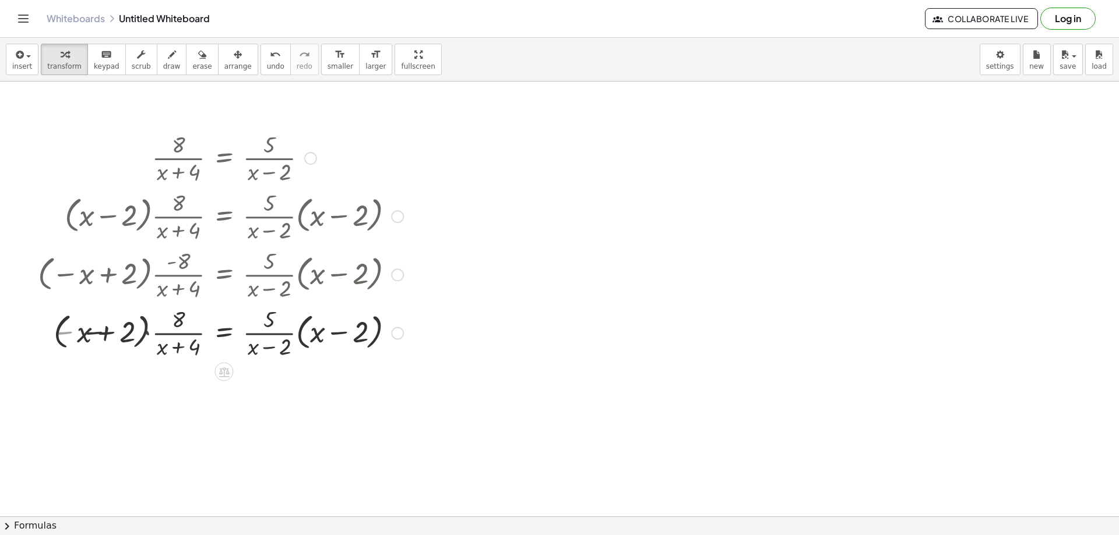
click at [134, 338] on div at bounding box center [210, 332] width 397 height 58
drag, startPoint x: 135, startPoint y: 338, endPoint x: 143, endPoint y: 336, distance: 8.5
click at [136, 338] on div at bounding box center [210, 332] width 397 height 58
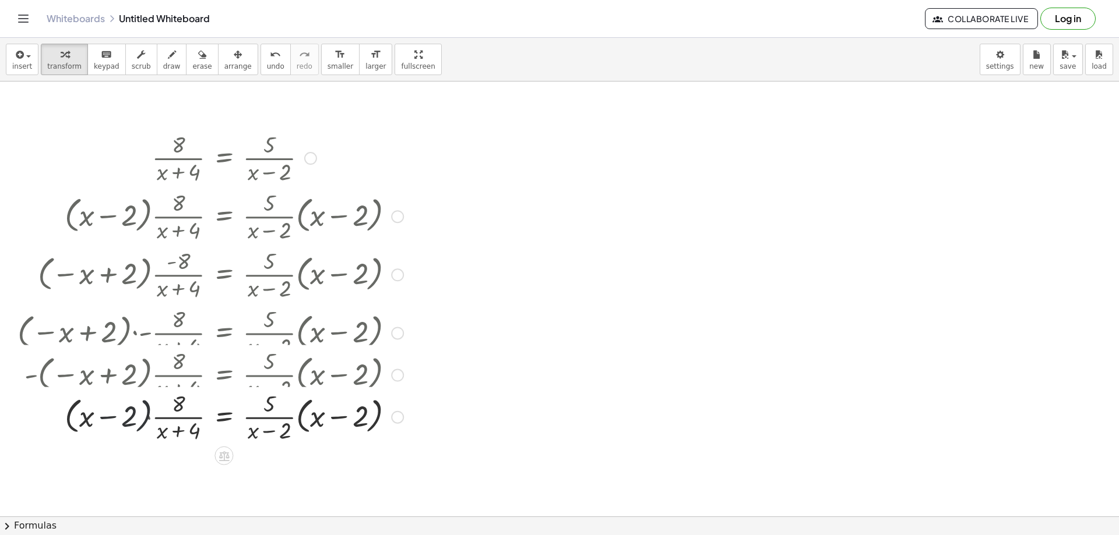
click at [224, 158] on div "· 8 · ( + x + 4 ) = · 5 · ( + x − 2 ) · ( + x − 2 ) · · 8 · ( + x + 4 ) = · · 5…" at bounding box center [224, 158] width 0 height 0
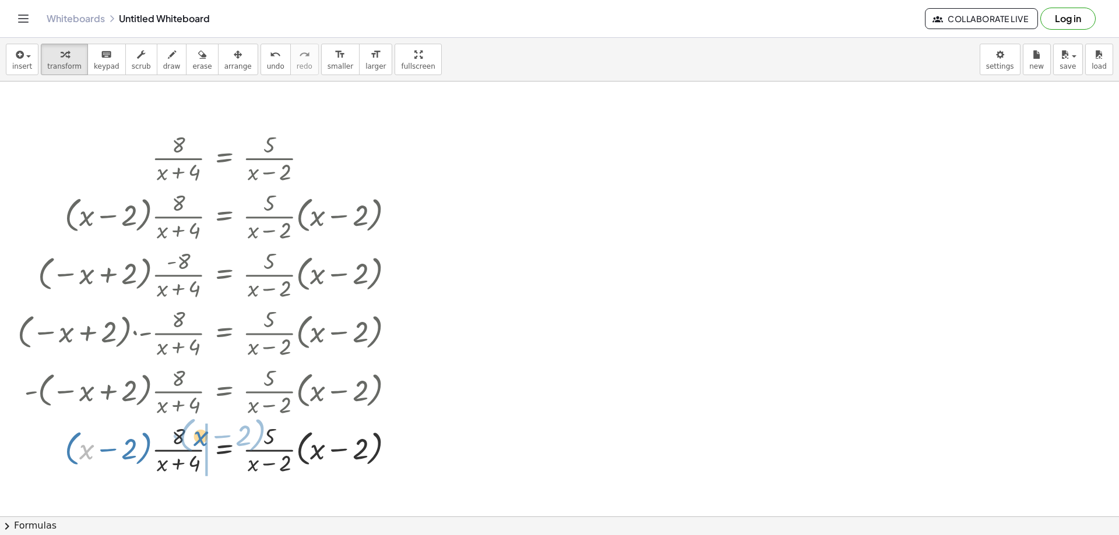
drag, startPoint x: 88, startPoint y: 449, endPoint x: 200, endPoint y: 439, distance: 112.3
click at [202, 439] on div at bounding box center [210, 449] width 397 height 58
click at [320, 452] on div at bounding box center [210, 449] width 397 height 58
drag, startPoint x: 293, startPoint y: 445, endPoint x: 298, endPoint y: 449, distance: 6.6
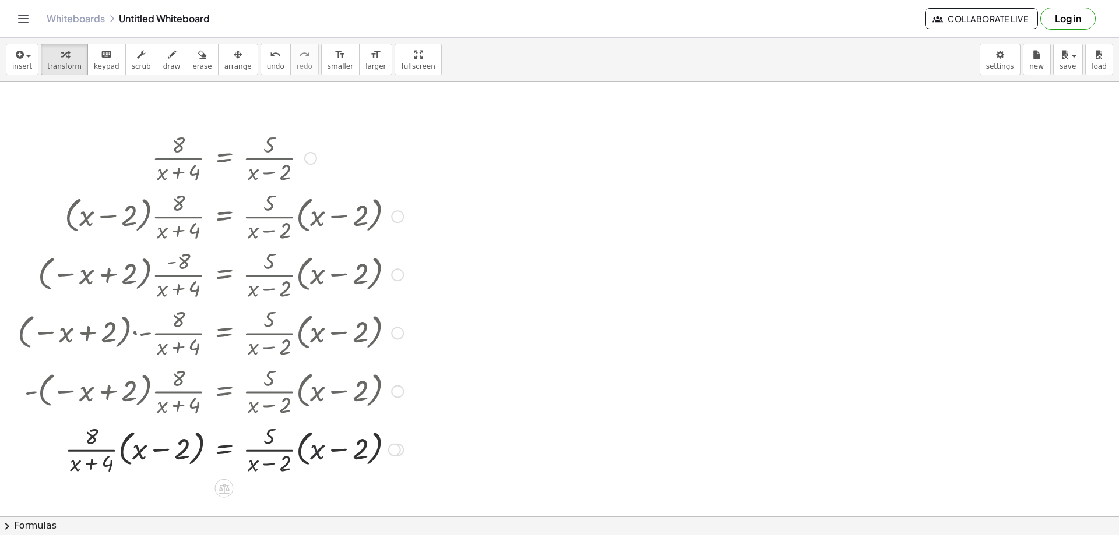
click at [295, 447] on div at bounding box center [210, 449] width 397 height 58
click at [298, 449] on div at bounding box center [210, 449] width 397 height 58
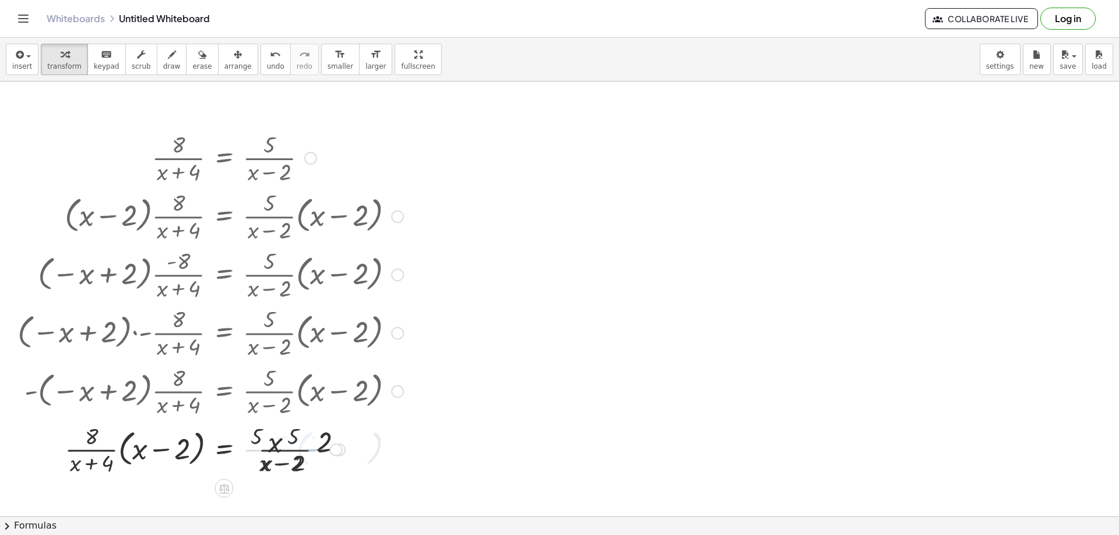
click at [298, 449] on div at bounding box center [210, 449] width 397 height 58
click at [283, 440] on div at bounding box center [210, 449] width 397 height 58
click at [285, 438] on div at bounding box center [210, 449] width 397 height 58
click at [304, 438] on div at bounding box center [210, 449] width 397 height 58
drag, startPoint x: 278, startPoint y: 463, endPoint x: 270, endPoint y: 463, distance: 8.2
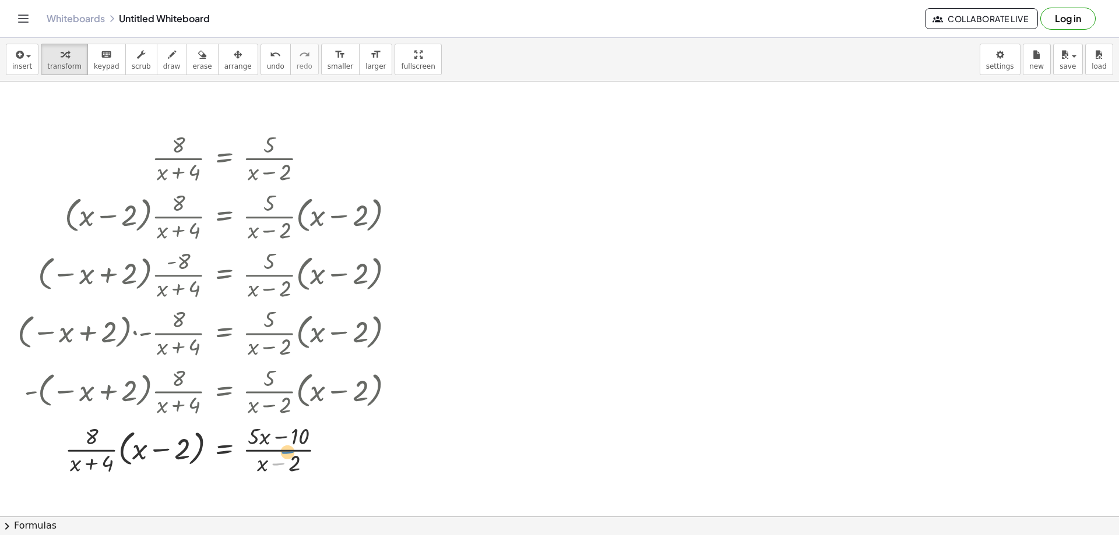
click at [279, 459] on div at bounding box center [210, 449] width 397 height 58
click at [282, 449] on div at bounding box center [210, 449] width 397 height 58
click at [283, 449] on div at bounding box center [210, 449] width 397 height 58
click at [283, 450] on div at bounding box center [210, 449] width 397 height 58
click at [282, 450] on div at bounding box center [210, 449] width 397 height 58
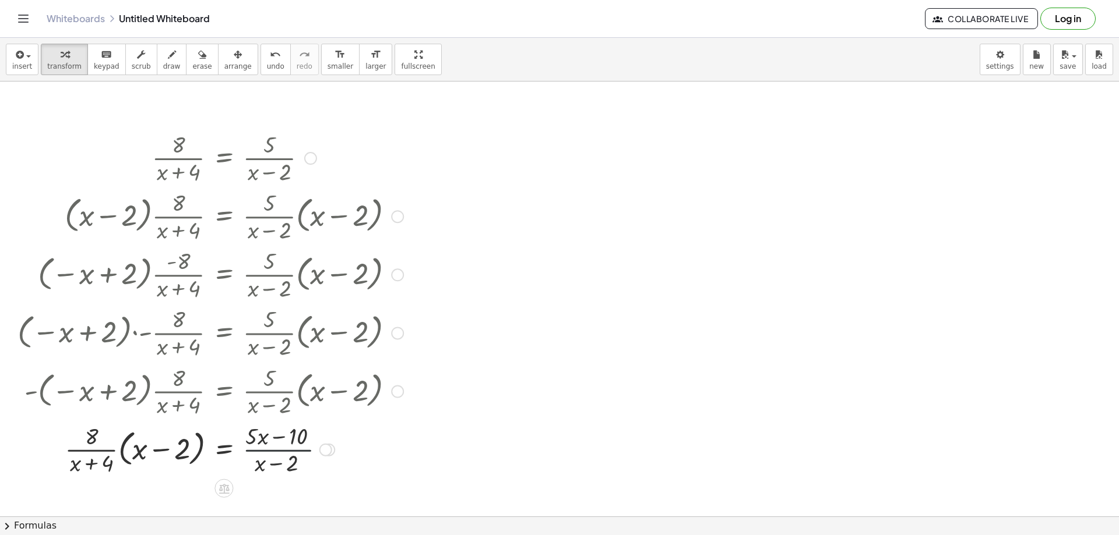
click at [282, 450] on div at bounding box center [210, 449] width 397 height 58
click at [281, 450] on div at bounding box center [210, 449] width 397 height 58
drag, startPoint x: 259, startPoint y: 464, endPoint x: 245, endPoint y: 442, distance: 26.0
click at [244, 442] on div at bounding box center [210, 449] width 397 height 58
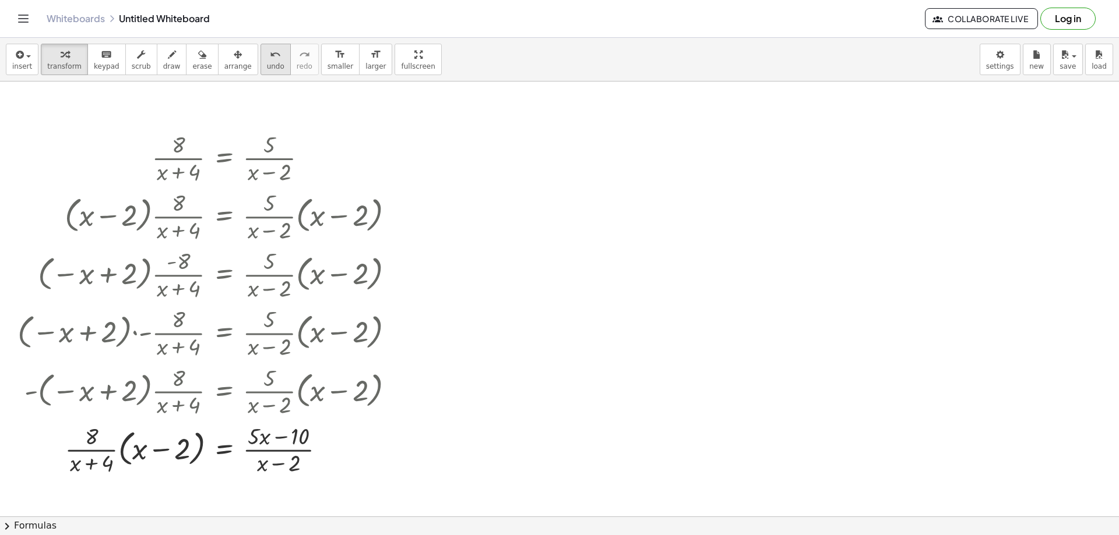
click at [267, 62] on span "undo" at bounding box center [275, 66] width 17 height 8
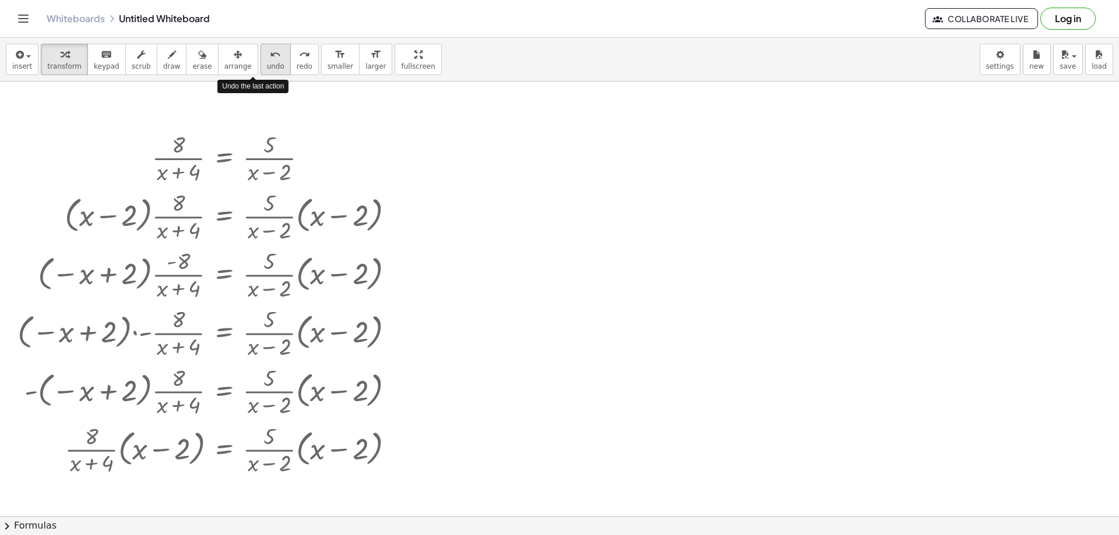
click at [267, 62] on span "undo" at bounding box center [275, 66] width 17 height 8
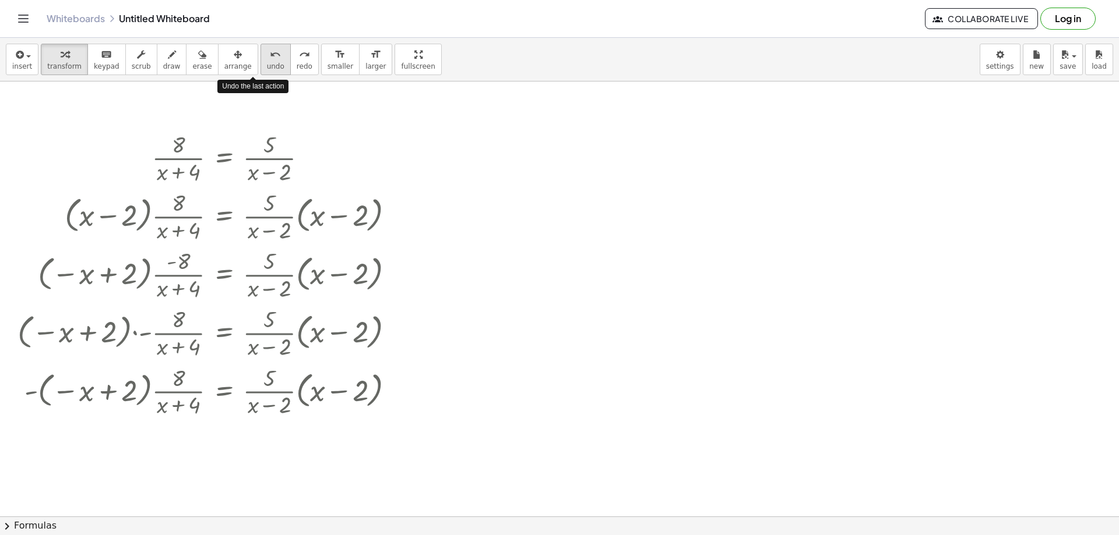
click at [267, 62] on span "undo" at bounding box center [275, 66] width 17 height 8
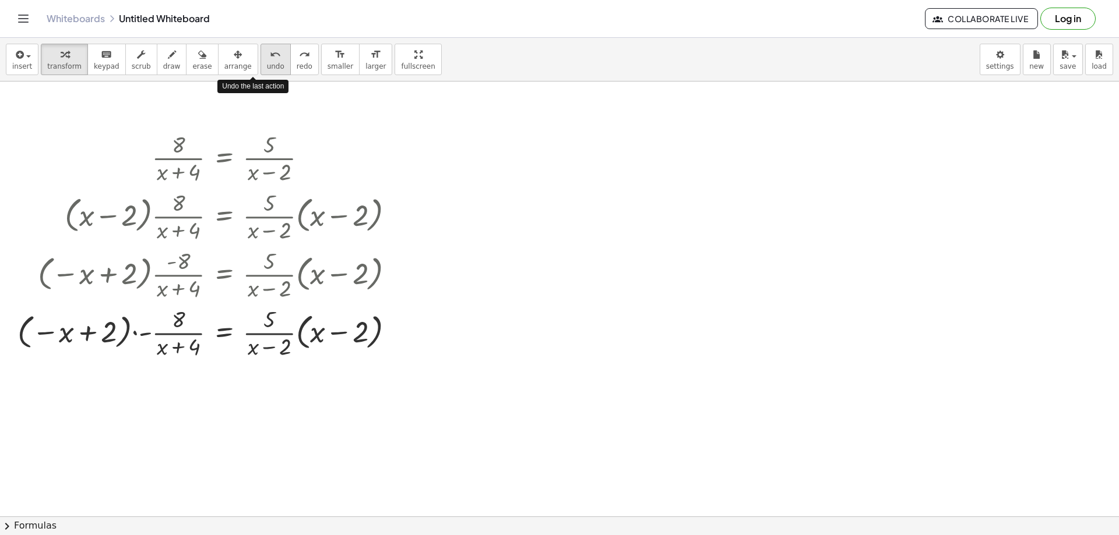
click at [267, 62] on span "undo" at bounding box center [275, 66] width 17 height 8
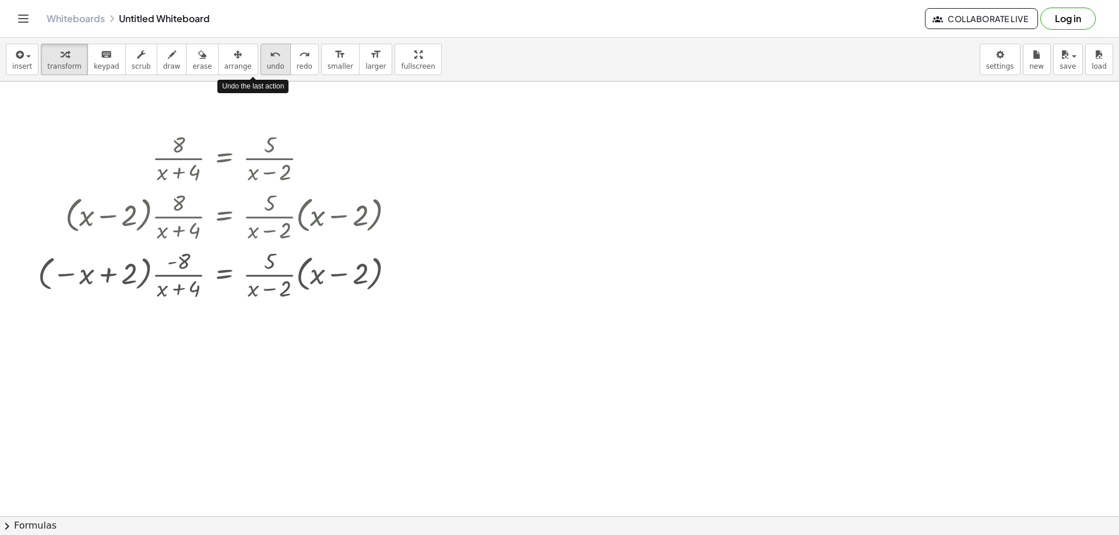
click at [267, 62] on span "undo" at bounding box center [275, 66] width 17 height 8
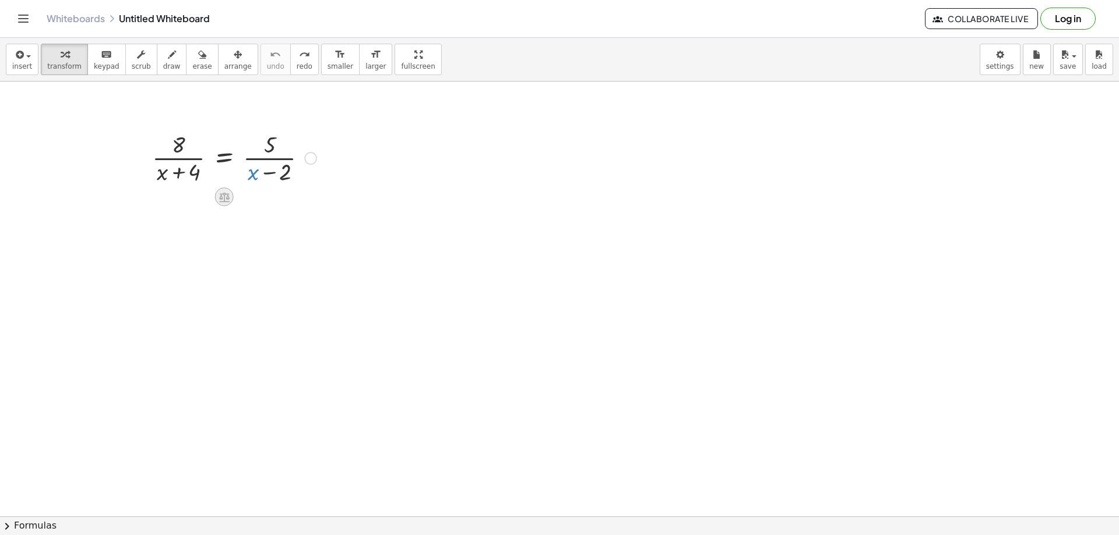
click at [223, 197] on icon at bounding box center [224, 197] width 12 height 12
click at [245, 199] on span "÷" at bounding box center [247, 197] width 6 height 17
click at [308, 156] on div at bounding box center [310, 158] width 13 height 13
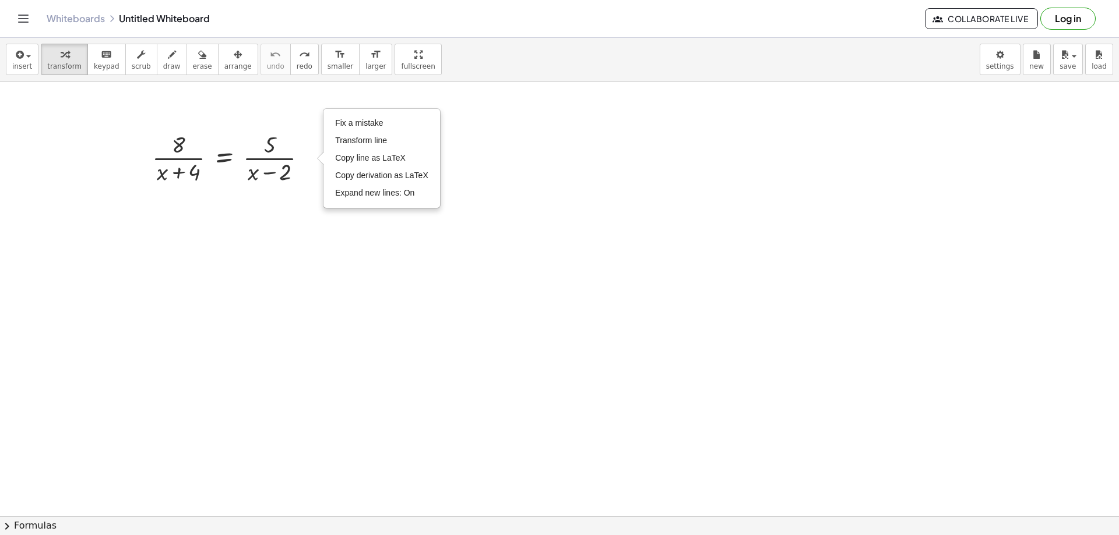
click at [233, 195] on div at bounding box center [224, 197] width 19 height 19
click at [220, 195] on div "×" at bounding box center [224, 197] width 19 height 19
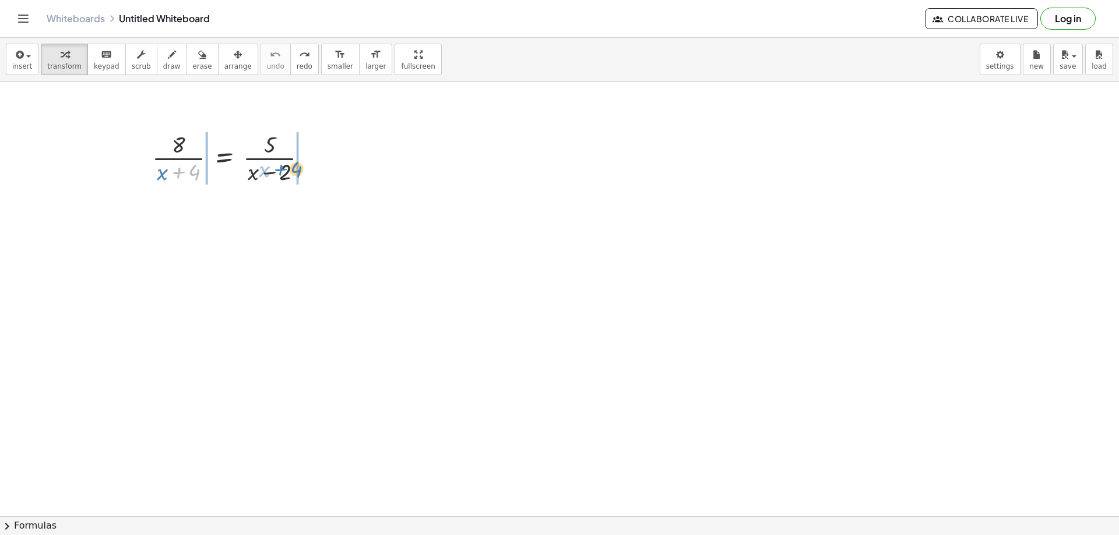
drag, startPoint x: 175, startPoint y: 172, endPoint x: 277, endPoint y: 170, distance: 102.0
click at [277, 170] on div at bounding box center [234, 157] width 176 height 58
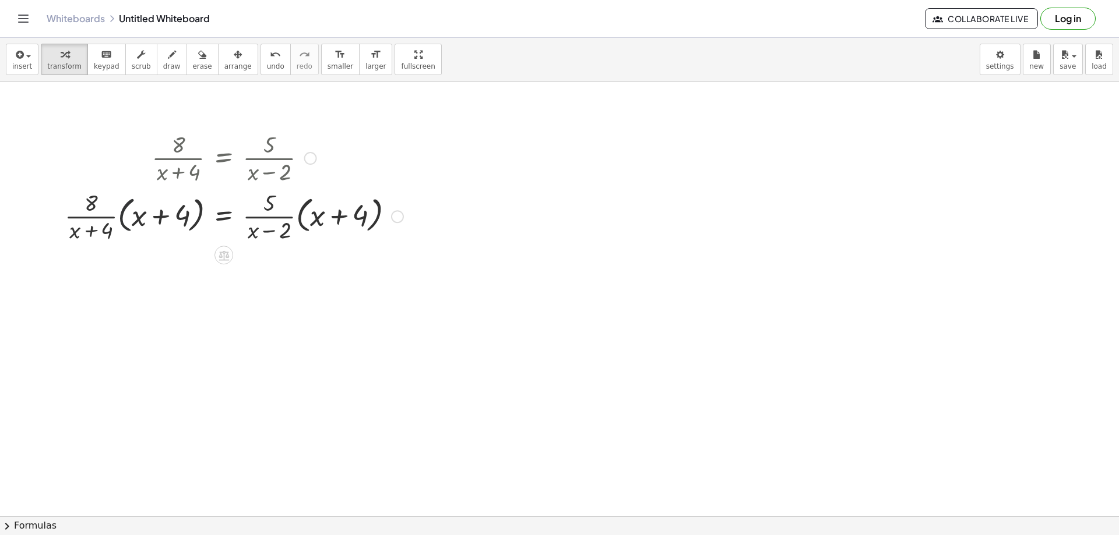
click at [122, 218] on div at bounding box center [234, 215] width 350 height 58
click at [127, 217] on div at bounding box center [234, 215] width 350 height 58
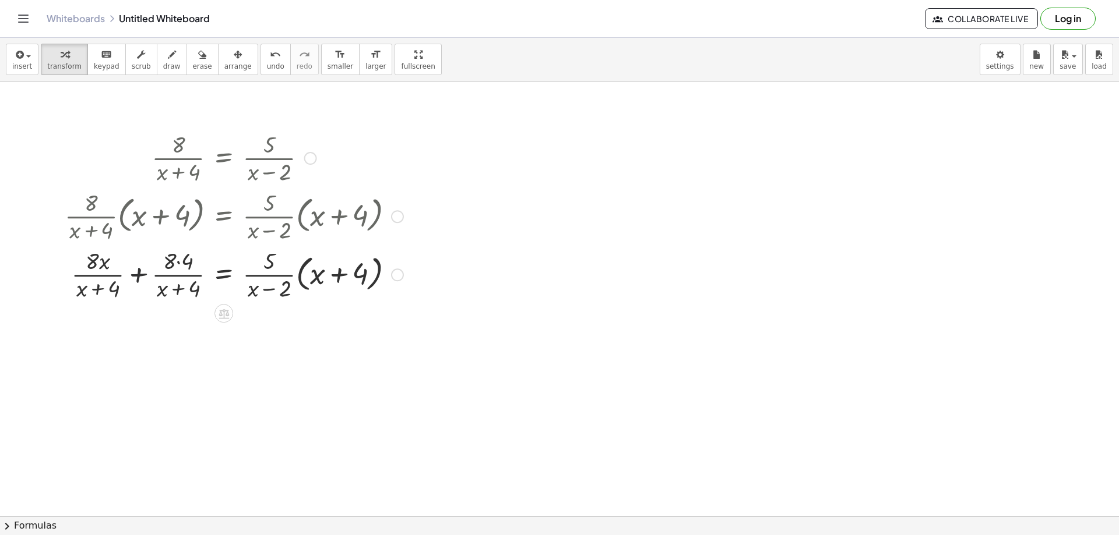
click at [138, 273] on div at bounding box center [234, 274] width 350 height 58
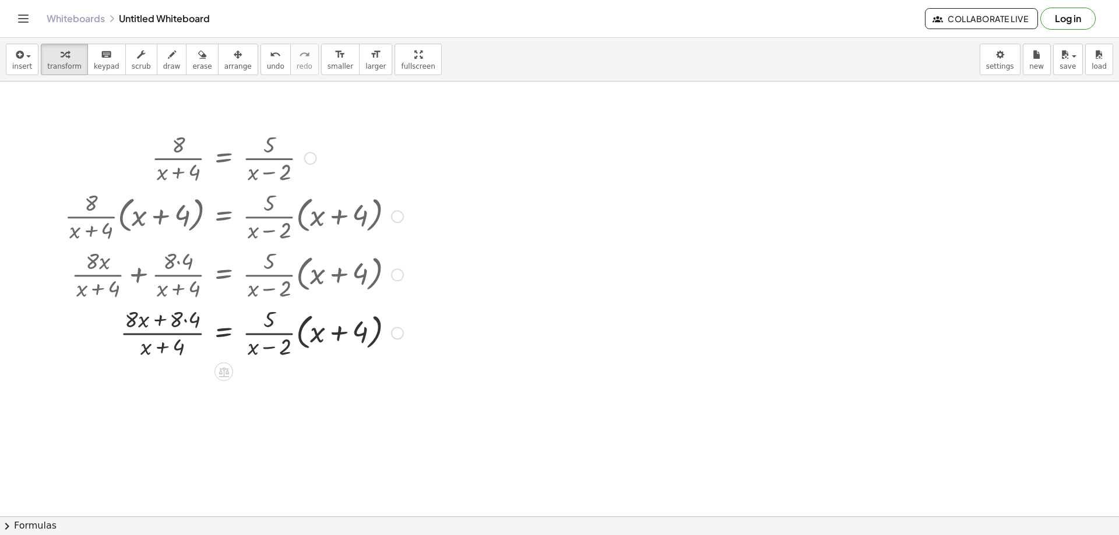
click at [161, 317] on div at bounding box center [234, 332] width 350 height 58
click at [183, 320] on div at bounding box center [234, 332] width 350 height 58
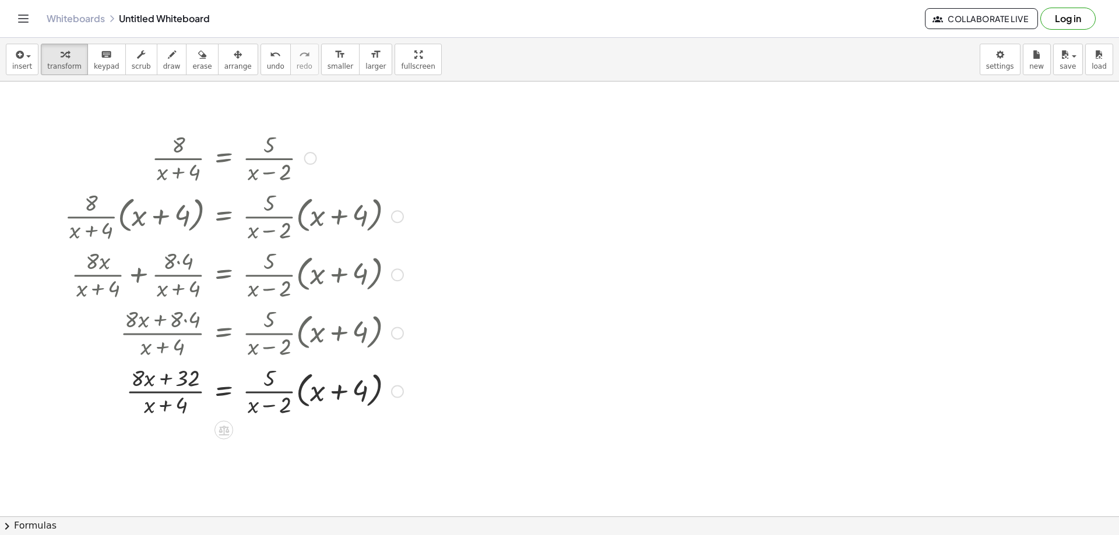
click at [300, 389] on div at bounding box center [234, 391] width 350 height 58
click at [300, 388] on div at bounding box center [234, 391] width 350 height 58
click at [301, 387] on div at bounding box center [234, 391] width 350 height 58
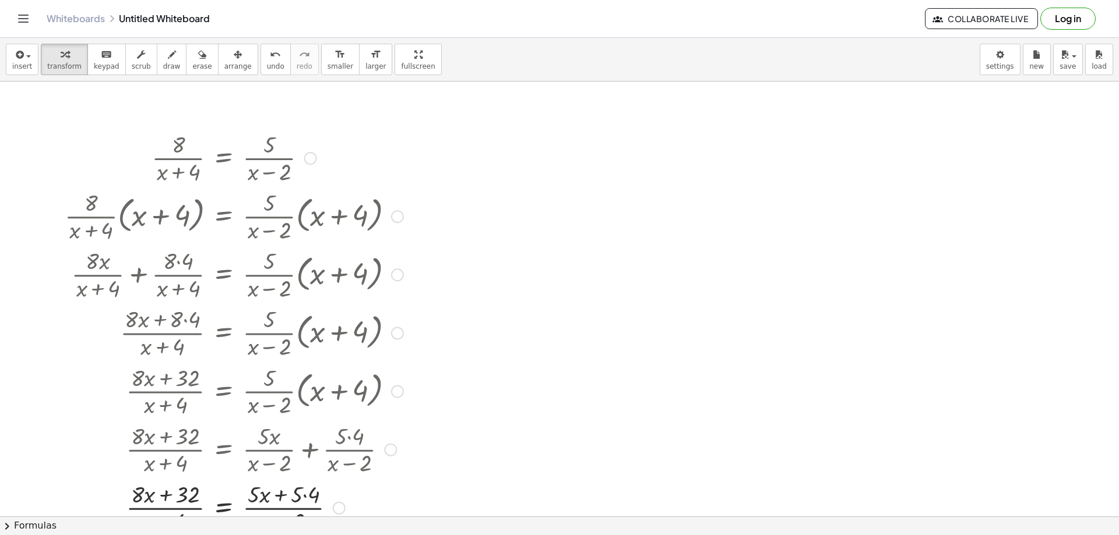
click at [284, 485] on div at bounding box center [234, 507] width 350 height 58
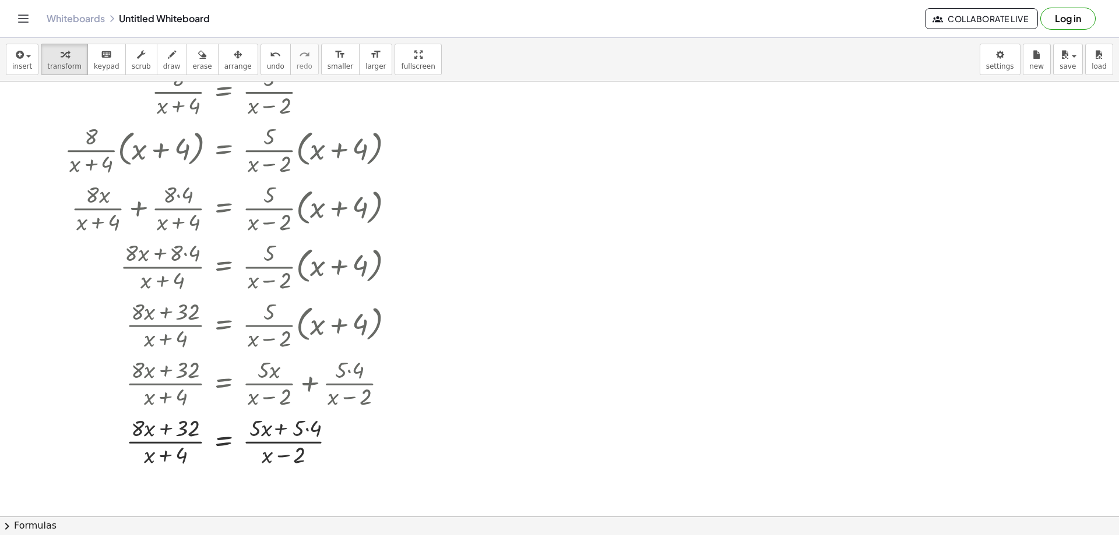
scroll to position [233, 0]
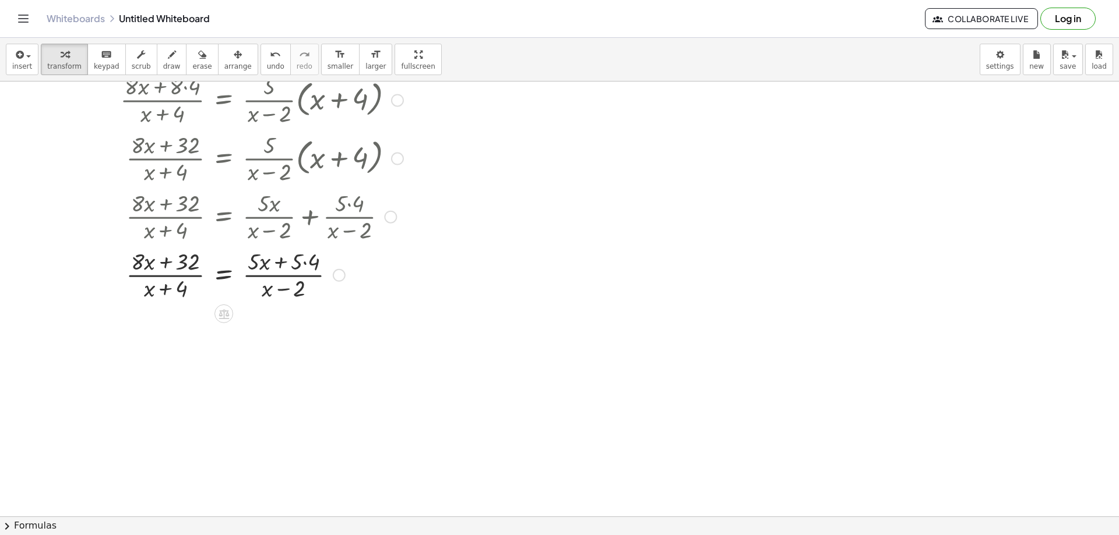
click at [305, 260] on div at bounding box center [234, 274] width 350 height 58
click at [305, 262] on div at bounding box center [234, 274] width 350 height 58
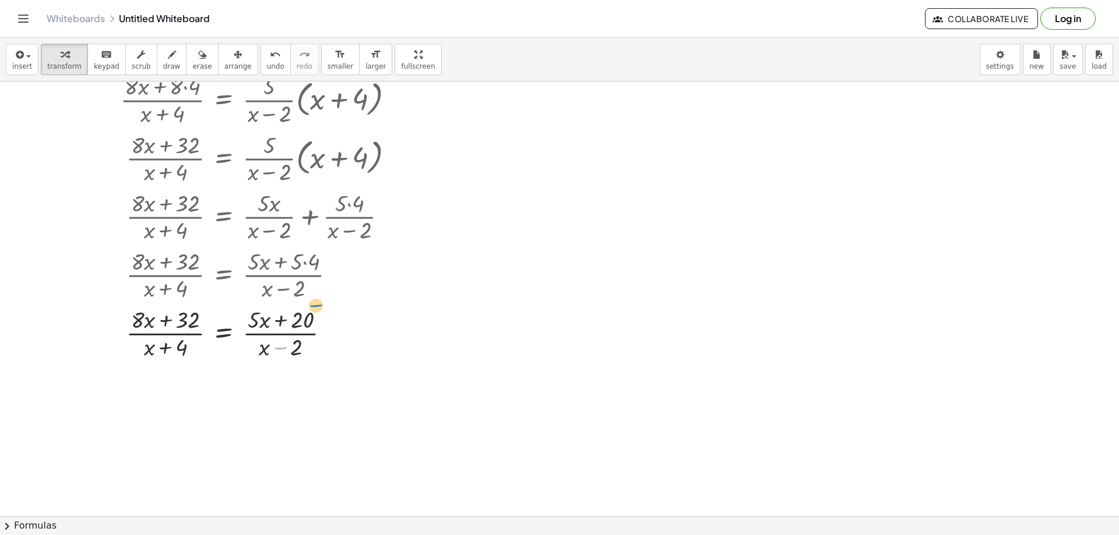
drag, startPoint x: 282, startPoint y: 346, endPoint x: 286, endPoint y: 328, distance: 18.5
click at [297, 320] on div at bounding box center [234, 333] width 350 height 58
drag, startPoint x: 262, startPoint y: 346, endPoint x: 253, endPoint y: 301, distance: 45.6
click at [166, 334] on div at bounding box center [234, 333] width 350 height 58
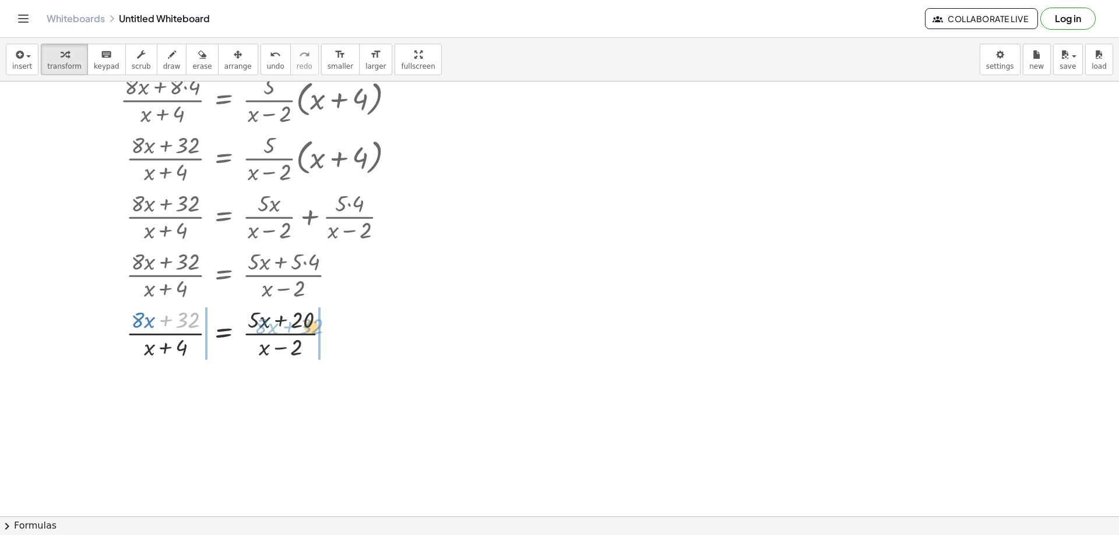
drag, startPoint x: 165, startPoint y: 322, endPoint x: 288, endPoint y: 329, distance: 123.7
click at [288, 329] on div at bounding box center [234, 333] width 350 height 58
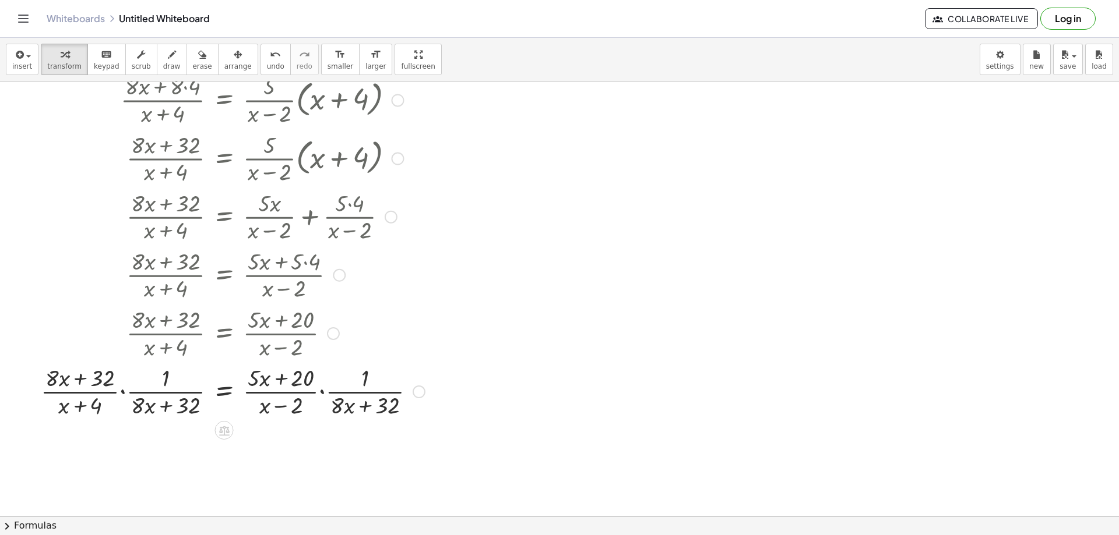
click at [121, 393] on div at bounding box center [233, 391] width 396 height 58
click at [121, 393] on div at bounding box center [232, 391] width 397 height 62
click at [122, 392] on div at bounding box center [232, 391] width 397 height 62
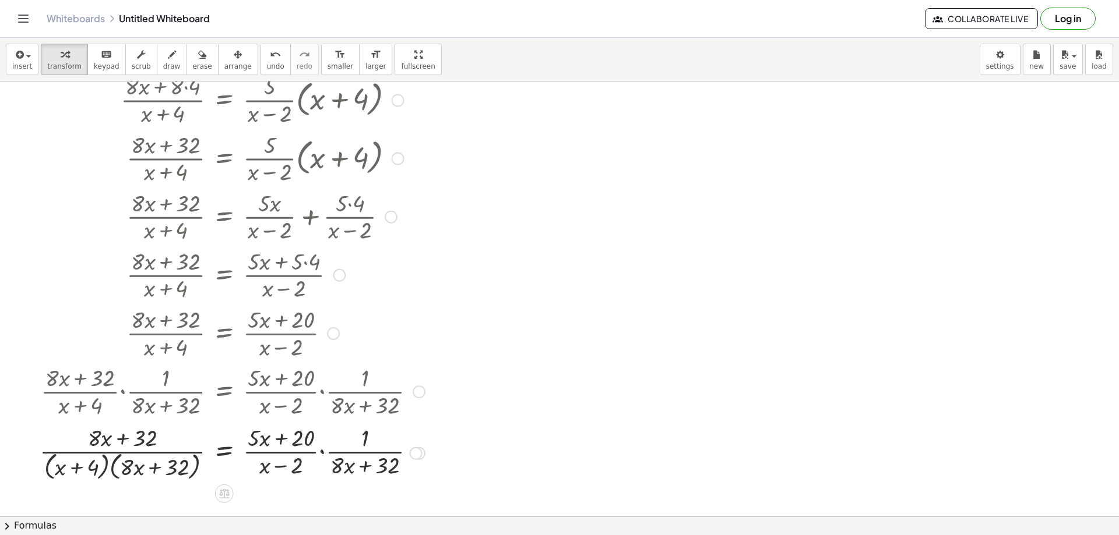
click at [107, 464] on div at bounding box center [232, 453] width 397 height 62
click at [108, 464] on div at bounding box center [232, 453] width 397 height 62
click at [110, 464] on div at bounding box center [232, 453] width 397 height 62
click at [113, 465] on div at bounding box center [232, 453] width 397 height 62
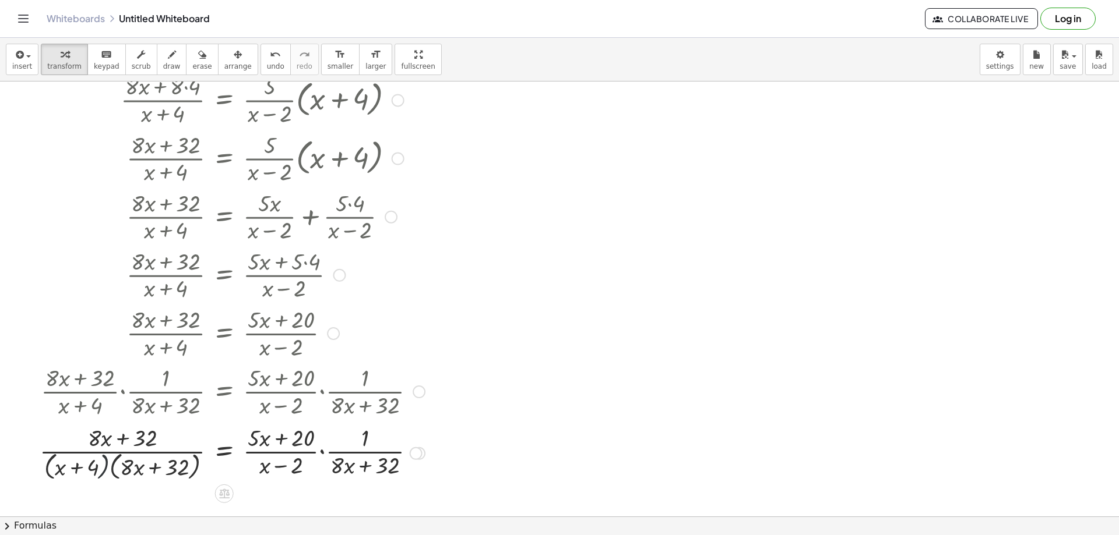
click at [113, 465] on div at bounding box center [232, 453] width 397 height 62
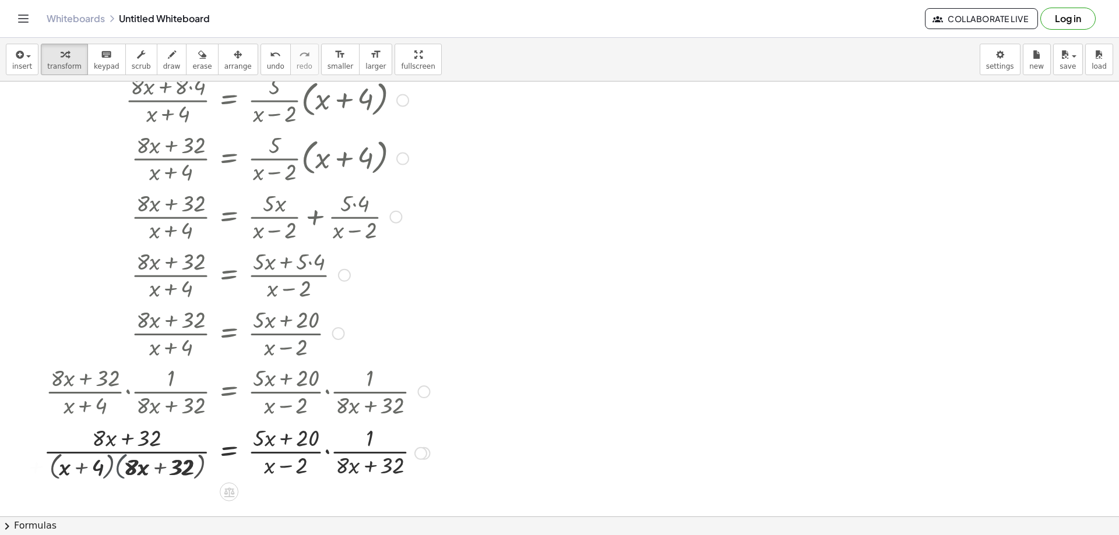
click at [113, 465] on div at bounding box center [207, 453] width 456 height 58
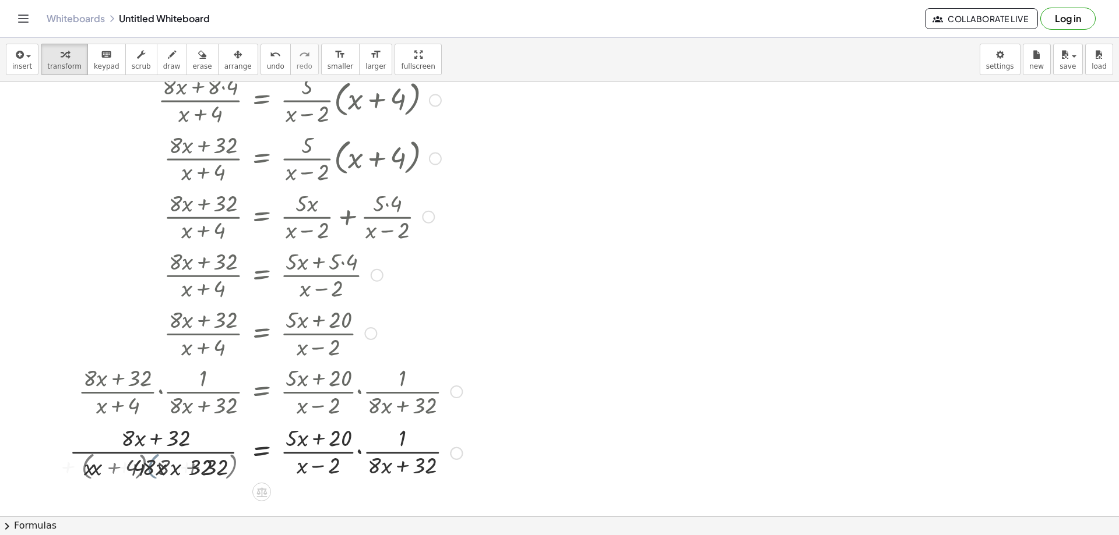
click at [112, 465] on div at bounding box center [242, 453] width 450 height 58
click at [77, 465] on div at bounding box center [242, 453] width 450 height 58
drag, startPoint x: 110, startPoint y: 471, endPoint x: 81, endPoint y: 465, distance: 29.1
click at [81, 465] on div at bounding box center [242, 453] width 450 height 58
drag, startPoint x: 47, startPoint y: 466, endPoint x: 33, endPoint y: 466, distance: 14.0
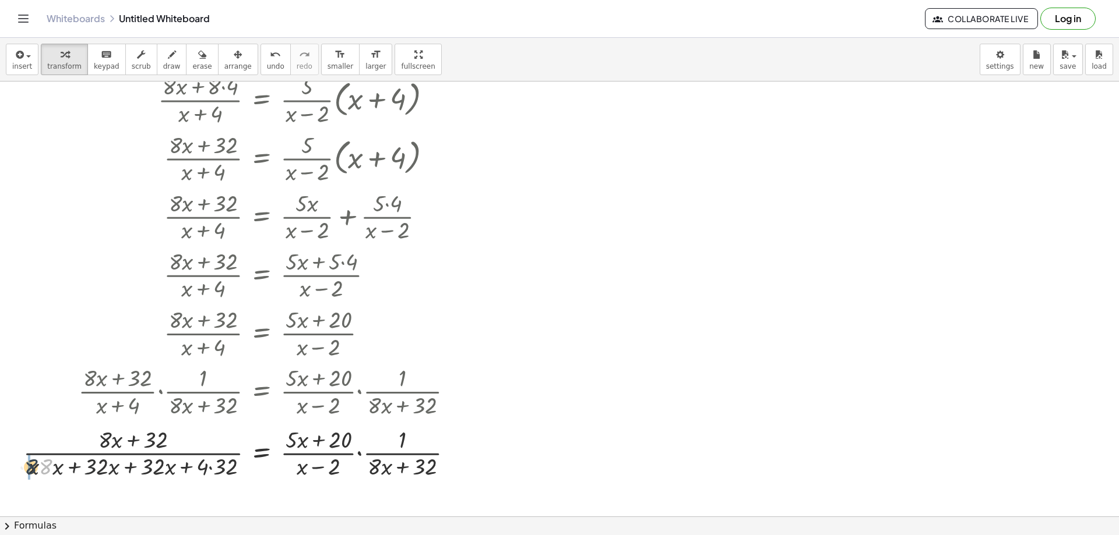
click at [33, 466] on div at bounding box center [242, 453] width 450 height 58
click at [50, 471] on div at bounding box center [242, 453] width 450 height 58
click at [51, 472] on div at bounding box center [242, 453] width 450 height 58
click at [53, 473] on div at bounding box center [242, 453] width 450 height 58
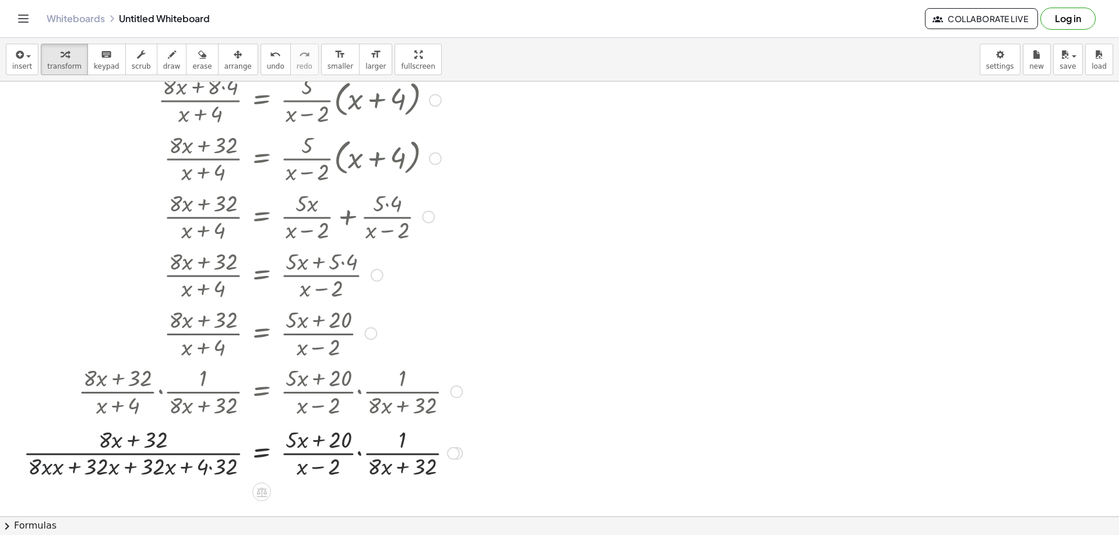
click at [54, 470] on div at bounding box center [242, 453] width 450 height 58
click at [54, 470] on div at bounding box center [245, 453] width 446 height 58
click at [128, 468] on div at bounding box center [245, 453] width 446 height 58
click at [215, 467] on div at bounding box center [271, 453] width 396 height 58
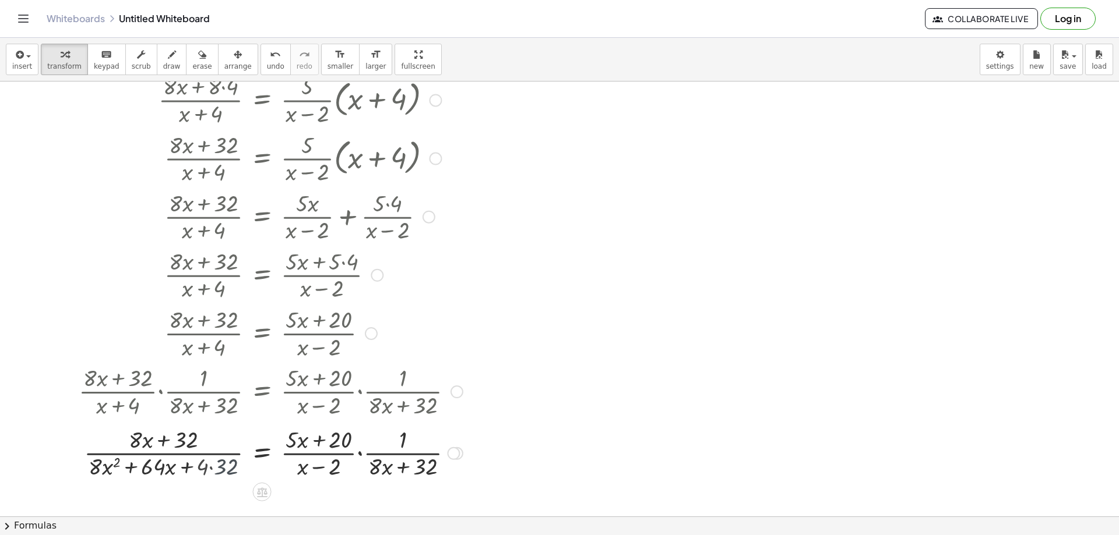
click at [215, 467] on div at bounding box center [271, 453] width 396 height 58
click at [197, 468] on div at bounding box center [271, 453] width 396 height 58
click at [196, 466] on div at bounding box center [271, 453] width 396 height 58
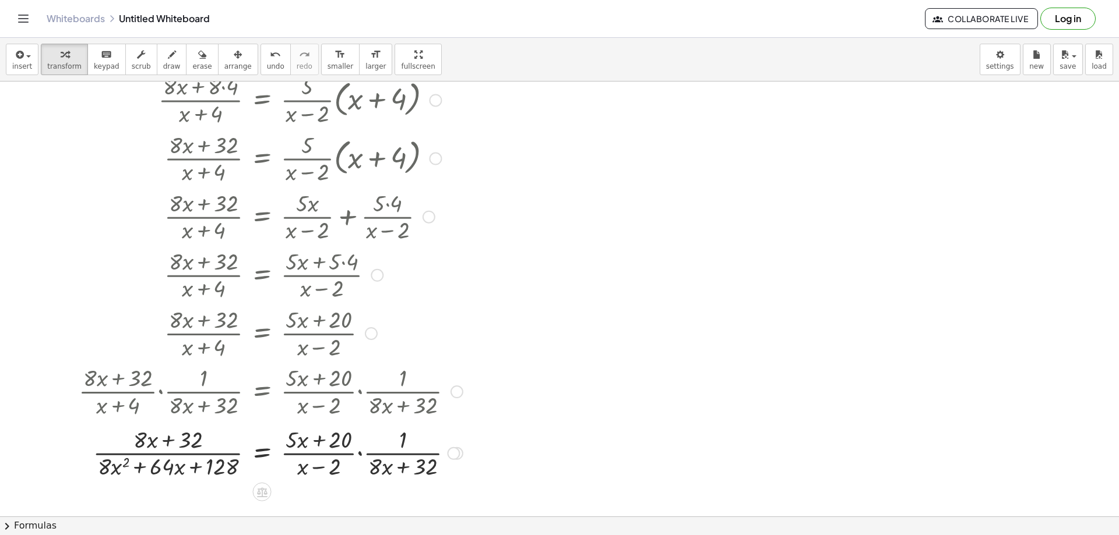
click at [358, 454] on div at bounding box center [271, 453] width 396 height 58
click at [355, 454] on div at bounding box center [273, 453] width 400 height 62
click at [351, 464] on div at bounding box center [273, 453] width 400 height 62
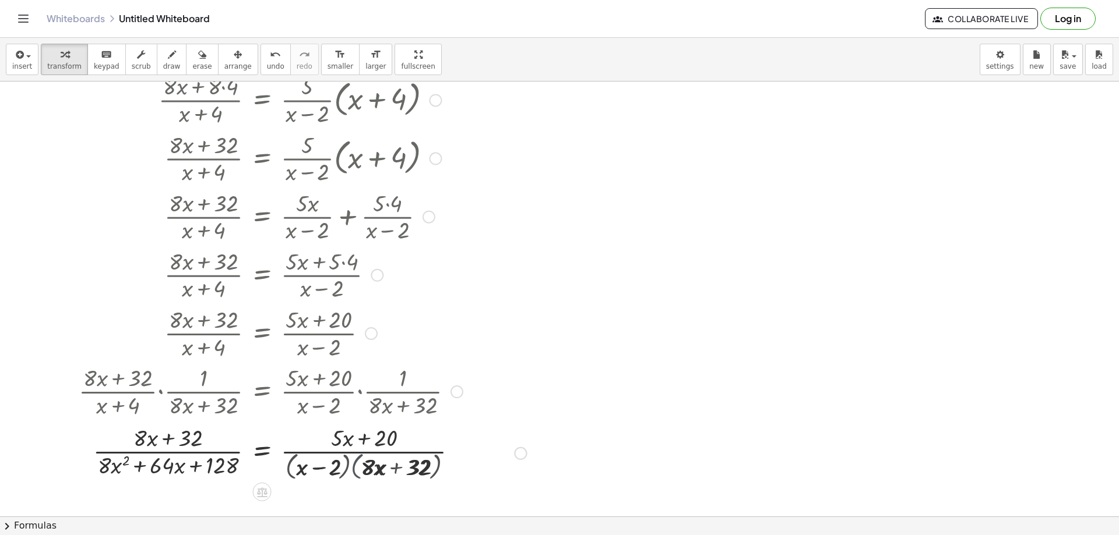
click at [351, 464] on div at bounding box center [302, 453] width 459 height 58
drag, startPoint x: 305, startPoint y: 467, endPoint x: 283, endPoint y: 466, distance: 21.6
click at [283, 466] on div at bounding box center [302, 453] width 459 height 58
click at [309, 470] on div at bounding box center [302, 453] width 459 height 58
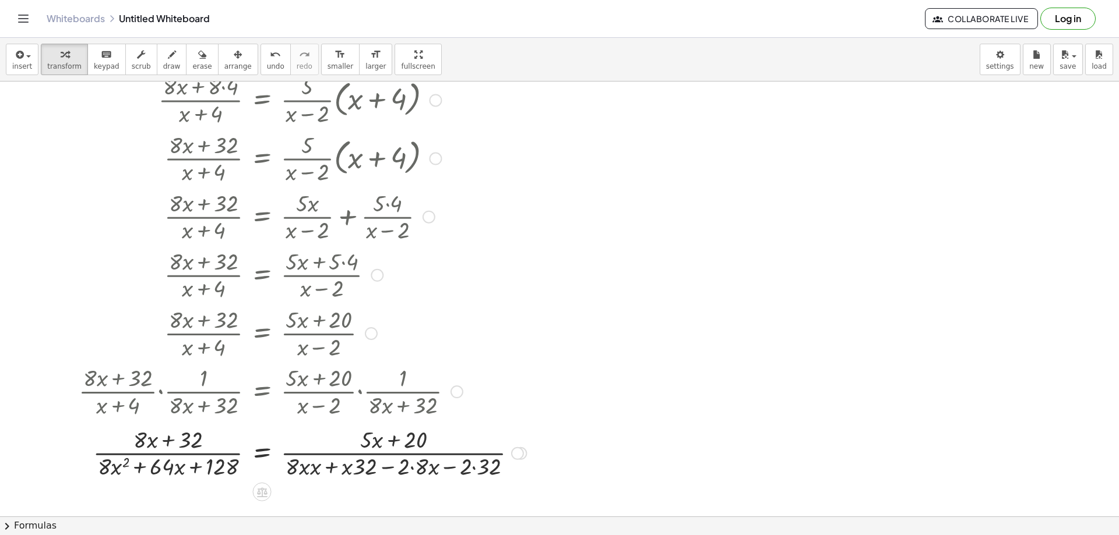
click at [309, 470] on div at bounding box center [302, 453] width 459 height 58
click at [307, 468] on div at bounding box center [302, 453] width 459 height 58
drag, startPoint x: 305, startPoint y: 467, endPoint x: 296, endPoint y: 465, distance: 9.5
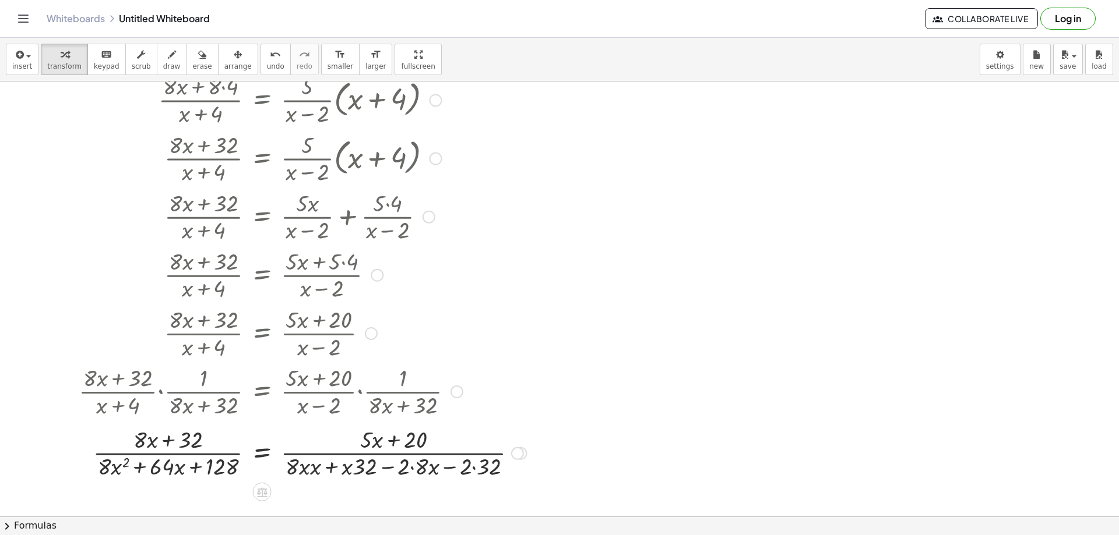
click at [304, 467] on div at bounding box center [302, 453] width 459 height 58
click at [290, 465] on div at bounding box center [302, 453] width 459 height 58
click at [291, 465] on div at bounding box center [302, 453] width 459 height 58
drag, startPoint x: 291, startPoint y: 465, endPoint x: 299, endPoint y: 465, distance: 8.2
click at [291, 465] on div at bounding box center [302, 453] width 459 height 58
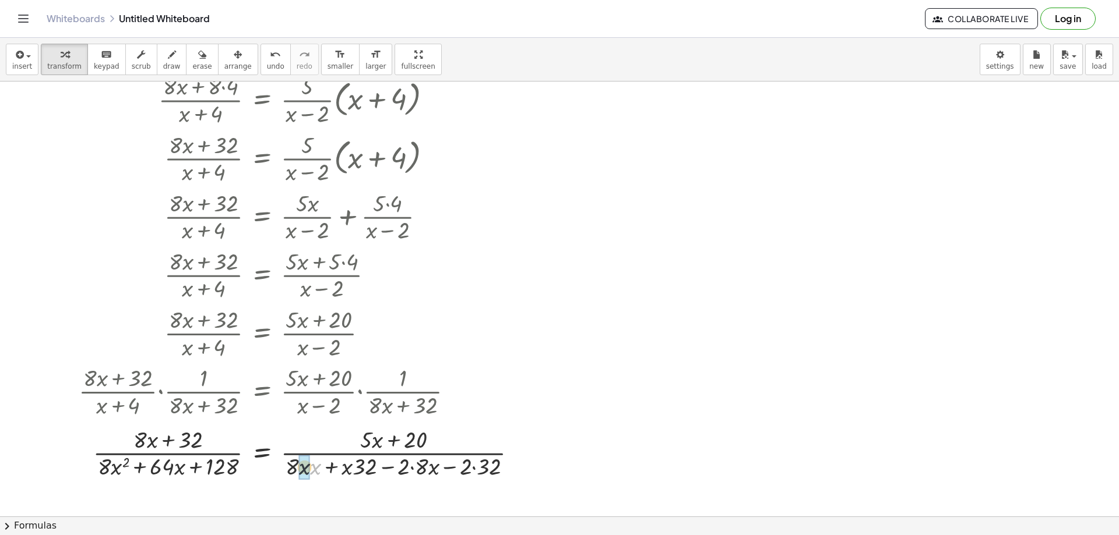
drag, startPoint x: 311, startPoint y: 469, endPoint x: 304, endPoint y: 469, distance: 6.4
drag, startPoint x: 353, startPoint y: 470, endPoint x: 326, endPoint y: 470, distance: 27.4
click at [326, 470] on div at bounding box center [301, 453] width 456 height 58
click at [405, 468] on div at bounding box center [301, 453] width 456 height 58
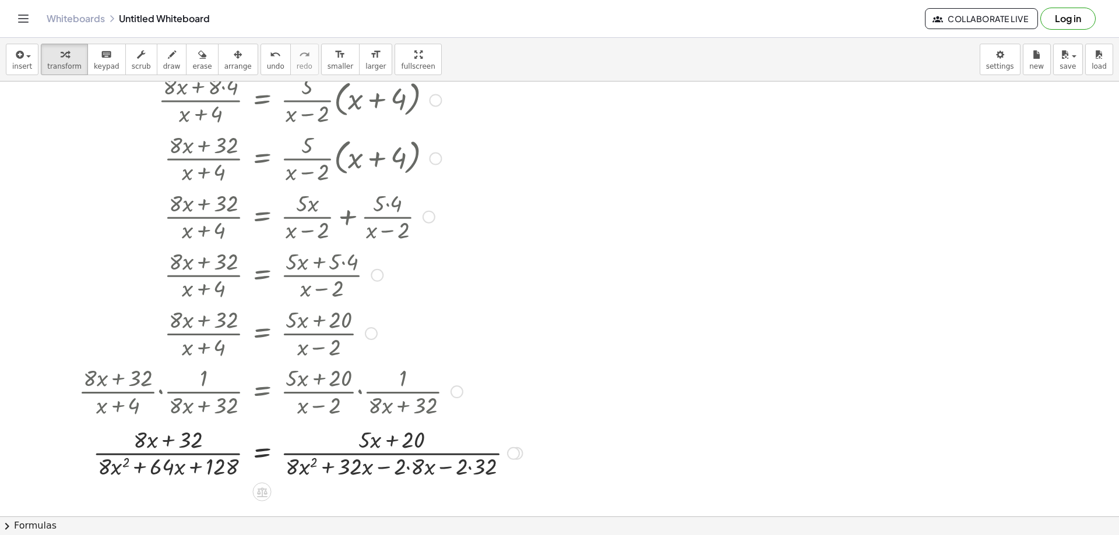
click at [405, 468] on div at bounding box center [301, 453] width 456 height 58
click at [407, 468] on div at bounding box center [301, 453] width 456 height 58
click at [407, 467] on div at bounding box center [295, 453] width 445 height 58
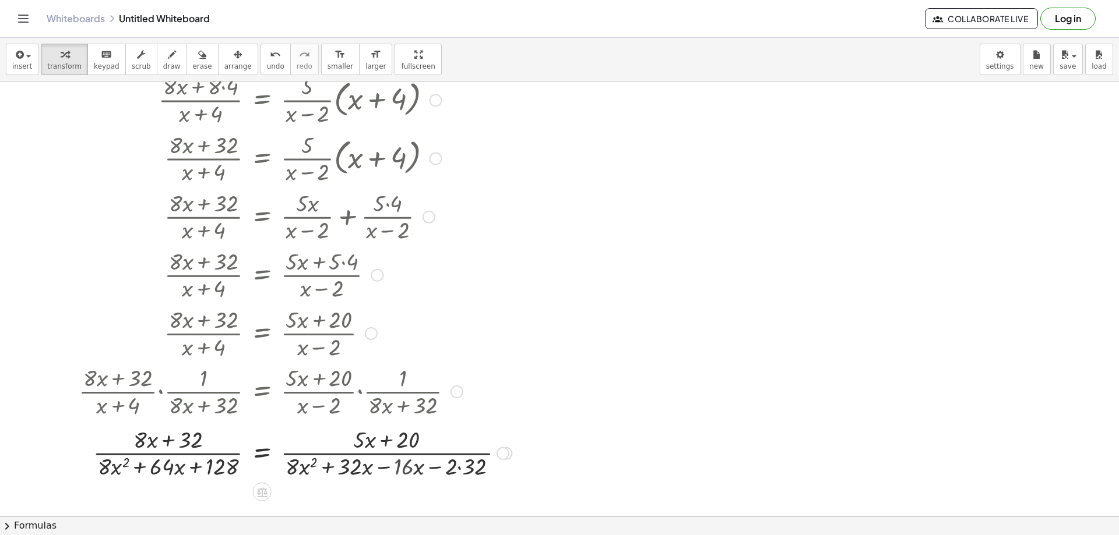
click at [385, 468] on div at bounding box center [295, 453] width 445 height 58
click at [402, 467] on div at bounding box center [271, 453] width 396 height 58
click at [296, 461] on div at bounding box center [271, 453] width 396 height 58
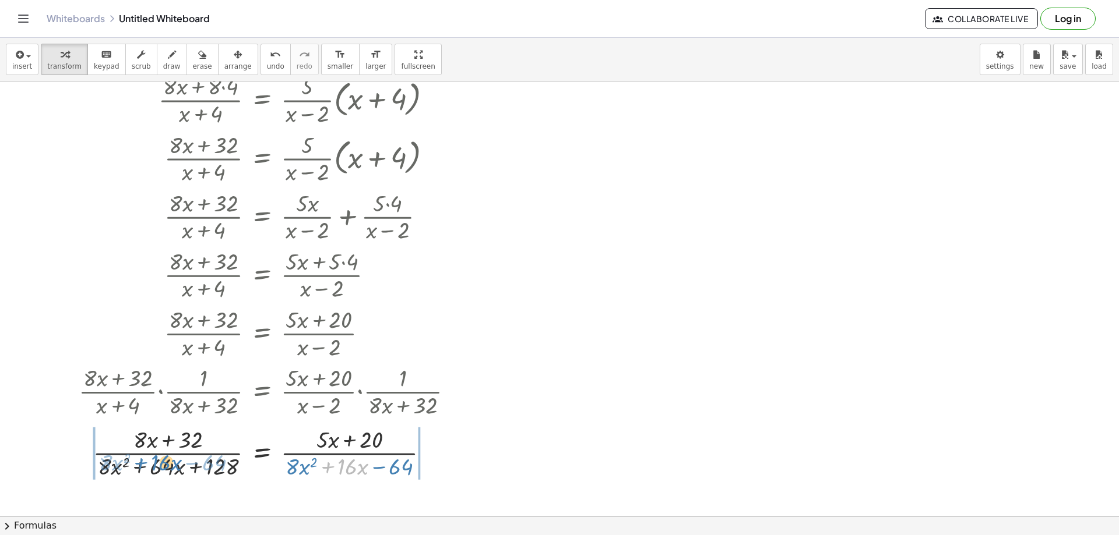
drag, startPoint x: 329, startPoint y: 465, endPoint x: 143, endPoint y: 461, distance: 185.9
click at [143, 461] on div at bounding box center [271, 453] width 396 height 58
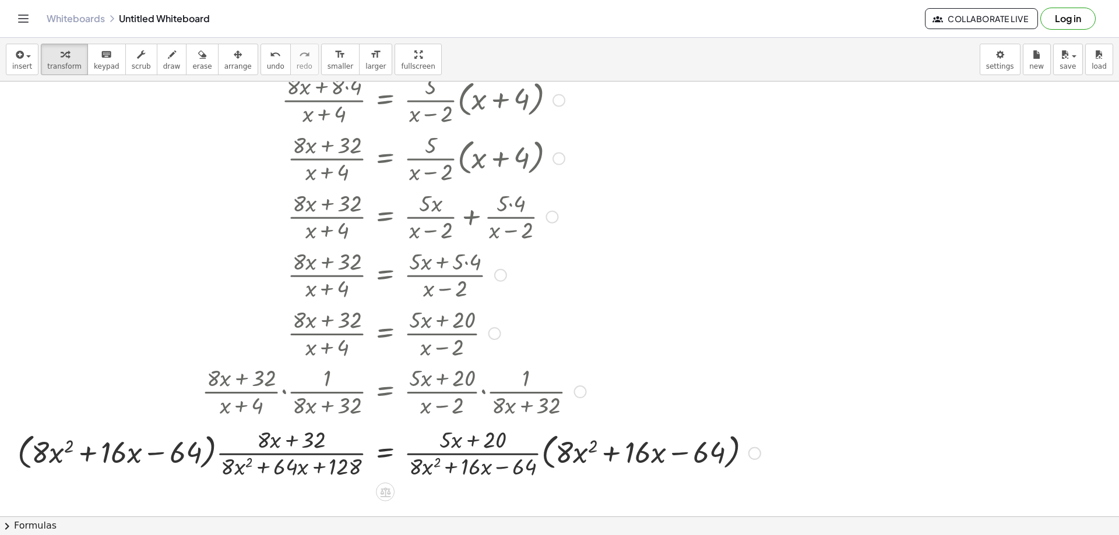
click at [209, 453] on div at bounding box center [389, 453] width 754 height 58
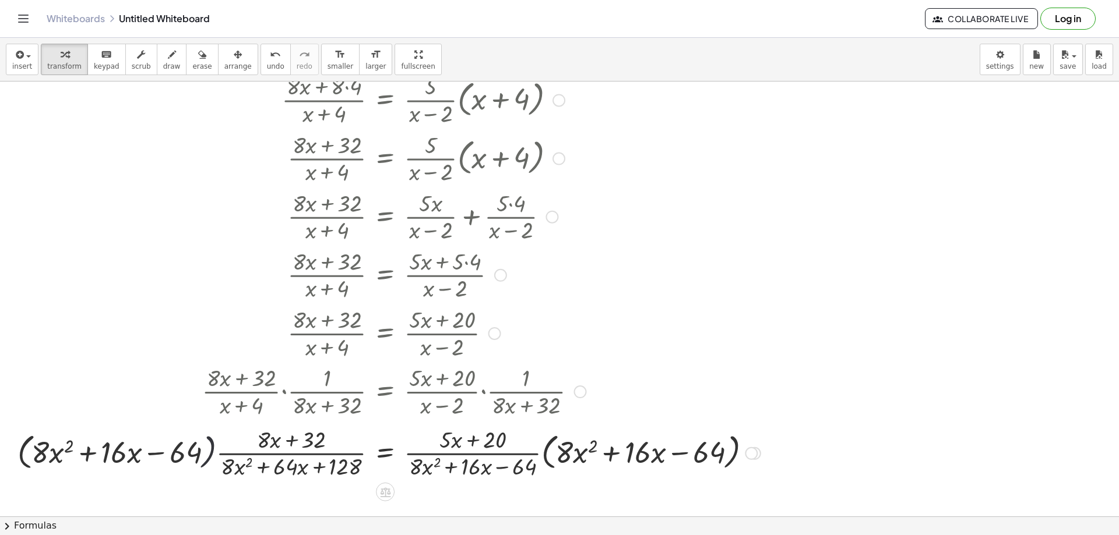
click at [210, 452] on div at bounding box center [389, 453] width 754 height 58
click at [563, 459] on div at bounding box center [389, 453] width 754 height 58
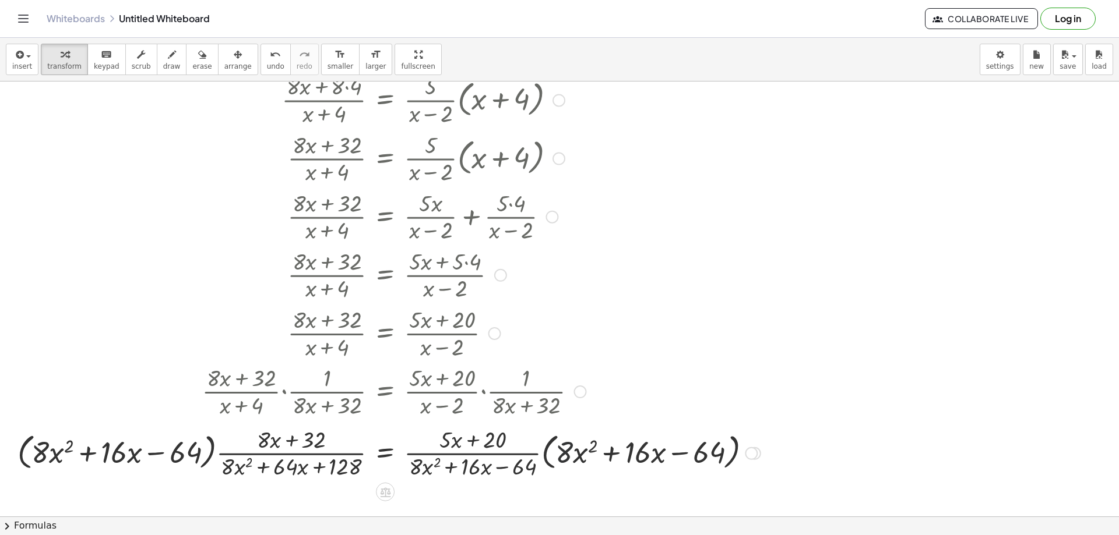
click at [563, 459] on div at bounding box center [389, 453] width 754 height 58
click at [540, 453] on div at bounding box center [389, 453] width 754 height 58
click at [545, 453] on div at bounding box center [389, 453] width 754 height 58
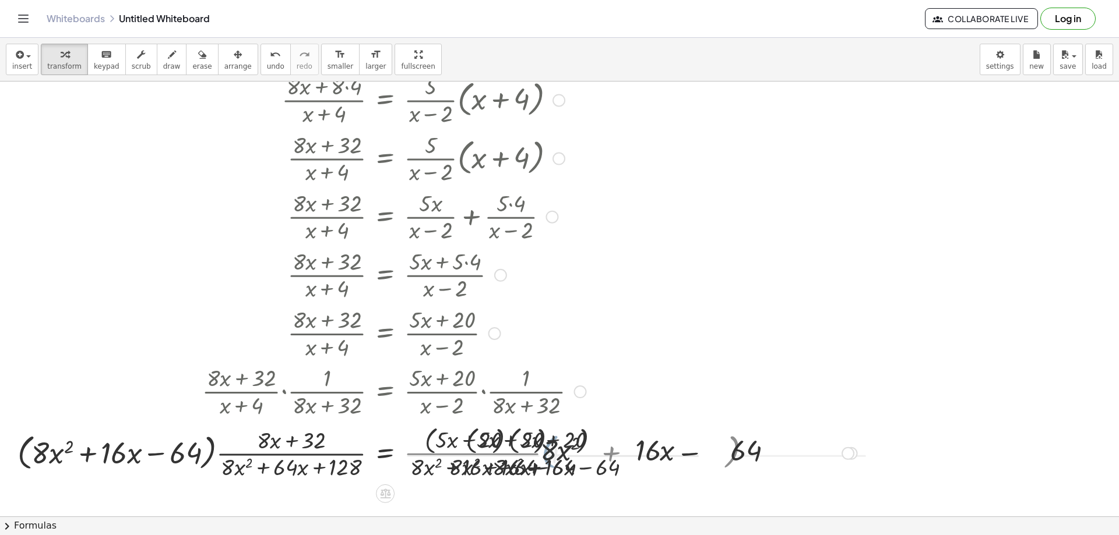
click at [544, 453] on div at bounding box center [437, 453] width 851 height 62
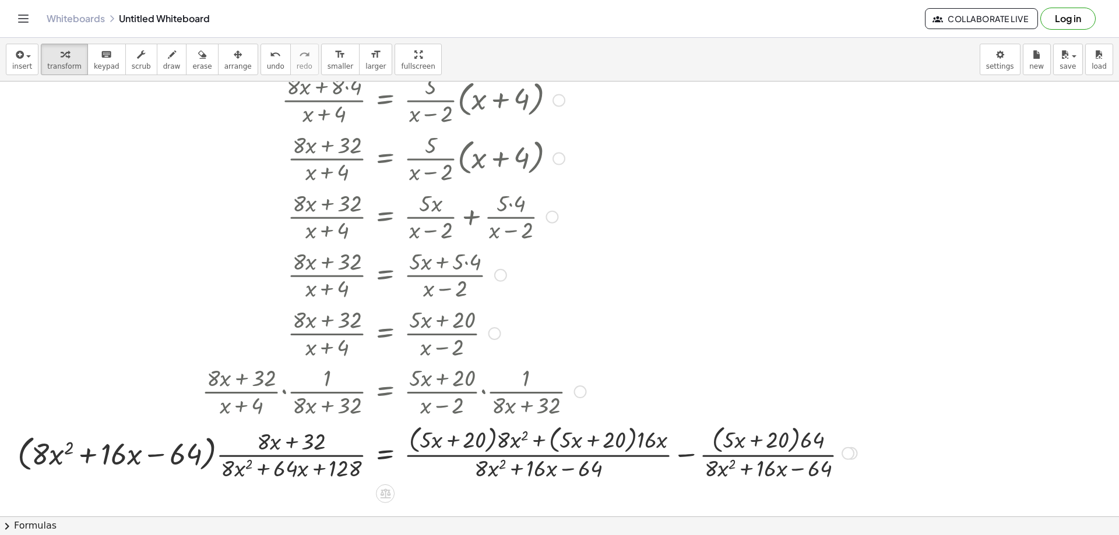
click at [563, 469] on div at bounding box center [437, 453] width 851 height 62
drag, startPoint x: 563, startPoint y: 469, endPoint x: 570, endPoint y: 461, distance: 9.9
click at [563, 470] on div at bounding box center [437, 453] width 851 height 62
click at [553, 440] on div at bounding box center [437, 453] width 851 height 62
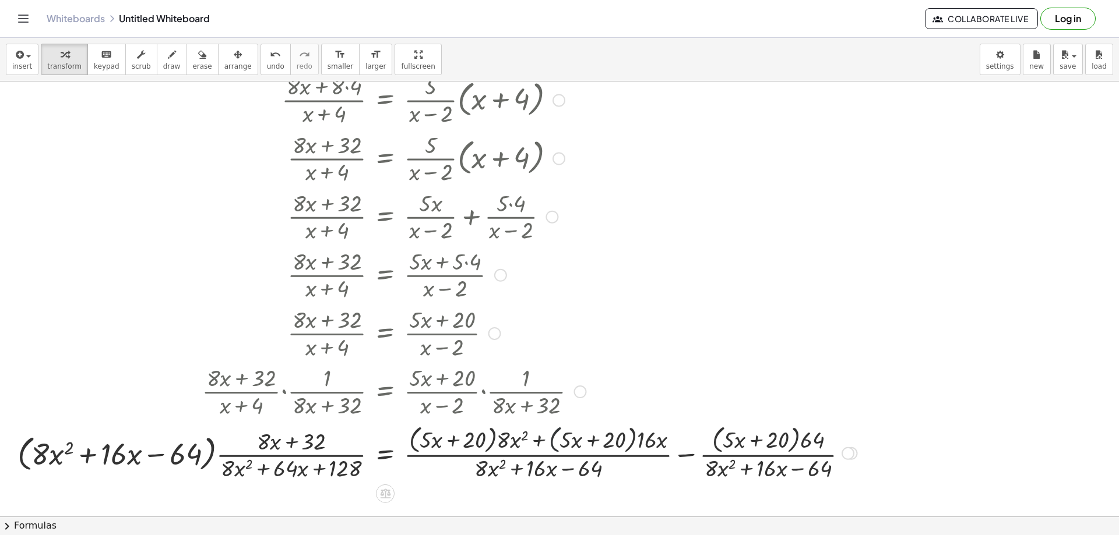
click at [553, 440] on div at bounding box center [437, 453] width 851 height 62
drag, startPoint x: 553, startPoint y: 440, endPoint x: 546, endPoint y: 439, distance: 7.1
click at [552, 440] on div at bounding box center [437, 453] width 851 height 62
click at [546, 439] on div at bounding box center [437, 453] width 851 height 62
click at [536, 439] on div at bounding box center [437, 453] width 851 height 62
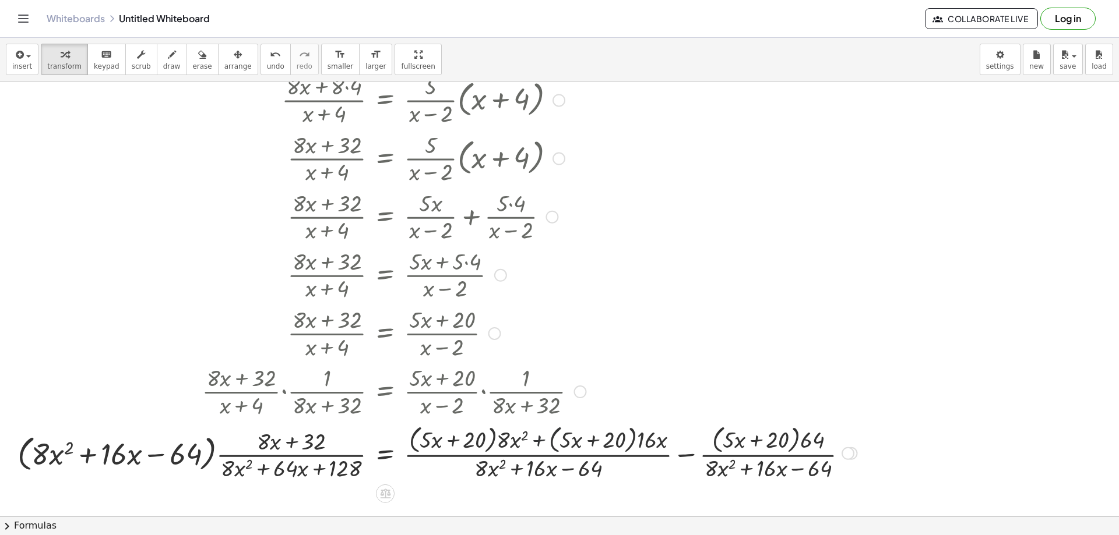
click at [536, 439] on div at bounding box center [437, 453] width 851 height 62
click at [490, 438] on div at bounding box center [437, 453] width 851 height 62
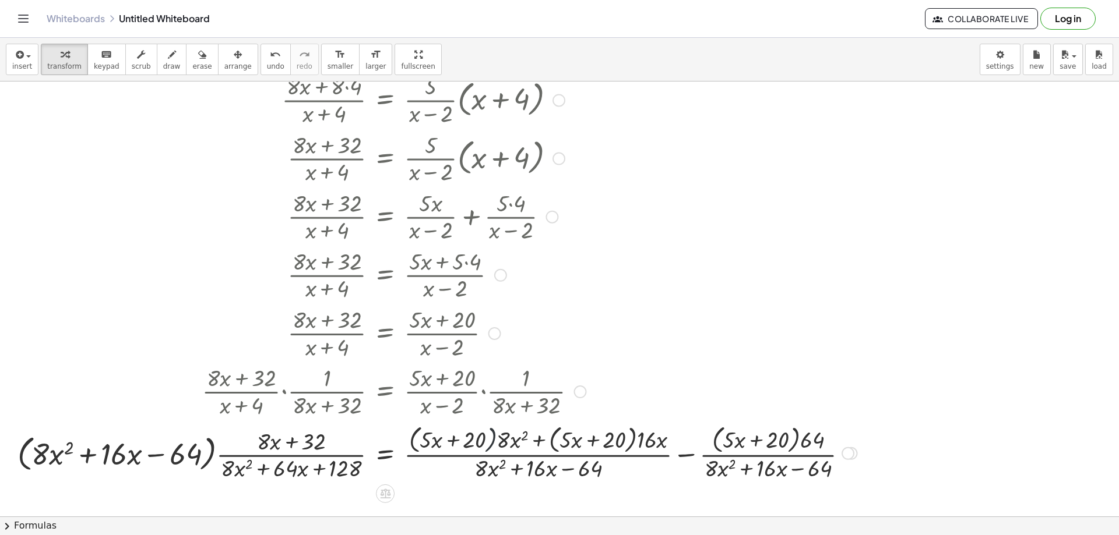
drag, startPoint x: 490, startPoint y: 438, endPoint x: 470, endPoint y: 437, distance: 19.8
click at [485, 439] on div at bounding box center [437, 453] width 851 height 62
drag, startPoint x: 435, startPoint y: 442, endPoint x: 530, endPoint y: 442, distance: 95.0
click at [530, 442] on div at bounding box center [437, 453] width 851 height 62
drag, startPoint x: 426, startPoint y: 438, endPoint x: 539, endPoint y: 436, distance: 112.5
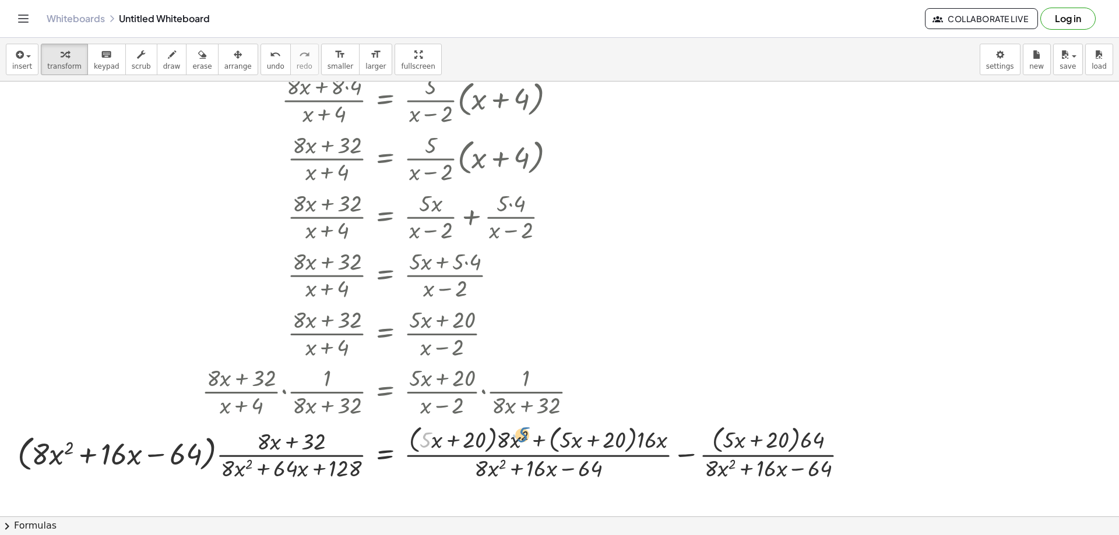
click at [539, 436] on div at bounding box center [437, 453] width 851 height 62
click at [435, 442] on div at bounding box center [437, 453] width 851 height 62
click at [744, 470] on div at bounding box center [437, 453] width 851 height 62
click at [270, 57] on icon "undo" at bounding box center [275, 55] width 11 height 14
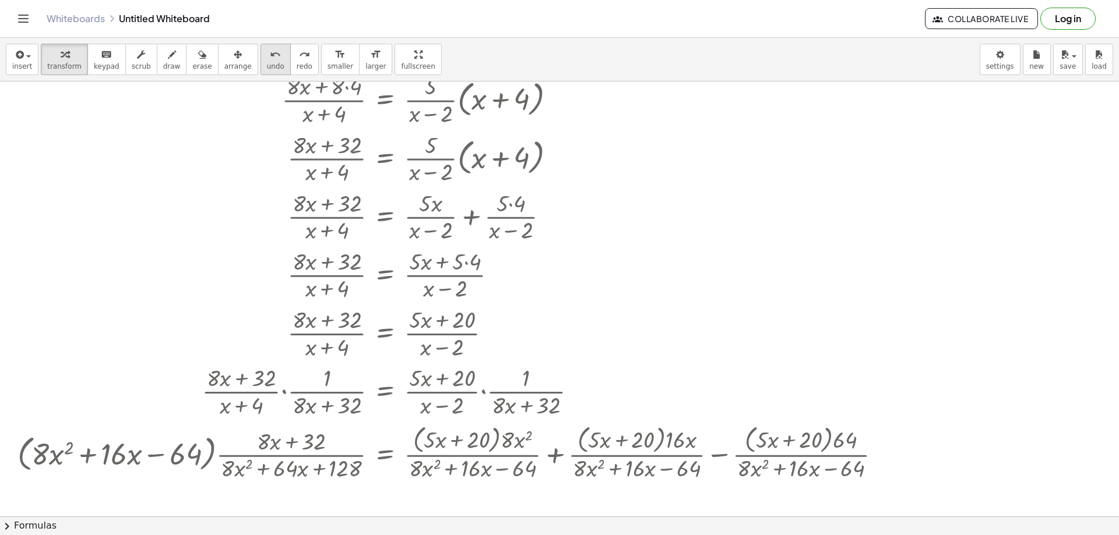
click at [270, 57] on icon "undo" at bounding box center [275, 55] width 11 height 14
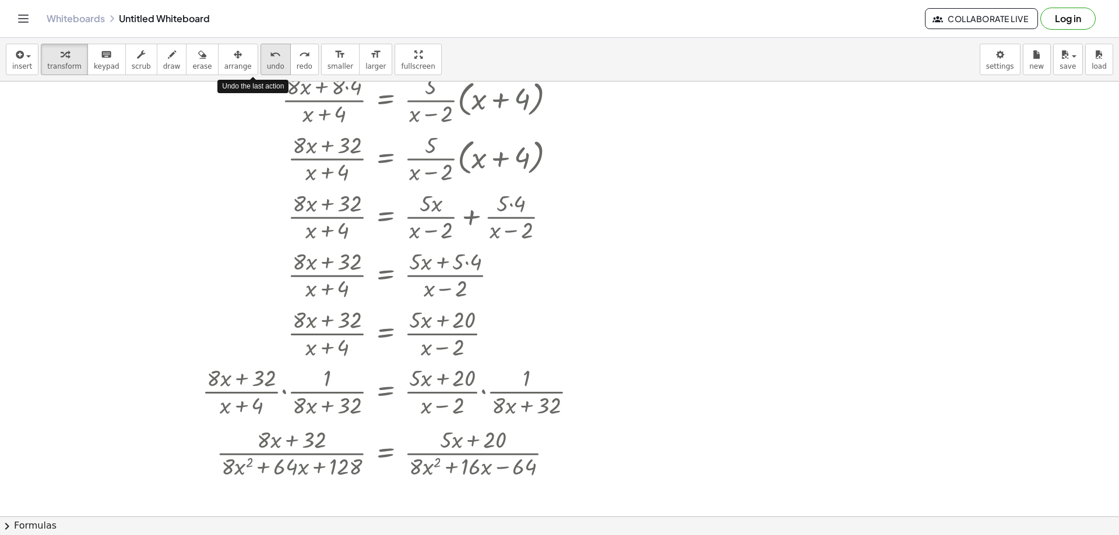
click at [270, 57] on icon "undo" at bounding box center [275, 55] width 11 height 14
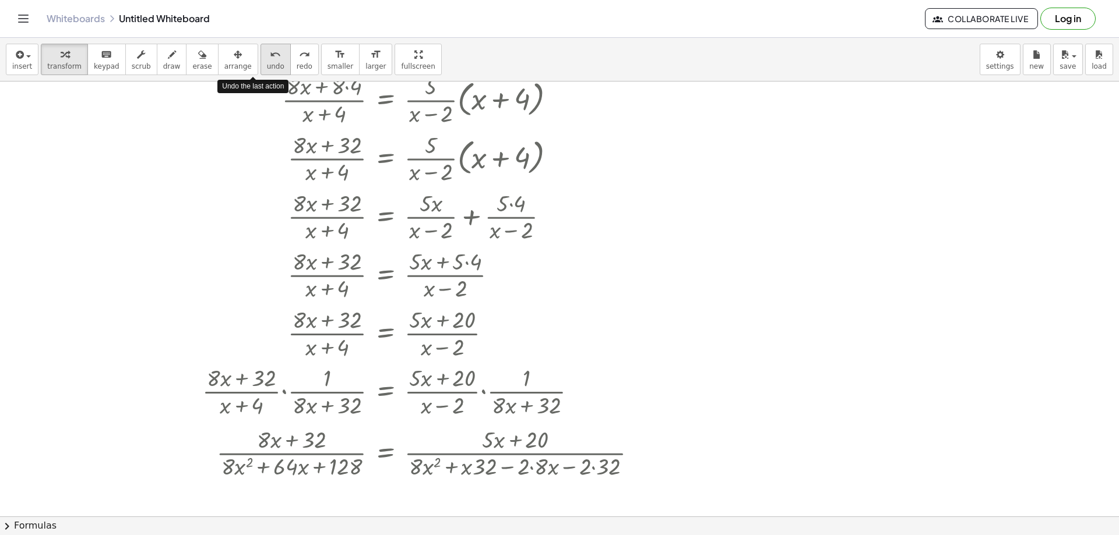
click at [270, 57] on icon "undo" at bounding box center [275, 55] width 11 height 14
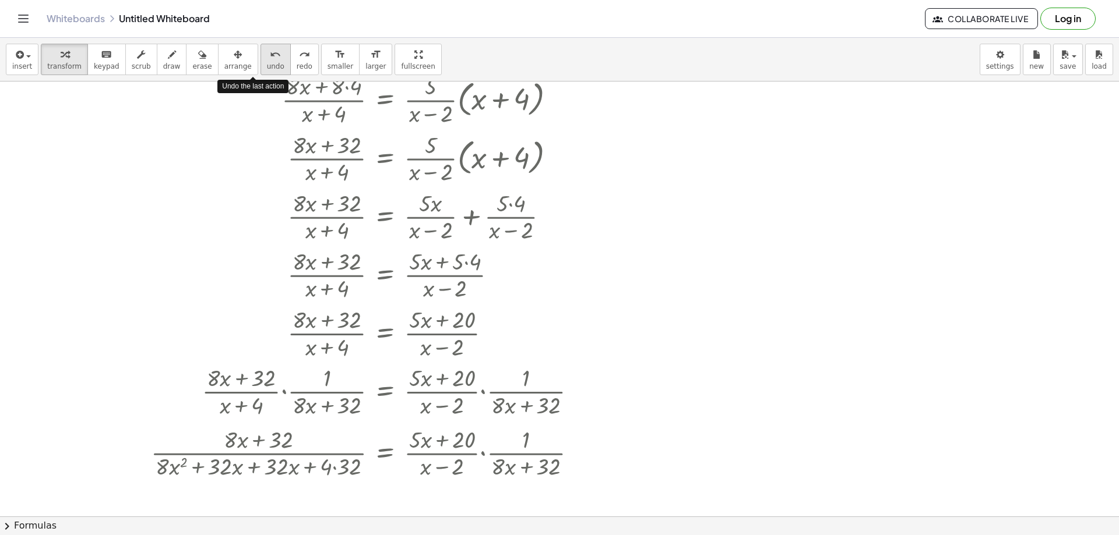
click at [270, 57] on icon "undo" at bounding box center [275, 55] width 11 height 14
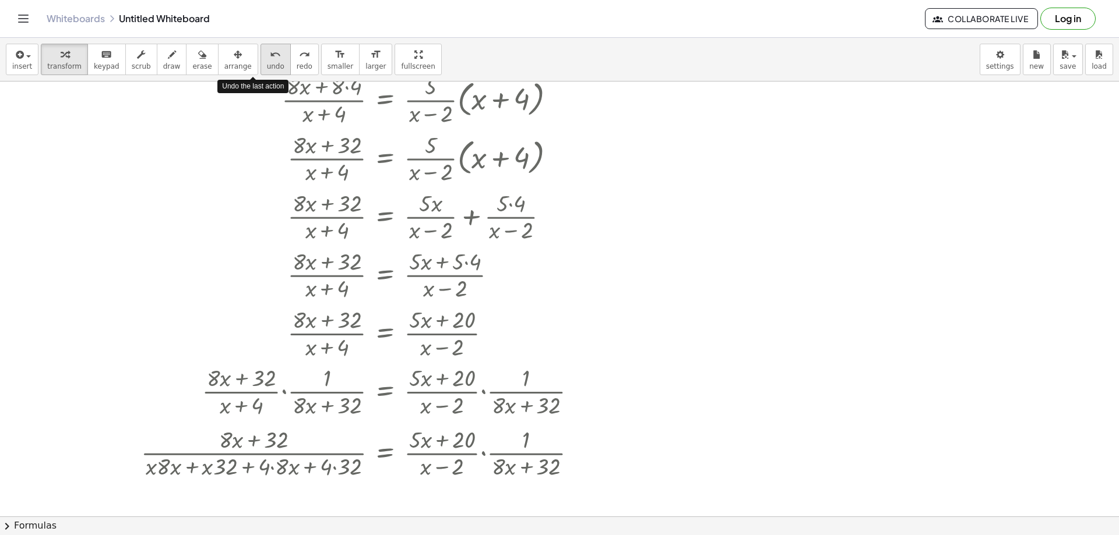
click at [270, 57] on icon "undo" at bounding box center [275, 55] width 11 height 14
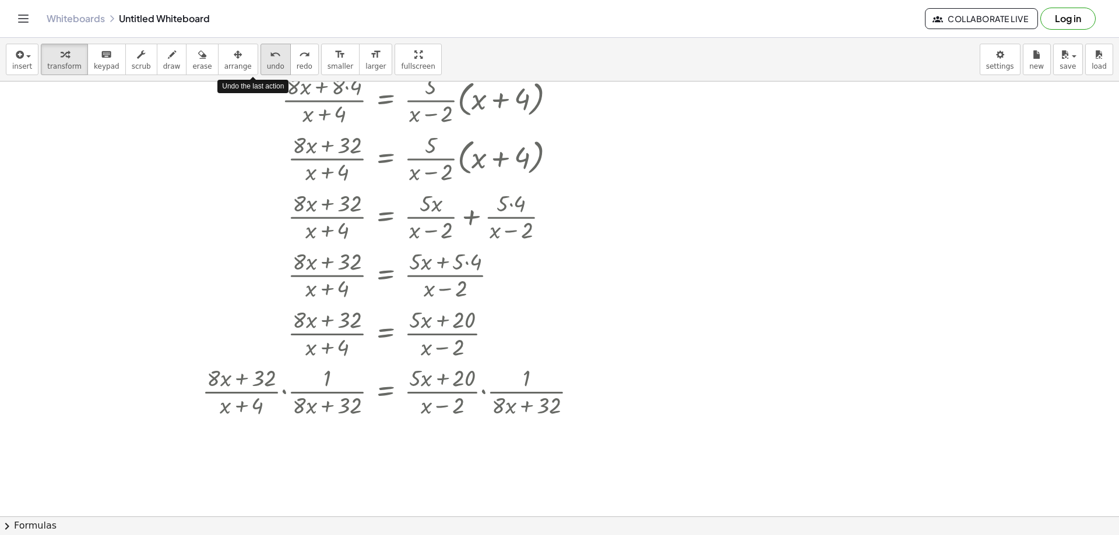
click at [270, 57] on icon "undo" at bounding box center [275, 55] width 11 height 14
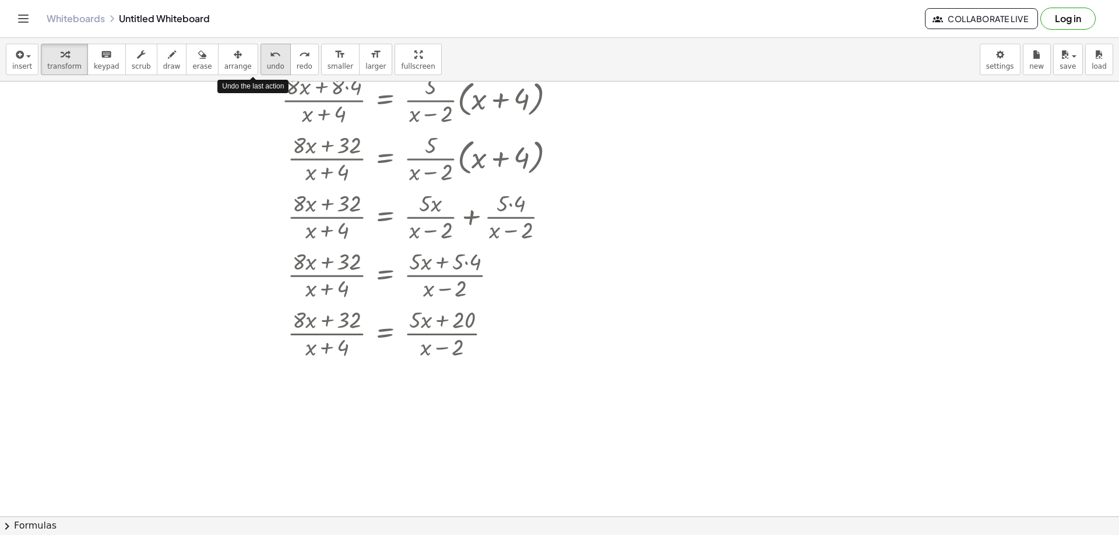
click at [270, 57] on icon "undo" at bounding box center [275, 55] width 11 height 14
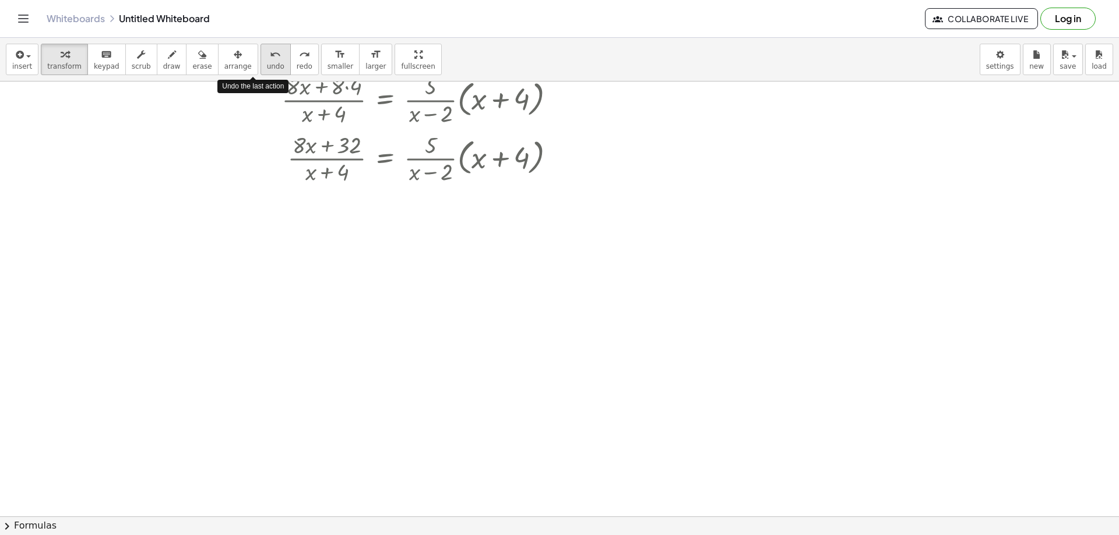
click at [270, 57] on icon "undo" at bounding box center [275, 55] width 11 height 14
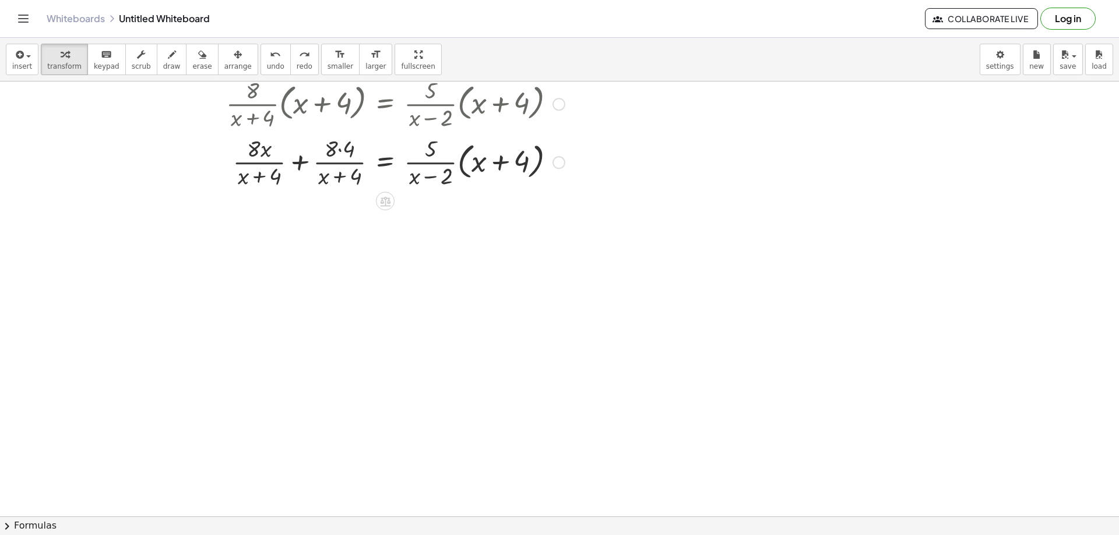
scroll to position [0, 0]
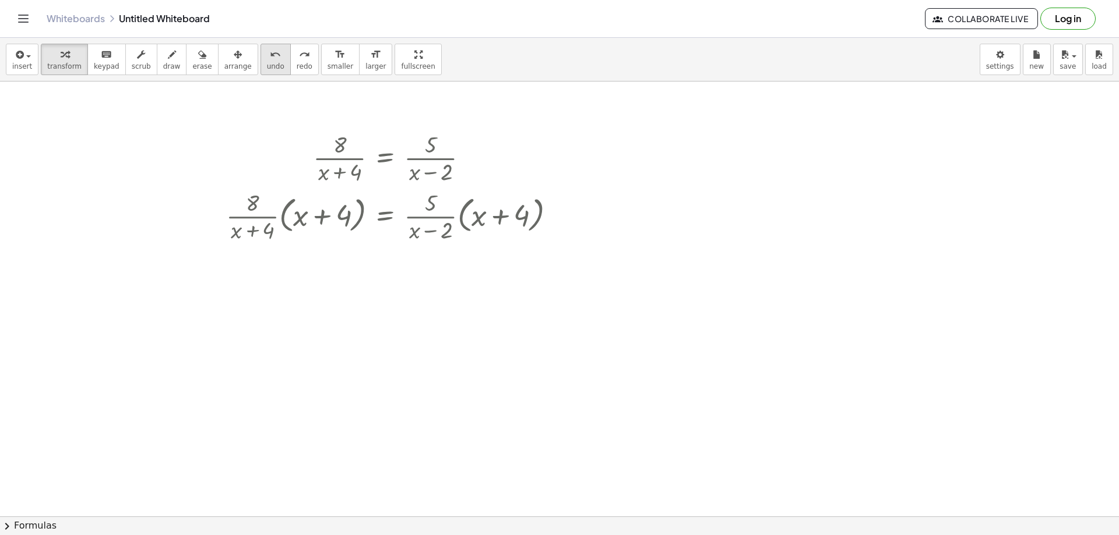
click at [260, 58] on button "undo undo" at bounding box center [275, 59] width 30 height 31
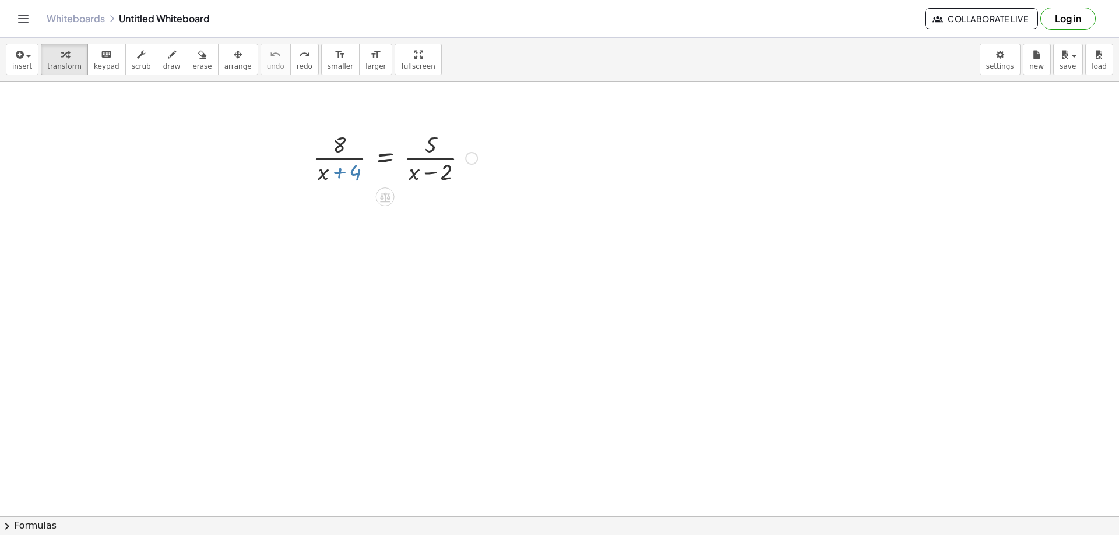
click at [337, 174] on div at bounding box center [395, 157] width 176 height 58
click at [397, 213] on div at bounding box center [559, 517] width 1119 height 870
drag, startPoint x: 414, startPoint y: 175, endPoint x: 369, endPoint y: 139, distance: 57.1
click at [369, 140] on div at bounding box center [395, 157] width 176 height 58
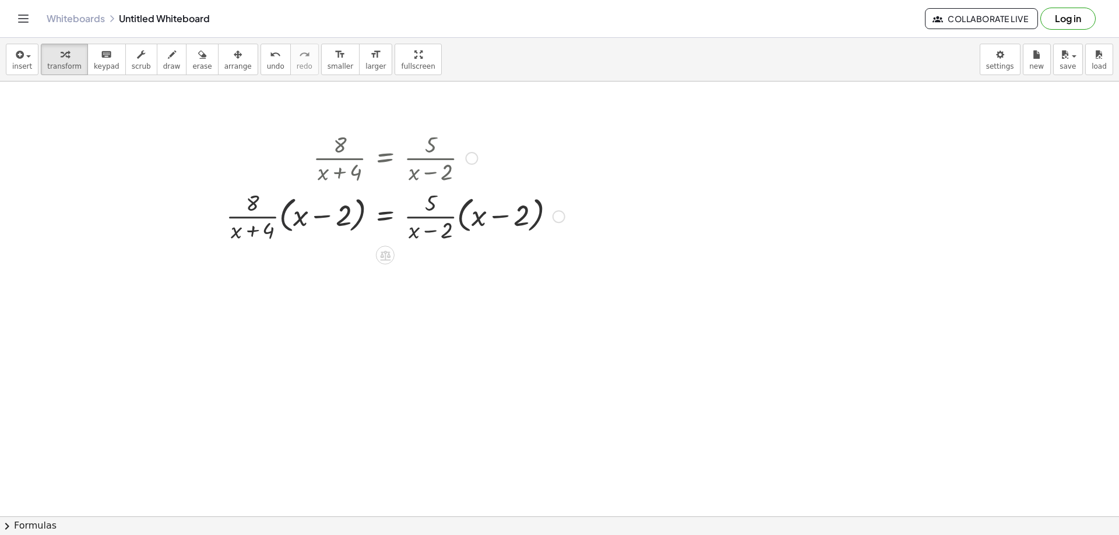
click at [285, 207] on div at bounding box center [395, 215] width 350 height 58
click at [286, 207] on div at bounding box center [398, 215] width 343 height 58
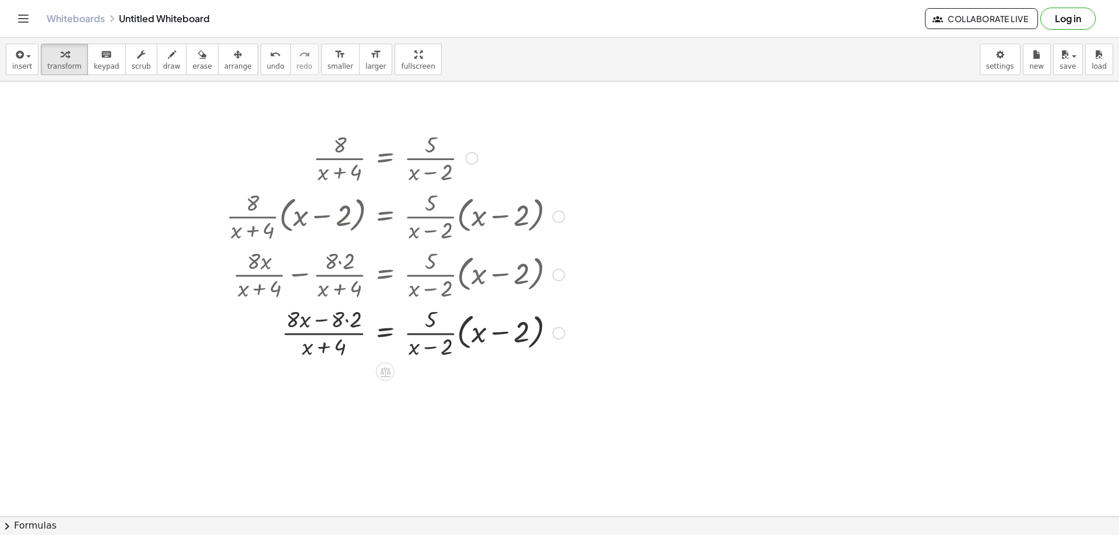
click at [347, 320] on div at bounding box center [395, 332] width 350 height 58
click at [465, 323] on div at bounding box center [395, 332] width 350 height 58
click at [385, 158] on div "· 8 · ( + x + 4 ) = · 5 · ( + x − 2 ) · · 8 · ( + x + 4 ) · ( + x − 2 ) = · · 5…" at bounding box center [385, 158] width 0 height 0
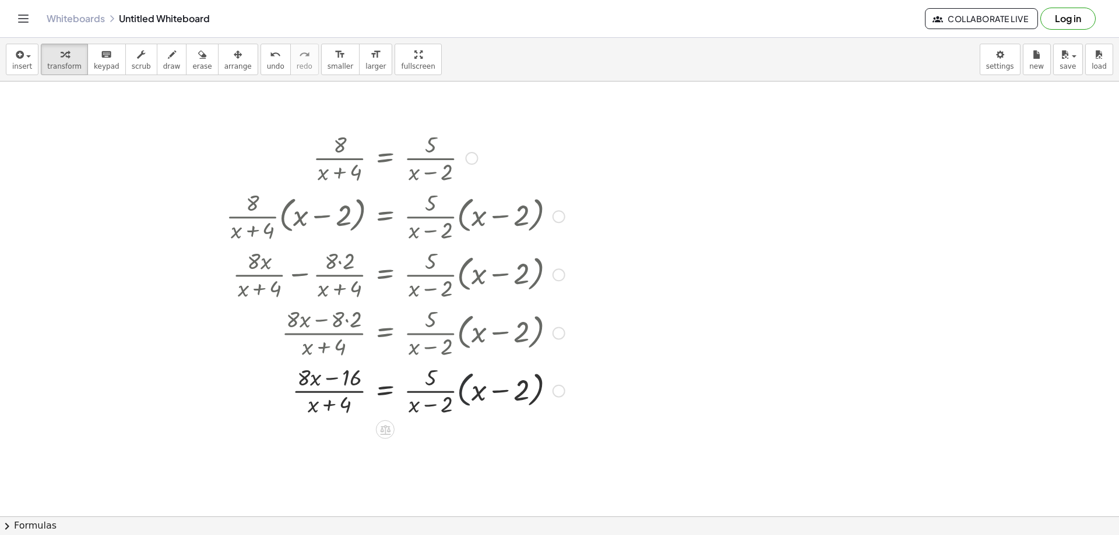
click at [465, 323] on div at bounding box center [390, 332] width 361 height 58
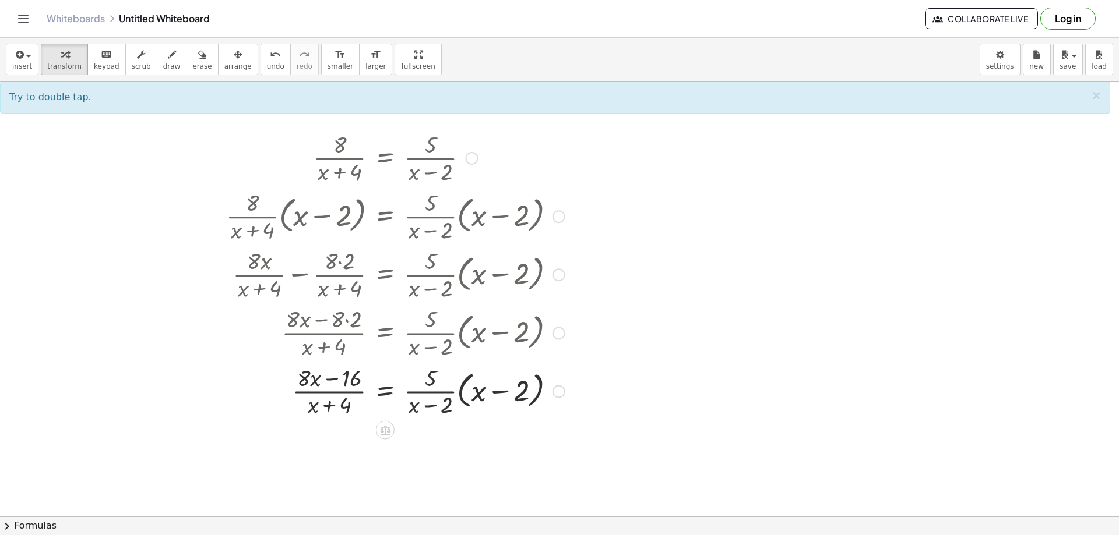
click at [462, 398] on div at bounding box center [395, 391] width 350 height 58
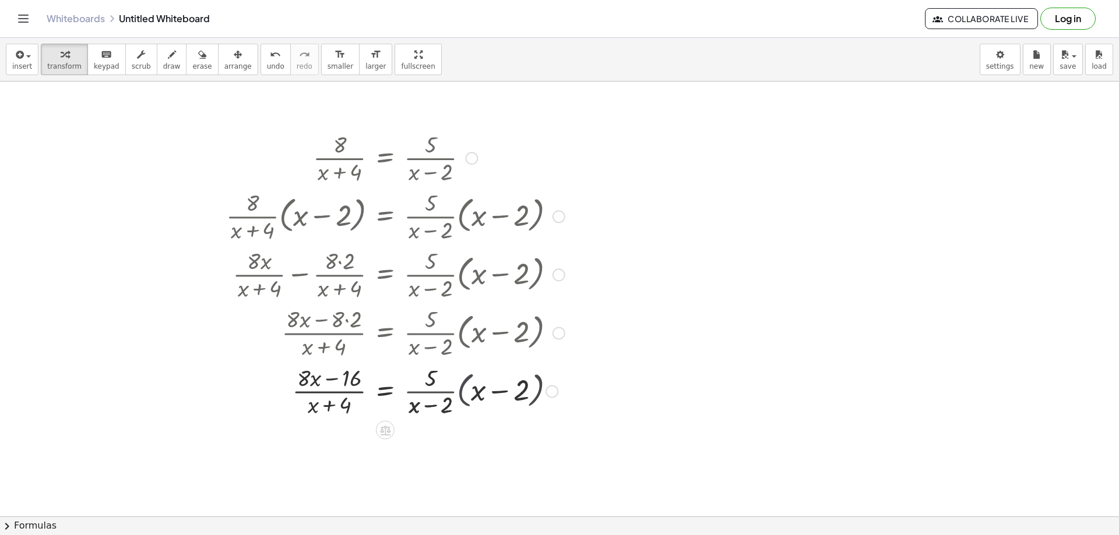
click at [462, 398] on div at bounding box center [395, 391] width 350 height 58
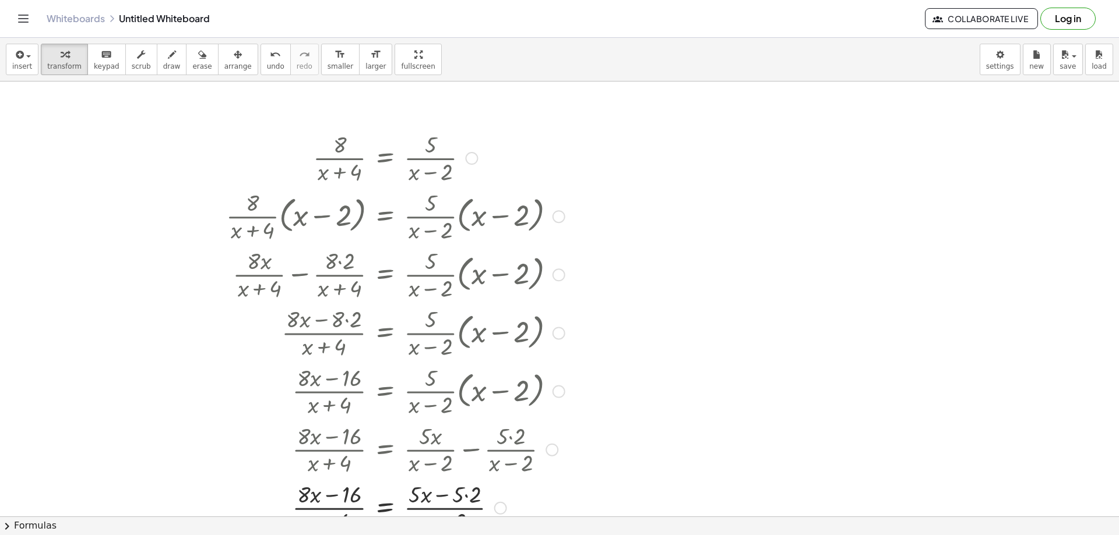
click at [467, 495] on div at bounding box center [395, 507] width 350 height 58
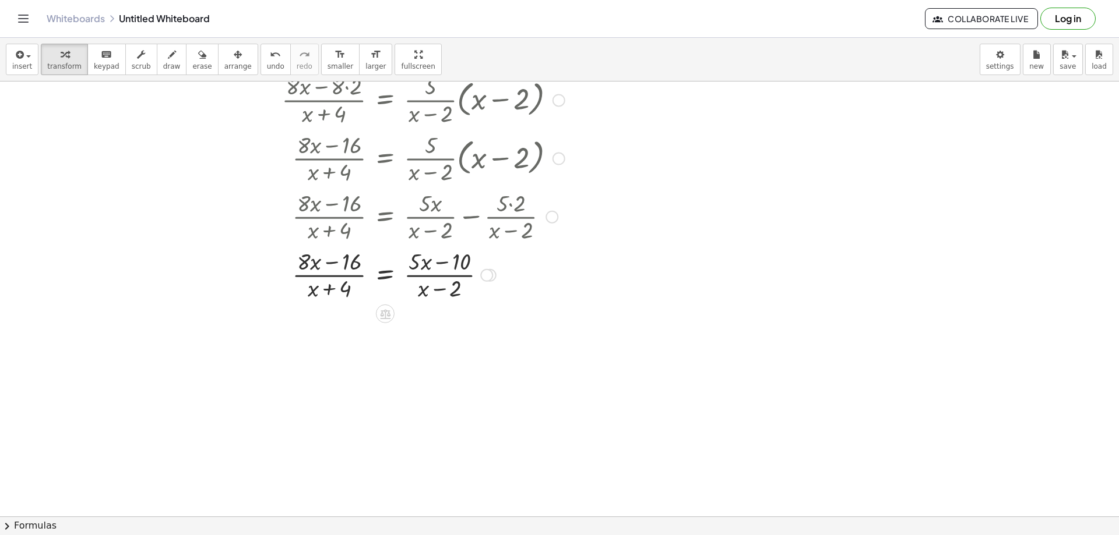
click at [445, 285] on div at bounding box center [395, 274] width 350 height 58
click at [445, 286] on div at bounding box center [395, 274] width 350 height 58
click at [445, 287] on div at bounding box center [395, 274] width 350 height 58
drag, startPoint x: 445, startPoint y: 287, endPoint x: 414, endPoint y: 252, distance: 46.6
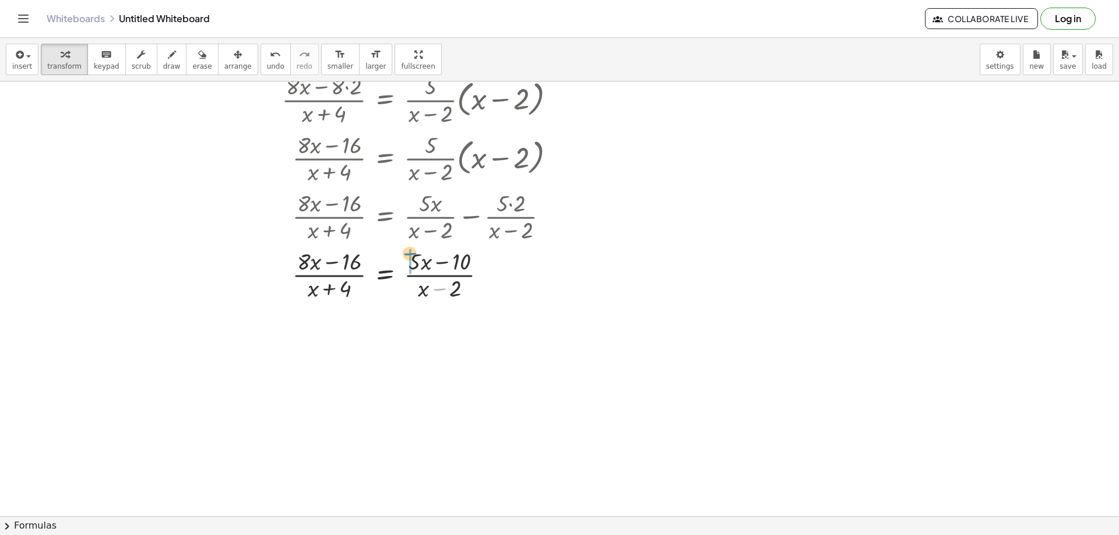
click at [414, 252] on div at bounding box center [395, 274] width 350 height 58
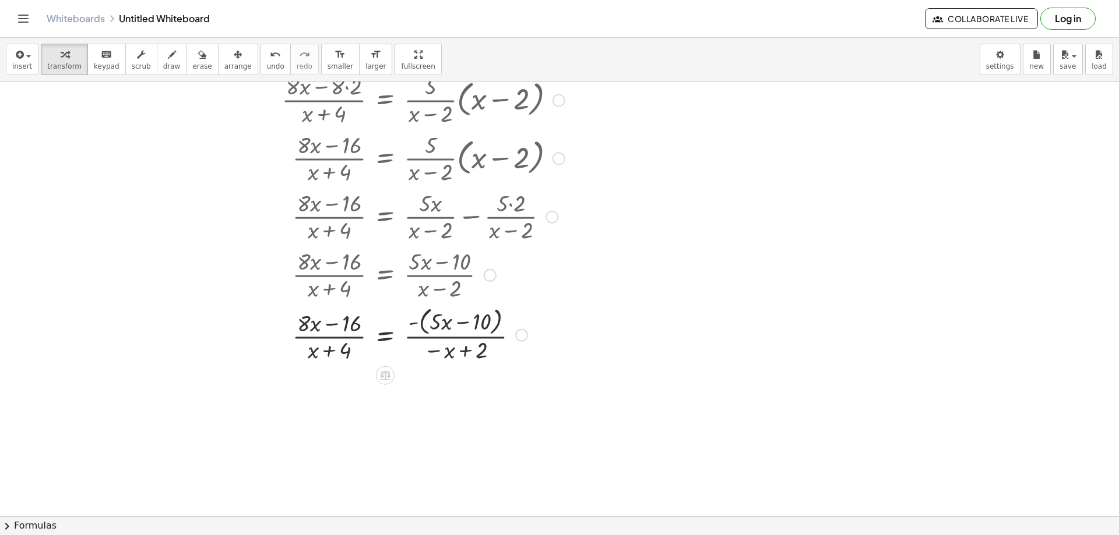
drag, startPoint x: 425, startPoint y: 332, endPoint x: 416, endPoint y: 330, distance: 9.0
click at [419, 332] on div at bounding box center [395, 335] width 350 height 62
click at [427, 317] on div at bounding box center [395, 335] width 350 height 62
click at [423, 319] on div at bounding box center [395, 334] width 350 height 58
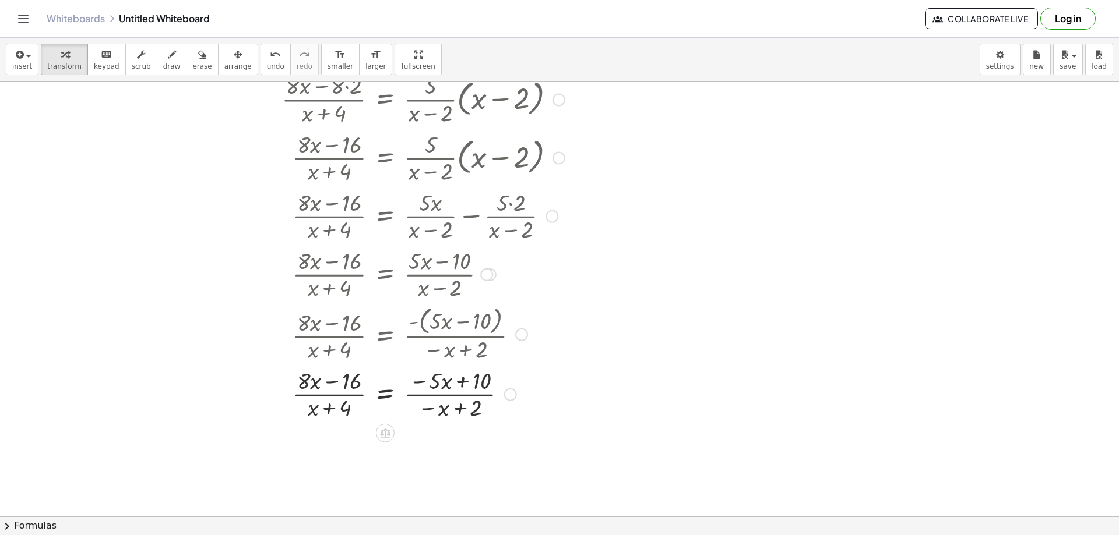
scroll to position [291, 0]
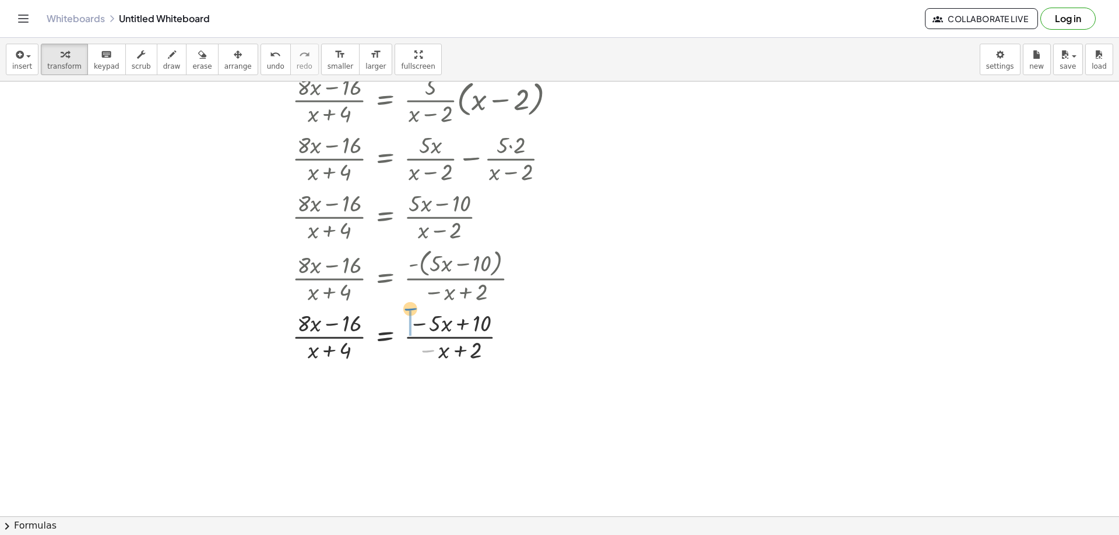
drag, startPoint x: 428, startPoint y: 355, endPoint x: 410, endPoint y: 312, distance: 46.4
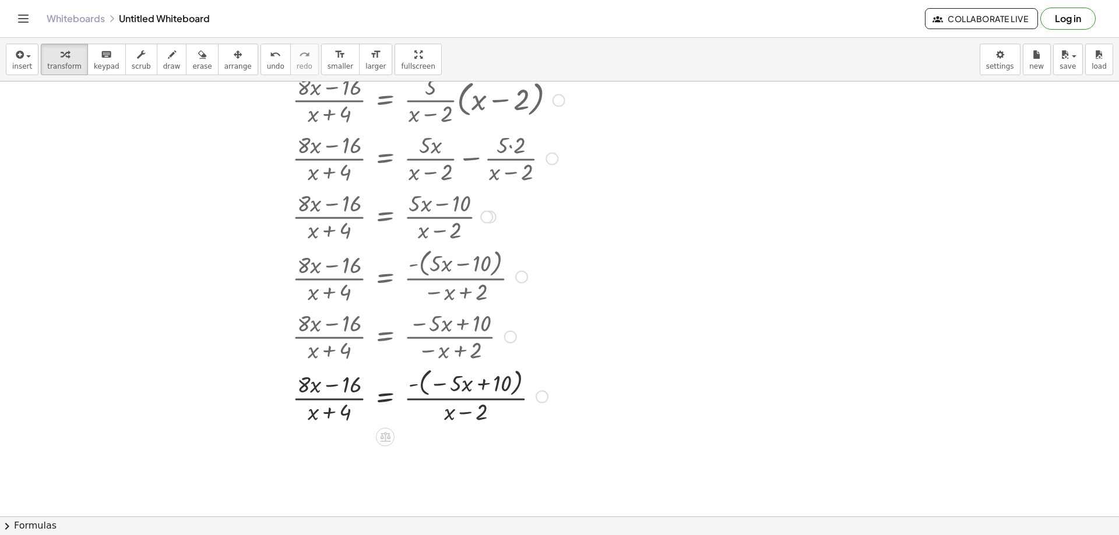
click at [425, 382] on div at bounding box center [395, 396] width 350 height 62
click at [425, 382] on div at bounding box center [395, 396] width 350 height 58
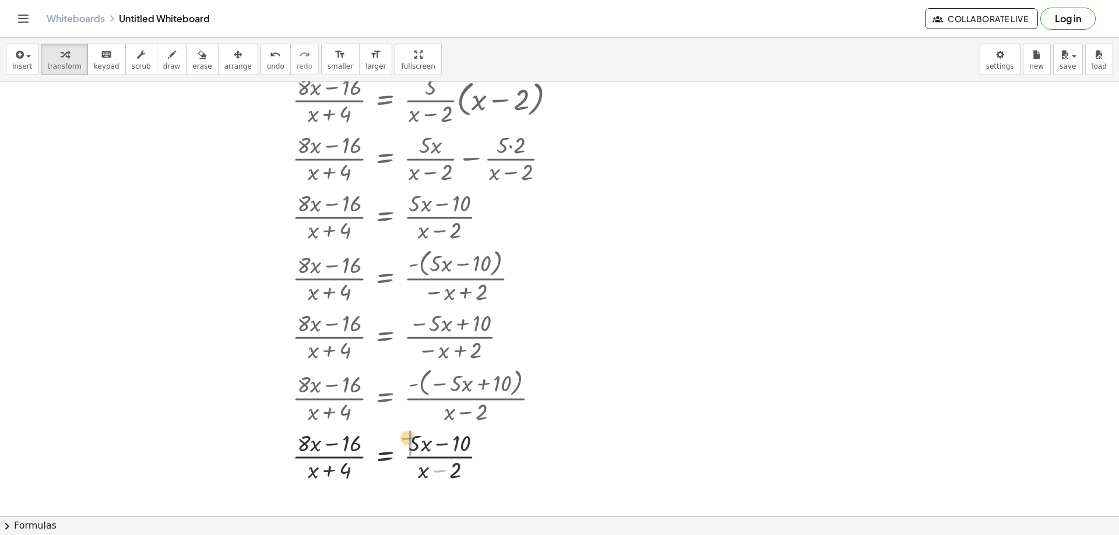
drag, startPoint x: 439, startPoint y: 471, endPoint x: 407, endPoint y: 439, distance: 45.7
click at [407, 439] on div at bounding box center [395, 456] width 350 height 58
click at [423, 442] on div at bounding box center [395, 456] width 350 height 62
click at [422, 442] on div at bounding box center [395, 456] width 350 height 58
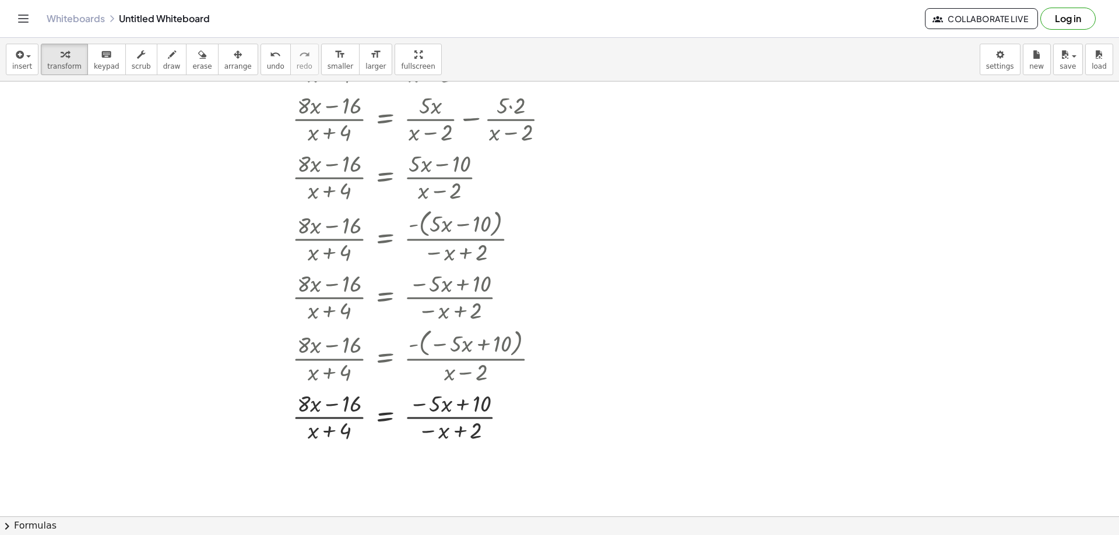
scroll to position [350, 0]
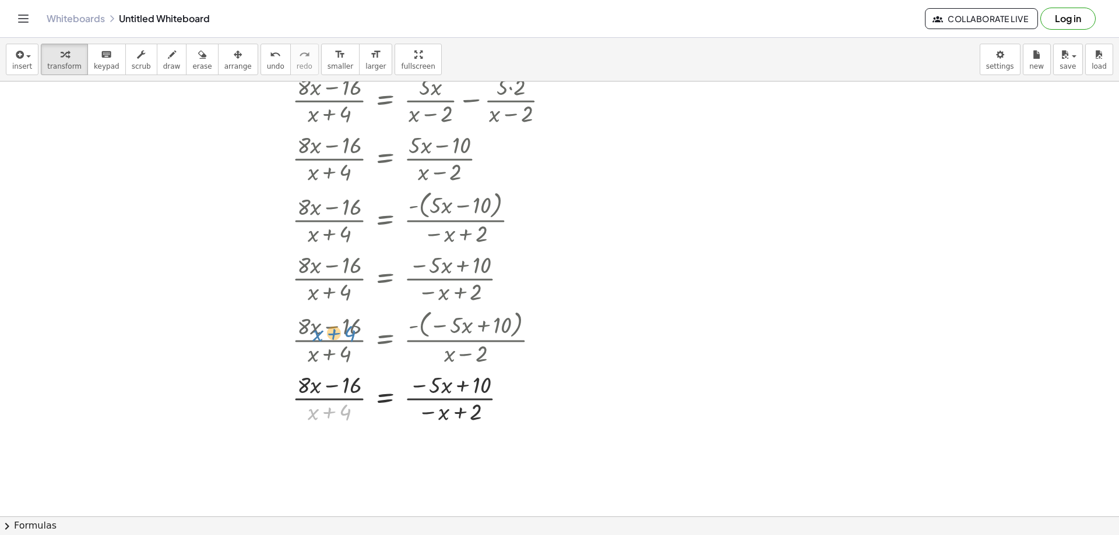
drag, startPoint x: 331, startPoint y: 410, endPoint x: 337, endPoint y: 332, distance: 78.2
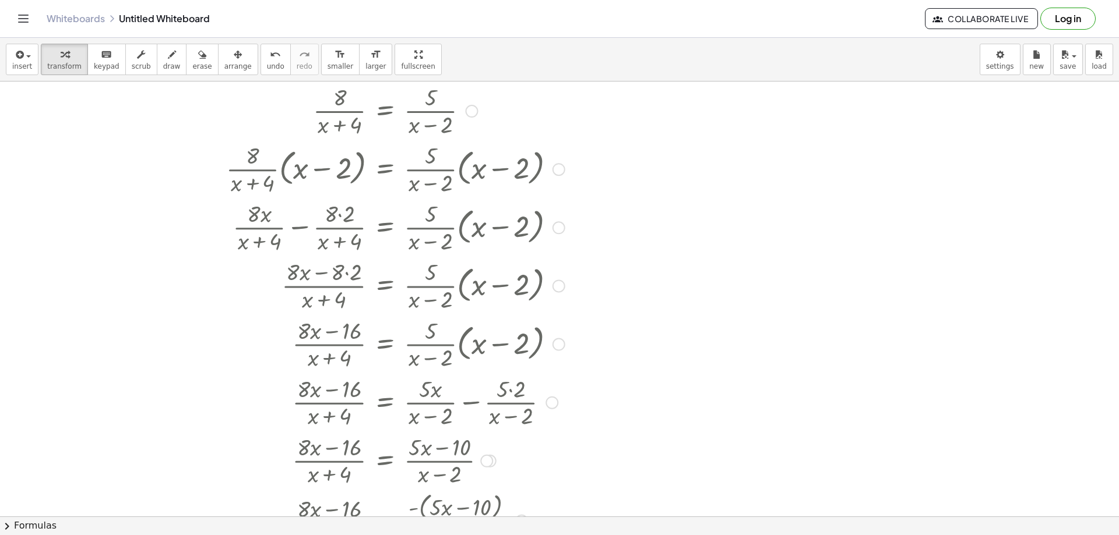
scroll to position [0, 0]
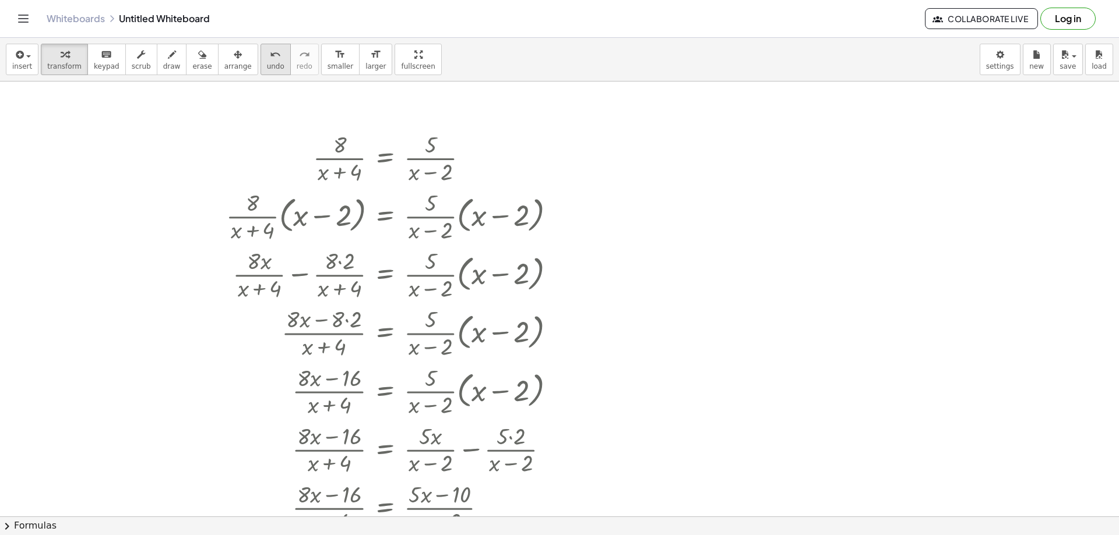
click at [267, 60] on div "undo" at bounding box center [275, 54] width 17 height 14
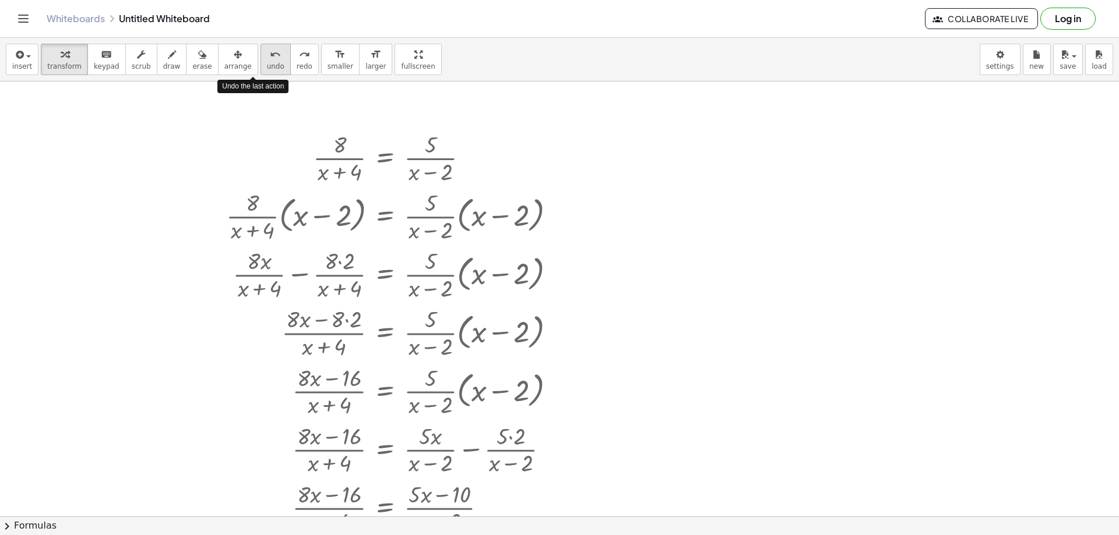
click at [267, 60] on div "undo" at bounding box center [275, 54] width 17 height 14
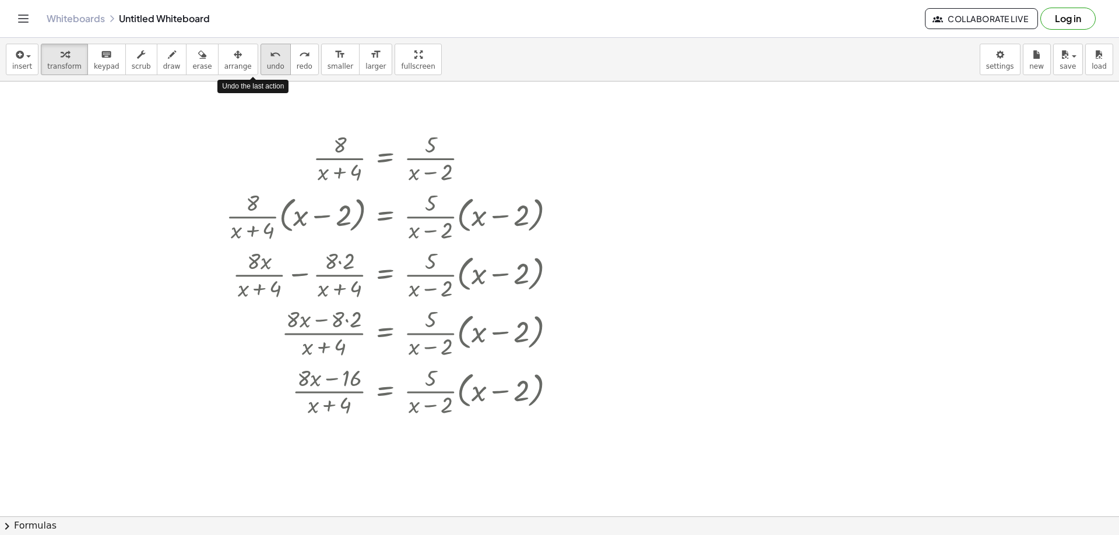
click at [267, 60] on div "undo" at bounding box center [275, 54] width 17 height 14
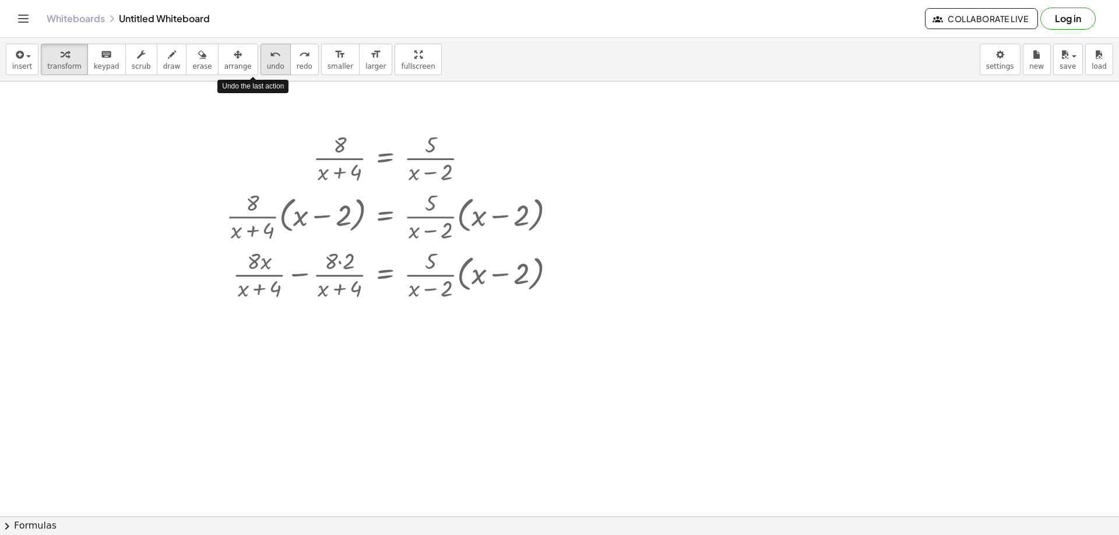
click at [267, 60] on div "undo" at bounding box center [275, 54] width 17 height 14
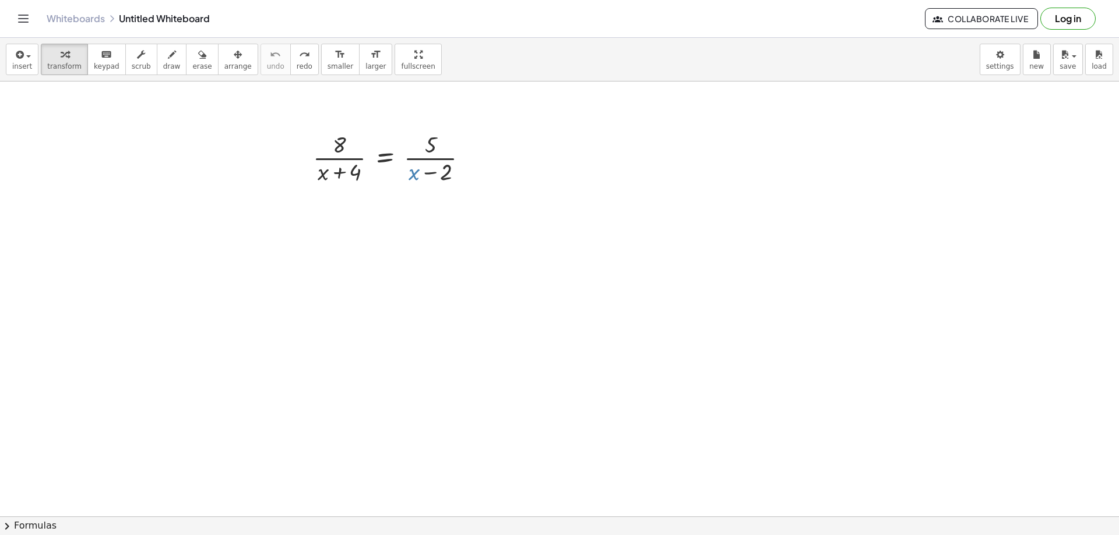
click at [423, 231] on div at bounding box center [559, 517] width 1119 height 870
drag, startPoint x: 336, startPoint y: 172, endPoint x: 38, endPoint y: 169, distance: 298.3
click at [29, 172] on div "+ 4 · ( + x ) · 8 · ( + x + 4 ) = · 5 · ( + x − 2 )" at bounding box center [559, 517] width 1119 height 870
drag, startPoint x: 325, startPoint y: 177, endPoint x: 326, endPoint y: 126, distance: 50.7
drag, startPoint x: 334, startPoint y: 154, endPoint x: 344, endPoint y: 208, distance: 54.4
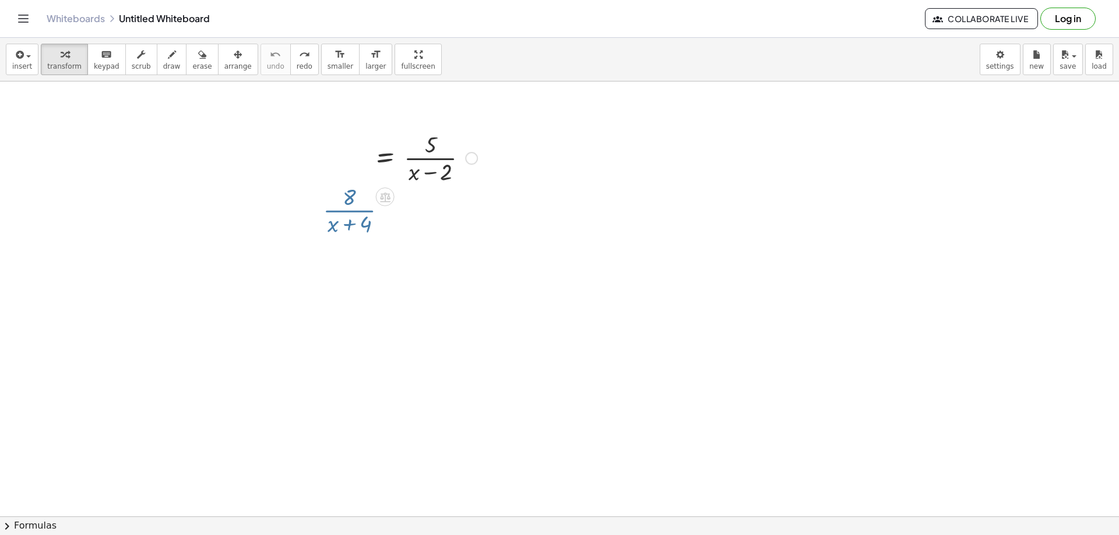
drag, startPoint x: 344, startPoint y: 208, endPoint x: 344, endPoint y: 198, distance: 9.9
click at [344, 207] on div at bounding box center [559, 517] width 1119 height 870
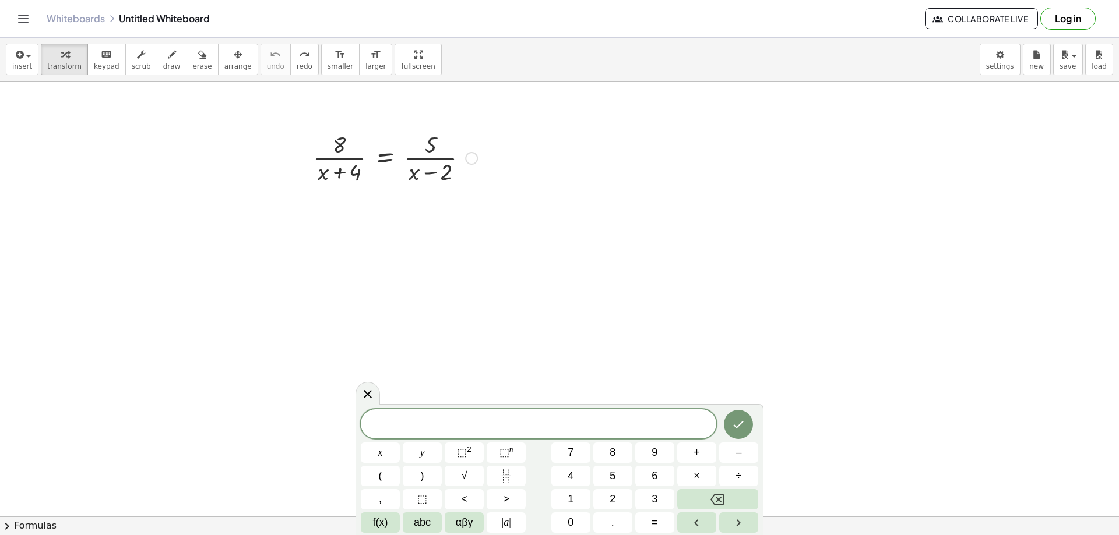
click at [344, 160] on div at bounding box center [395, 157] width 176 height 58
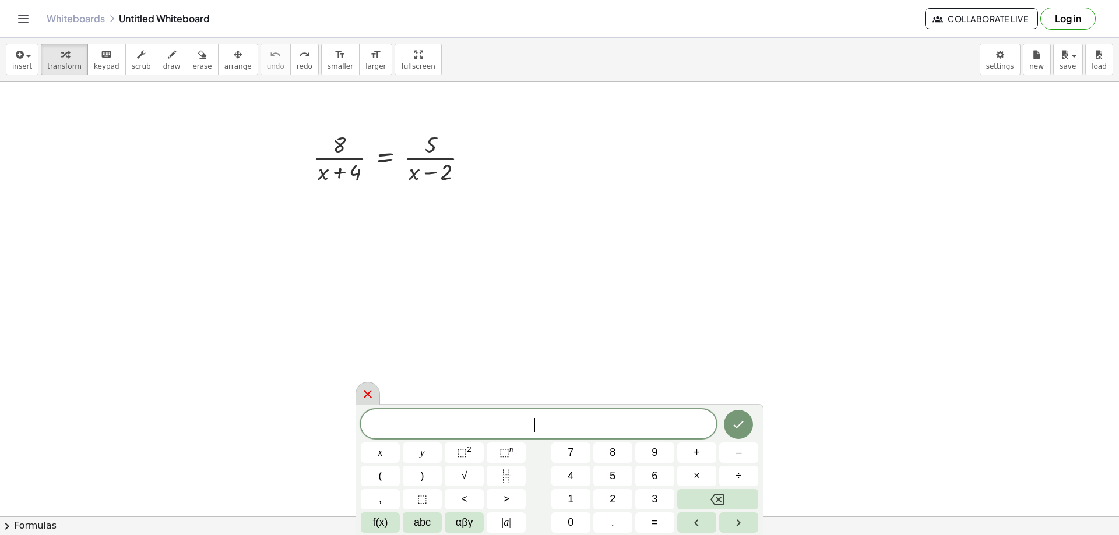
click at [373, 393] on icon at bounding box center [368, 394] width 14 height 14
